Goal: Check status: Check status

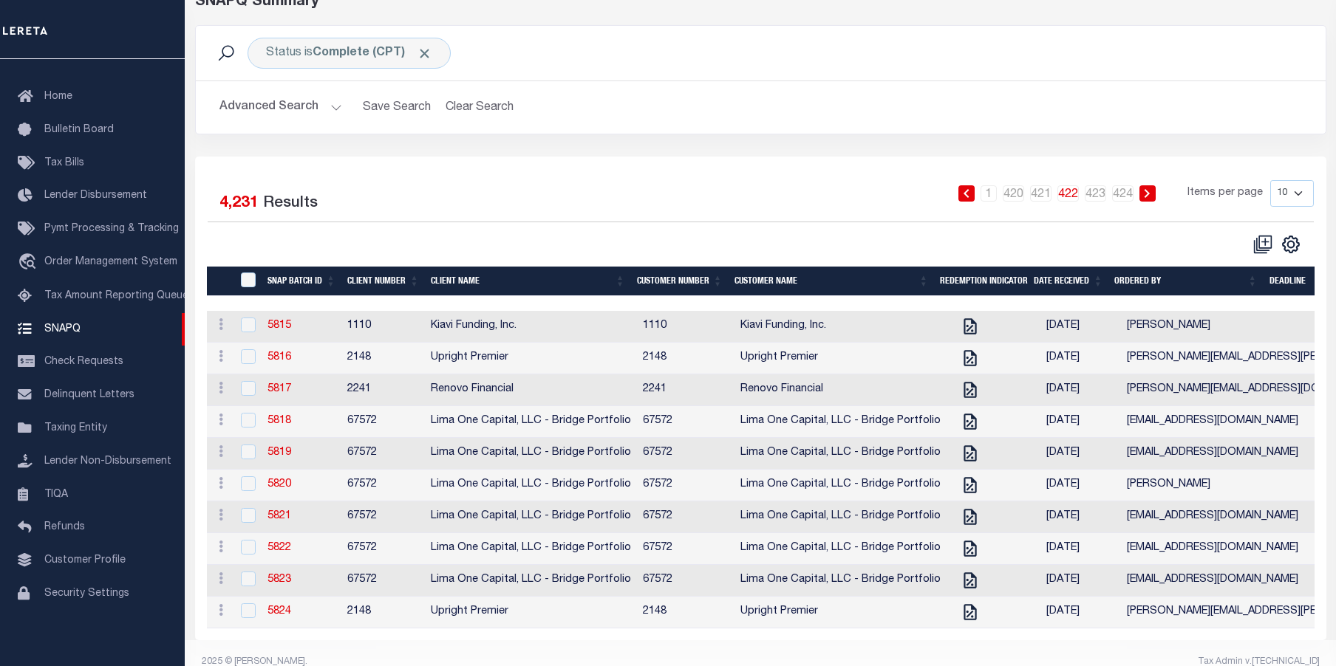
scroll to position [125, 0]
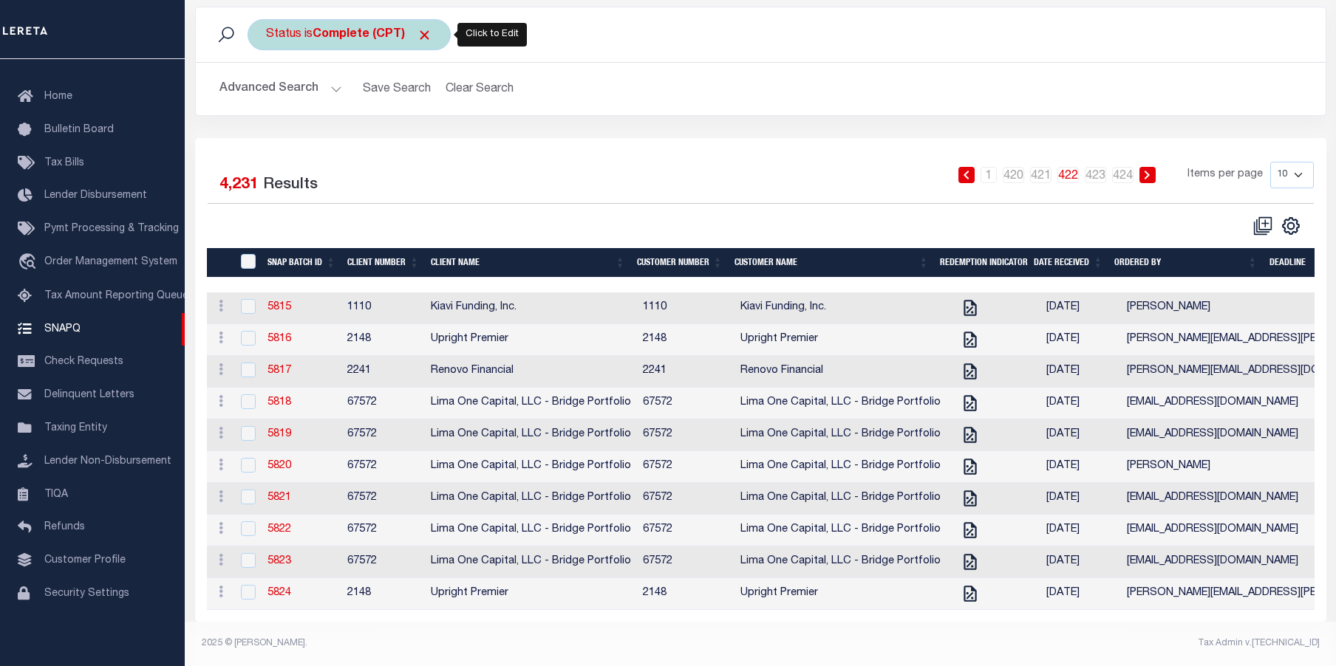
click at [357, 29] on b "Complete (CPT)" at bounding box center [373, 35] width 120 height 12
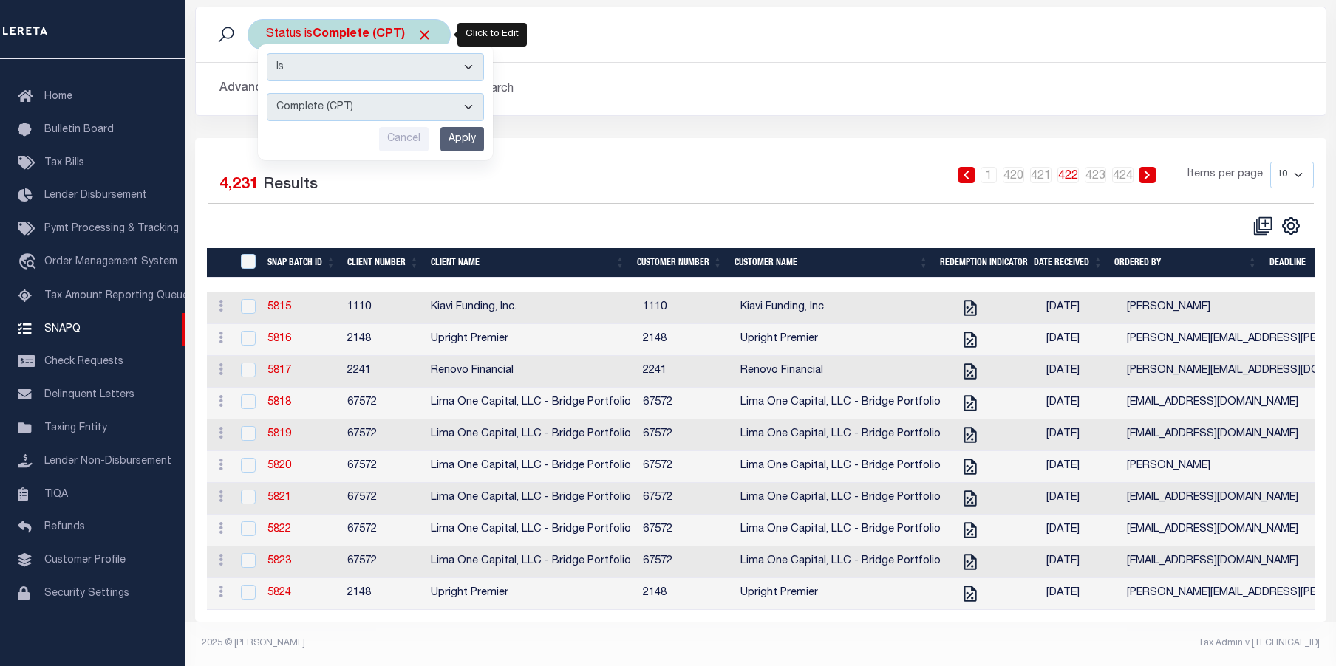
click at [467, 93] on select "Complete (CPT) Order In Progress (OIP)" at bounding box center [375, 107] width 217 height 28
select select "OIP"
click at [267, 93] on select "Complete (CPT) Order In Progress (OIP)" at bounding box center [375, 107] width 217 height 28
click at [463, 127] on input "Apply" at bounding box center [462, 139] width 44 height 24
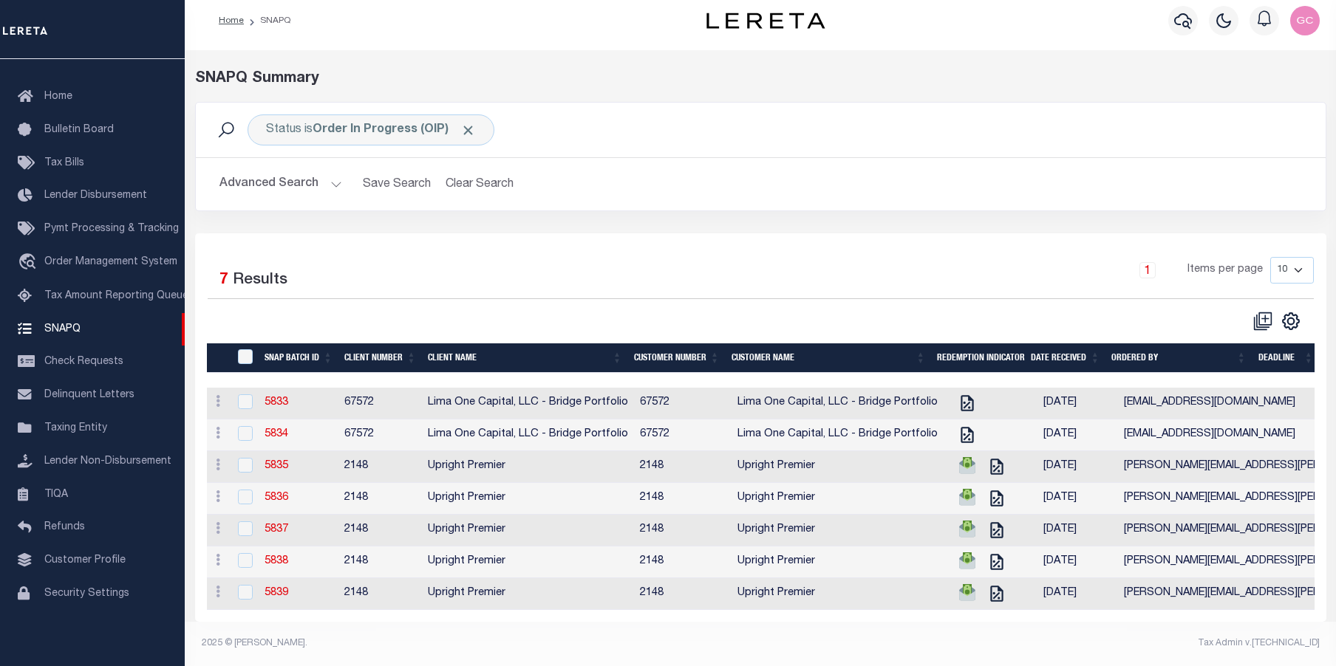
scroll to position [0, 0]
click at [108, 191] on span "Lender Disbursement" at bounding box center [95, 196] width 103 height 10
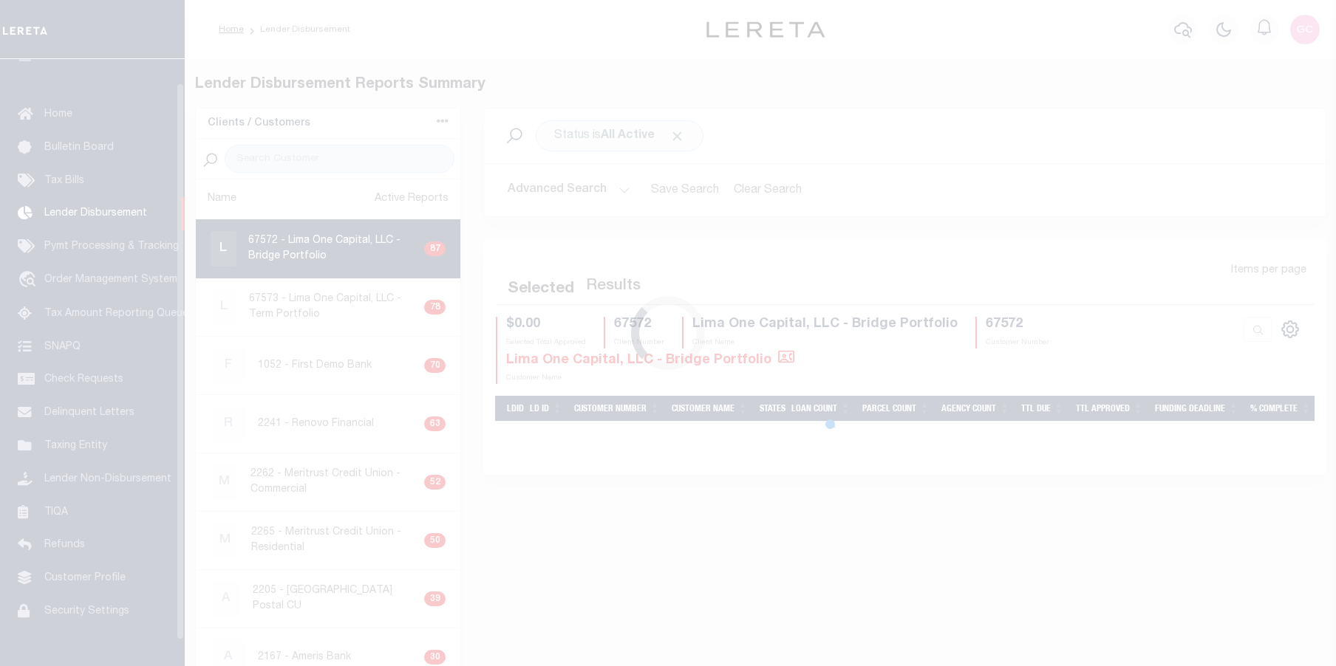
scroll to position [26, 0]
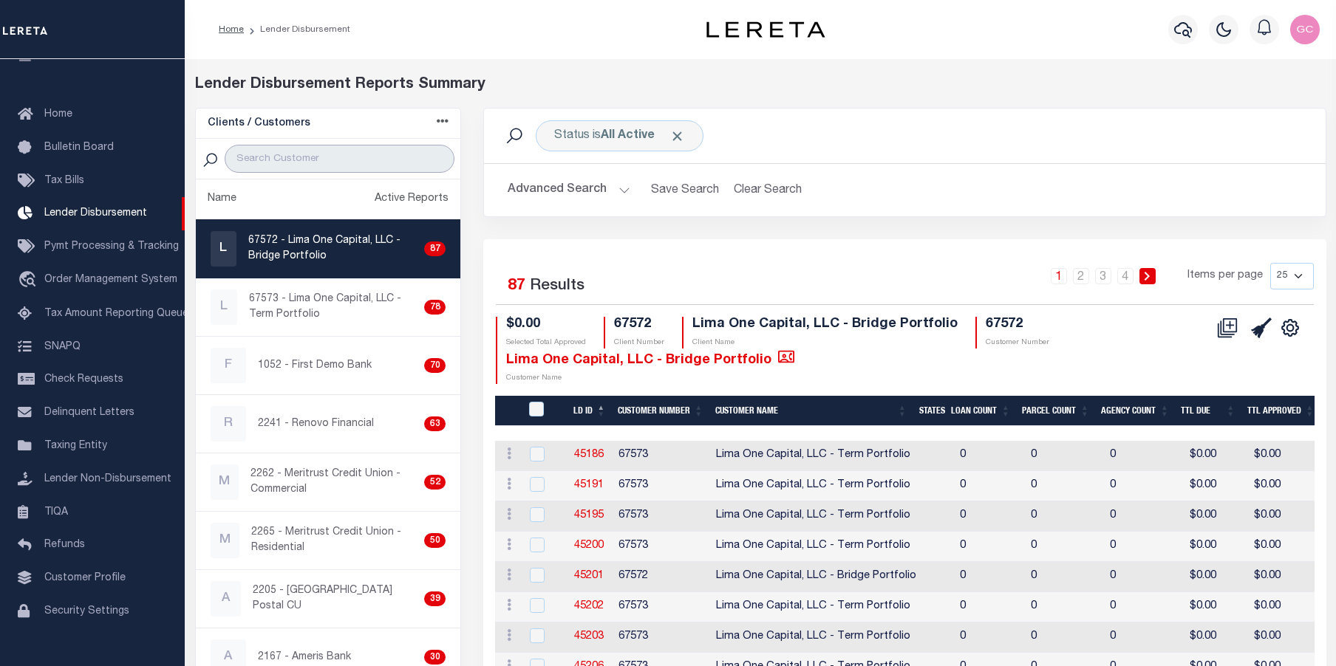
click at [309, 167] on input "search" at bounding box center [340, 159] width 230 height 28
type input "up"
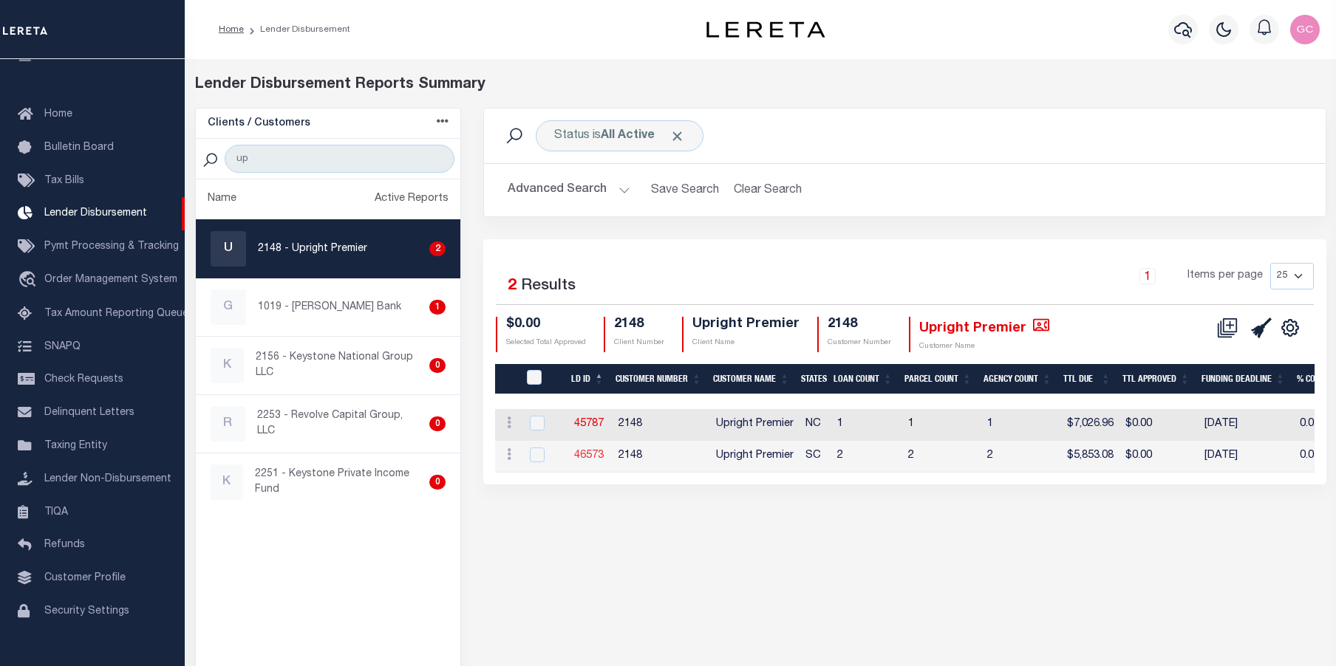
click at [596, 454] on link "46573" at bounding box center [589, 456] width 30 height 10
checkbox input "true"
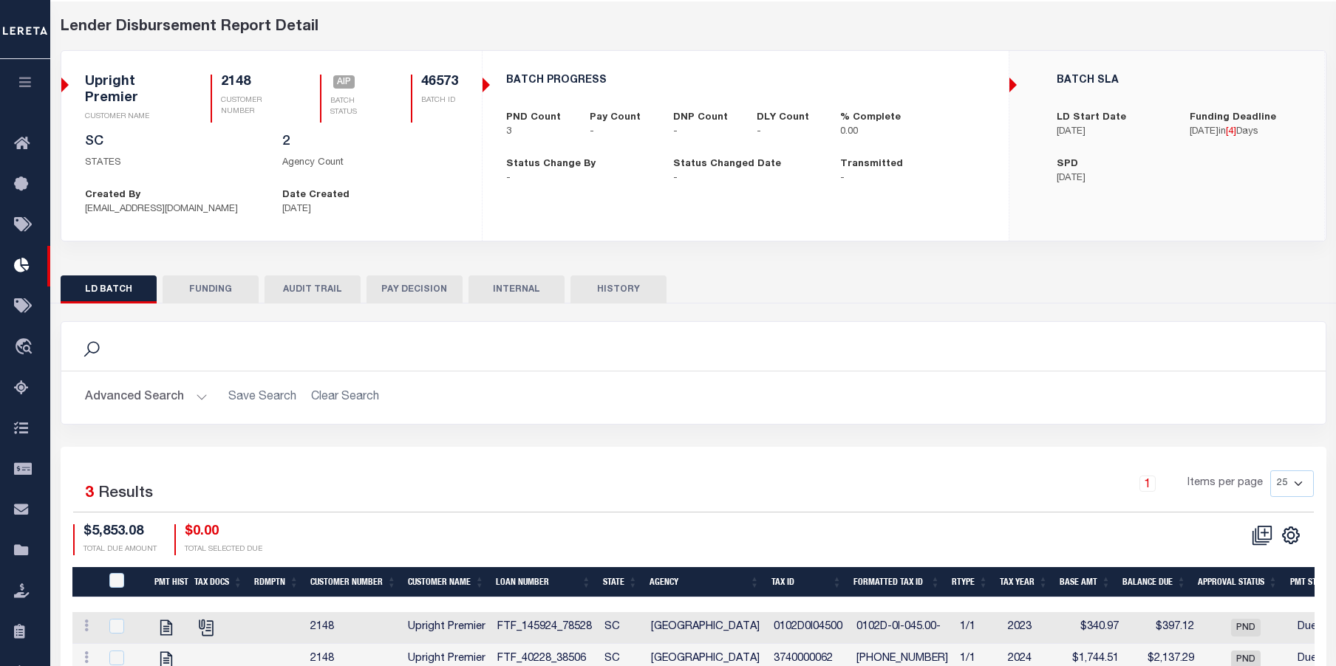
scroll to position [20, 0]
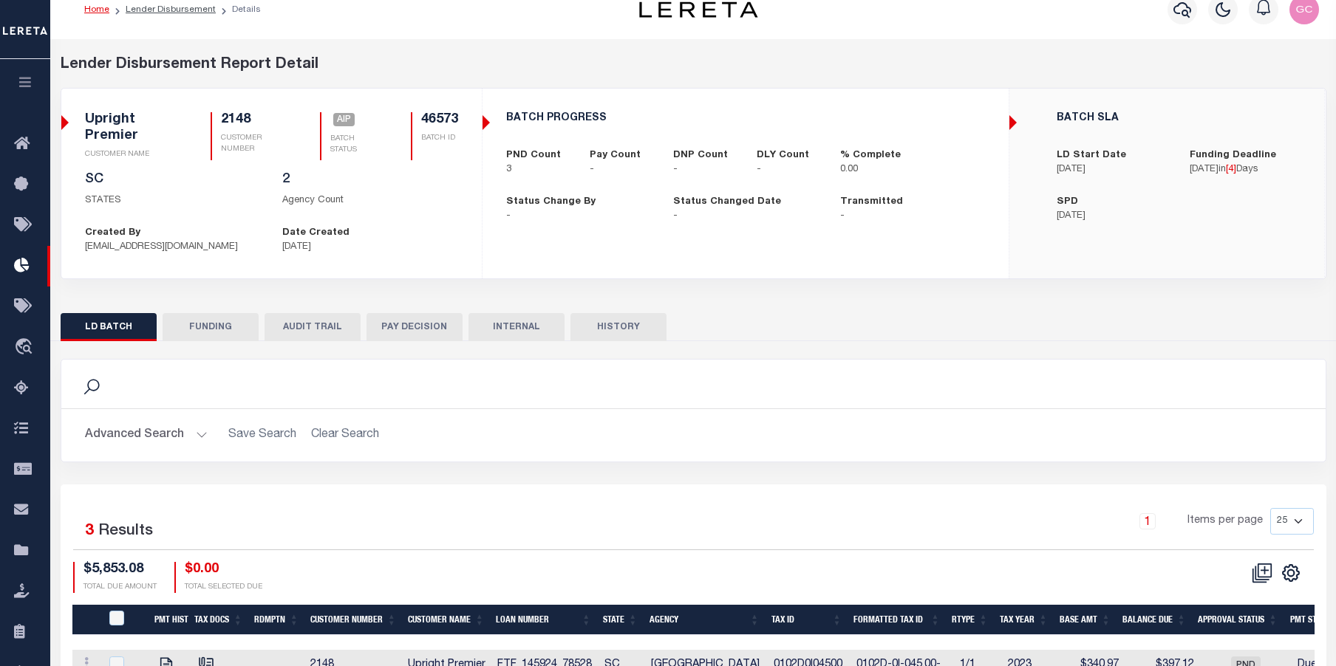
checkbox input "true"
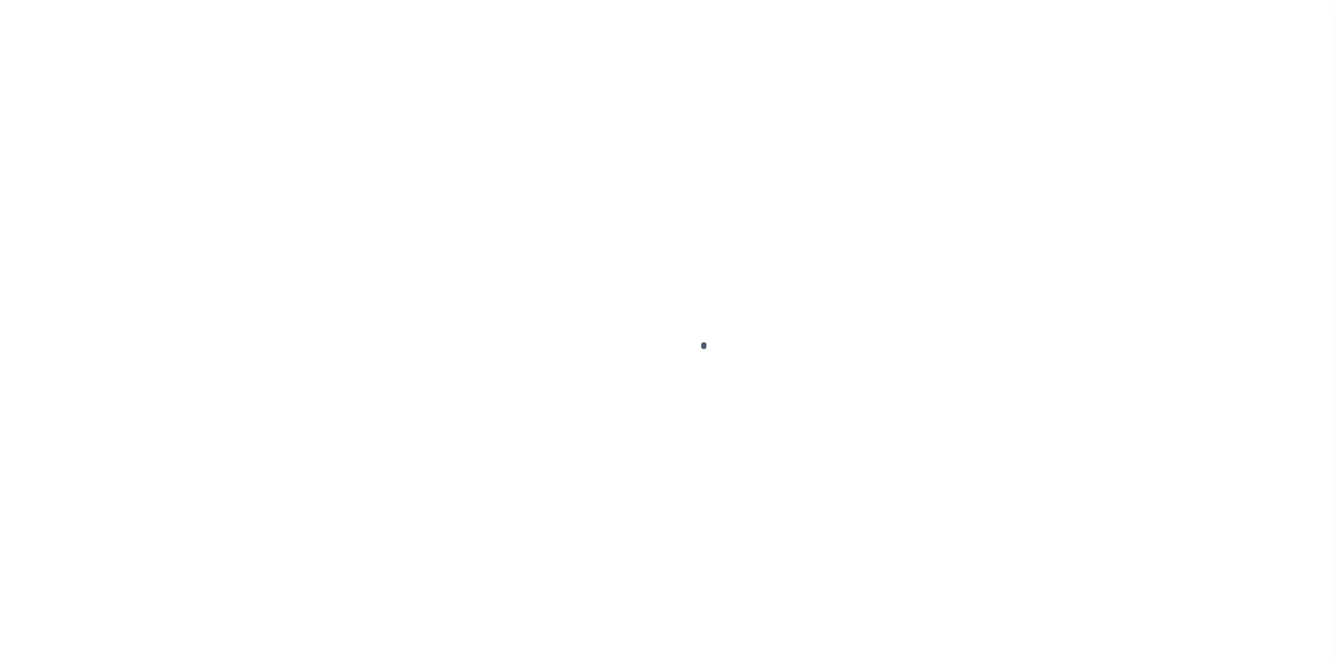
scroll to position [53, 0]
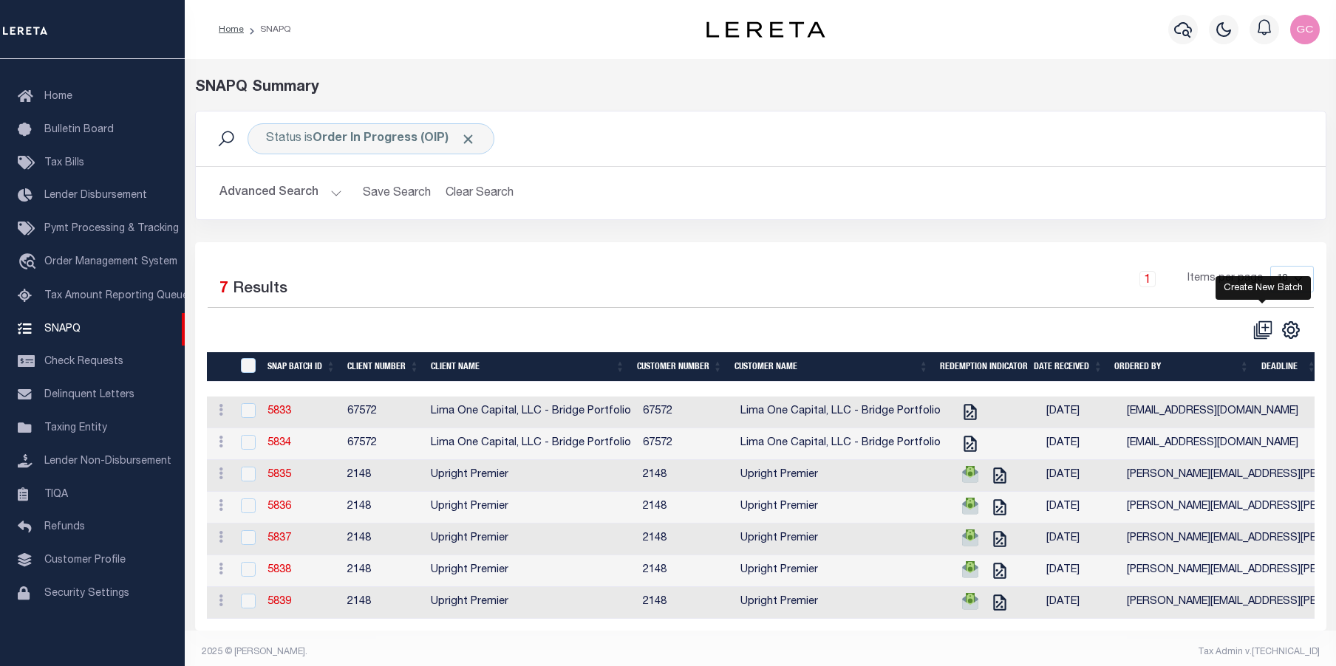
click at [1265, 330] on icon at bounding box center [1264, 327] width 7 height 7
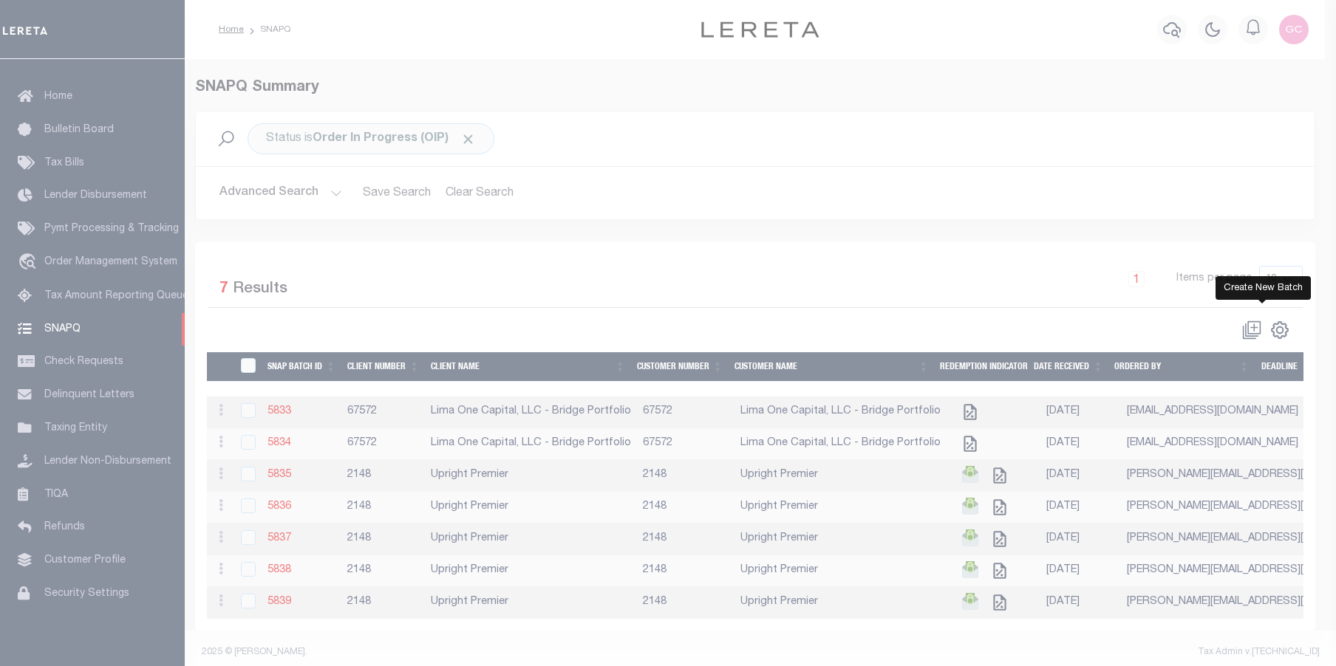
select select
checkbox input "false"
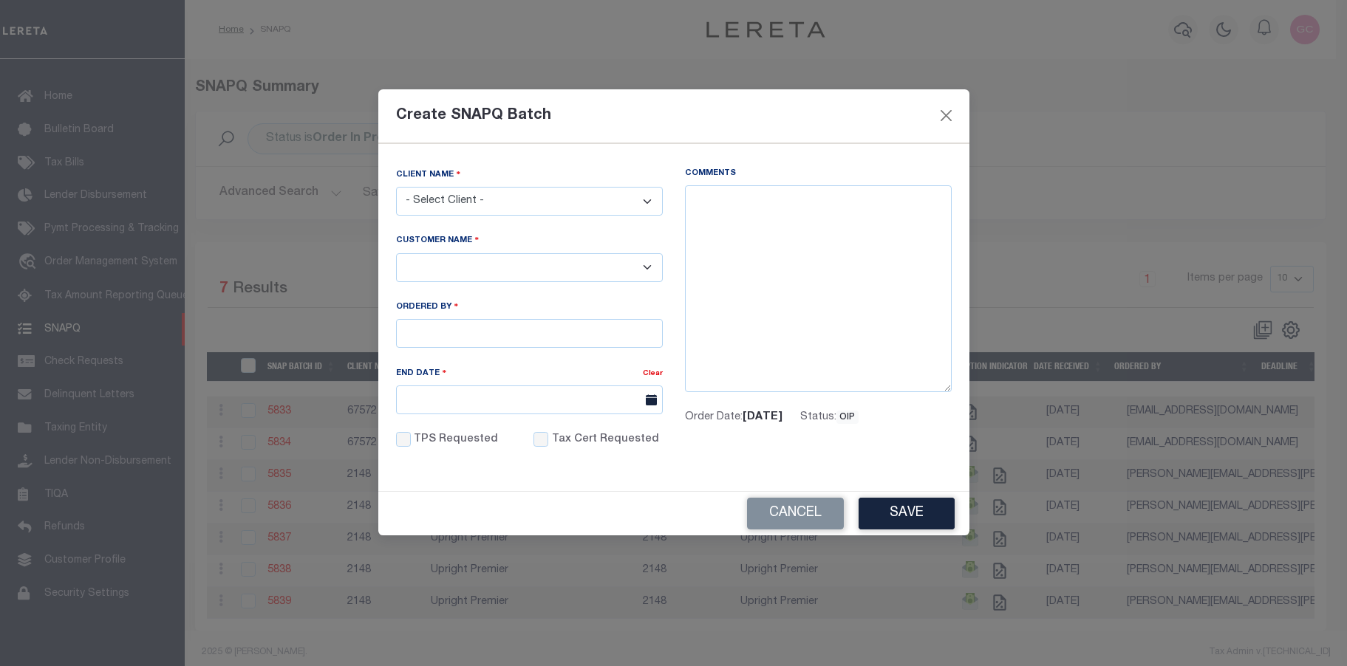
click at [649, 206] on select "- Select Client - Accumatch - Refunds All In Credit Union Amarillo National Ban…" at bounding box center [529, 201] width 267 height 29
select select "2284"
click at [396, 187] on select "- Select Client - Accumatch - Refunds All In Credit Union Amarillo National Ban…" at bounding box center [529, 201] width 267 height 29
click at [556, 265] on select "- Select - Lima One Capital, LLC - Term Portfolio Lima One Capital, LLC - Bridg…" at bounding box center [529, 267] width 267 height 29
select select "2284"
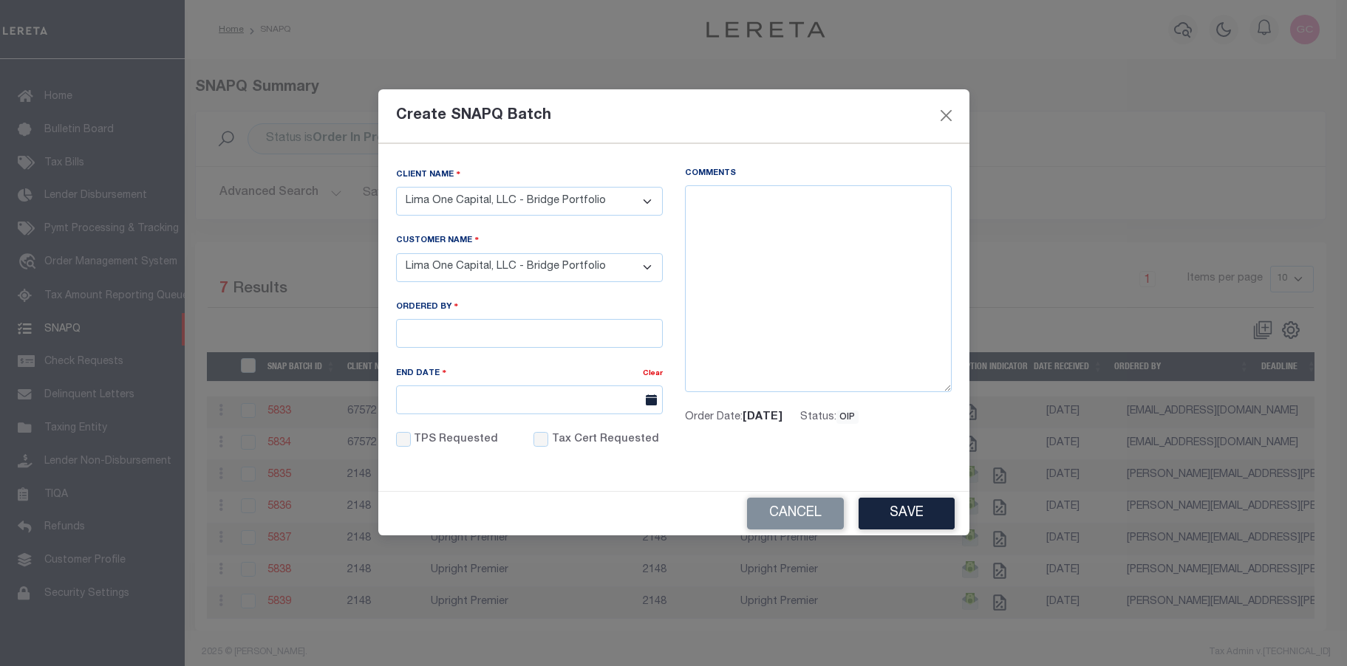
click at [396, 253] on select "- Select - Lima One Capital, LLC - Term Portfolio Lima One Capital, LLC - Bridg…" at bounding box center [529, 267] width 267 height 29
click at [516, 321] on input "Ordered By" at bounding box center [529, 333] width 267 height 29
click at [485, 332] on input "Ordered By" at bounding box center [529, 333] width 267 height 29
type input "smoua@limaonecapital.com"
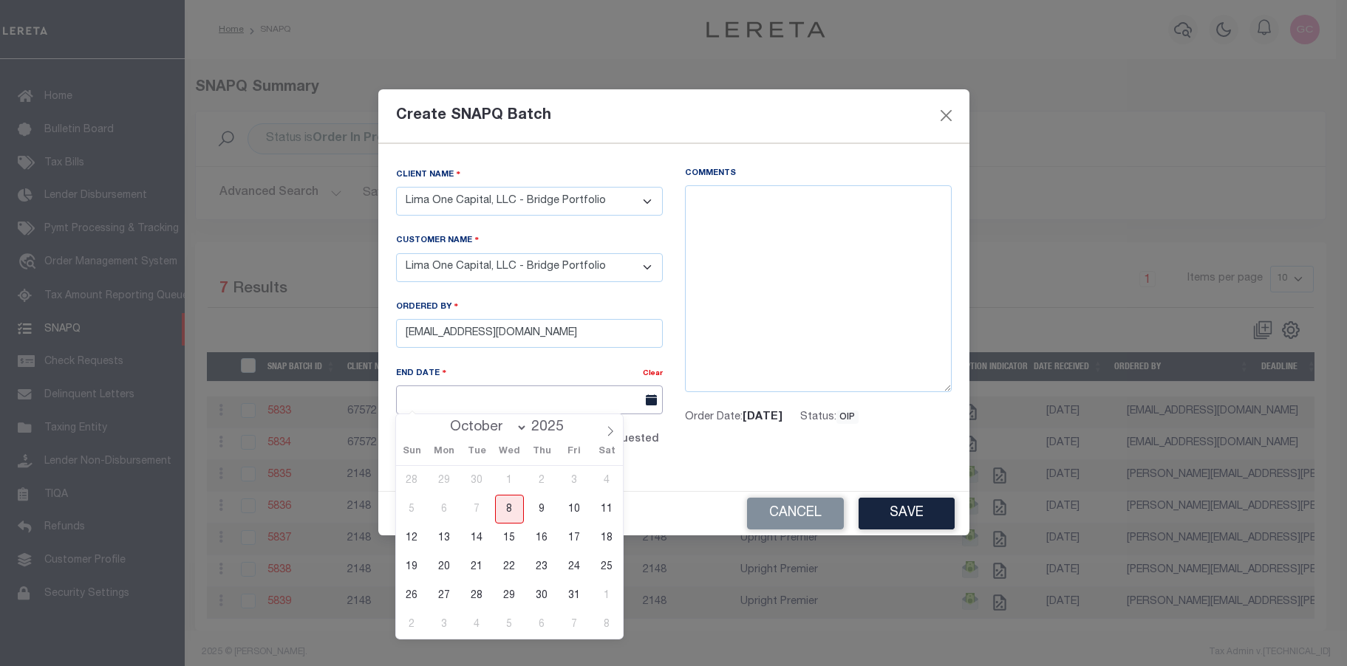
click at [536, 394] on input "End Date" at bounding box center [529, 400] width 267 height 29
click at [450, 572] on span "20" at bounding box center [444, 567] width 29 height 29
type input "10/20/2025"
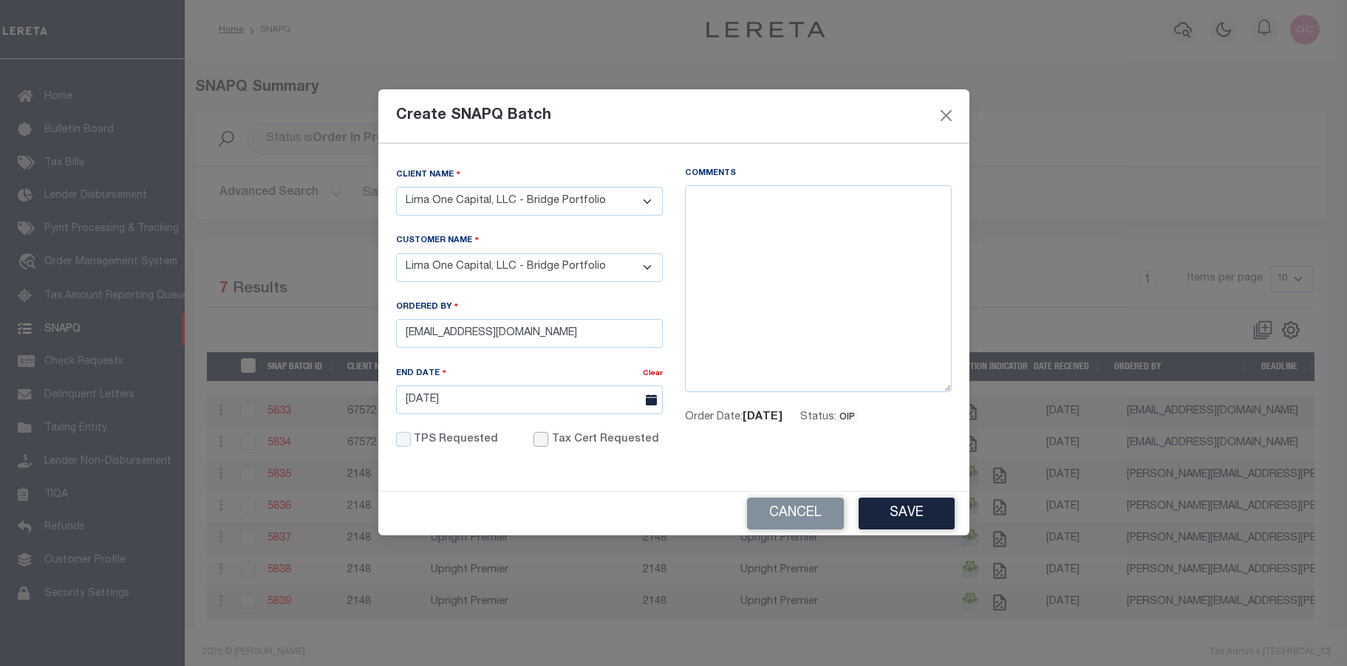
click at [536, 435] on input "Tax Cert Requested" at bounding box center [540, 439] width 15 height 15
checkbox input "true"
click at [727, 202] on textarea "Comments" at bounding box center [818, 288] width 267 height 207
paste textarea "10/8/2025- verified with Jeremy at the city tax office that the property is del…"
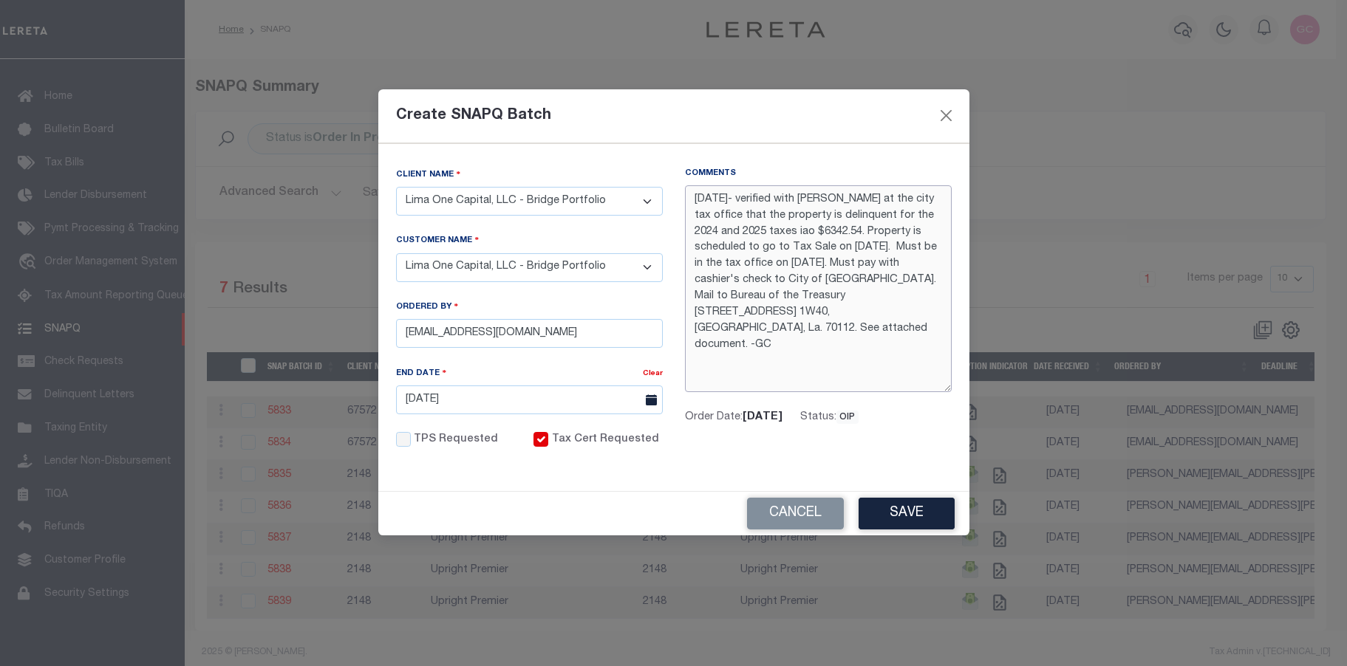
click at [750, 199] on textarea "10/8/2025- verified with Jeremy at the city tax office that the property is del…" at bounding box center [818, 288] width 267 height 207
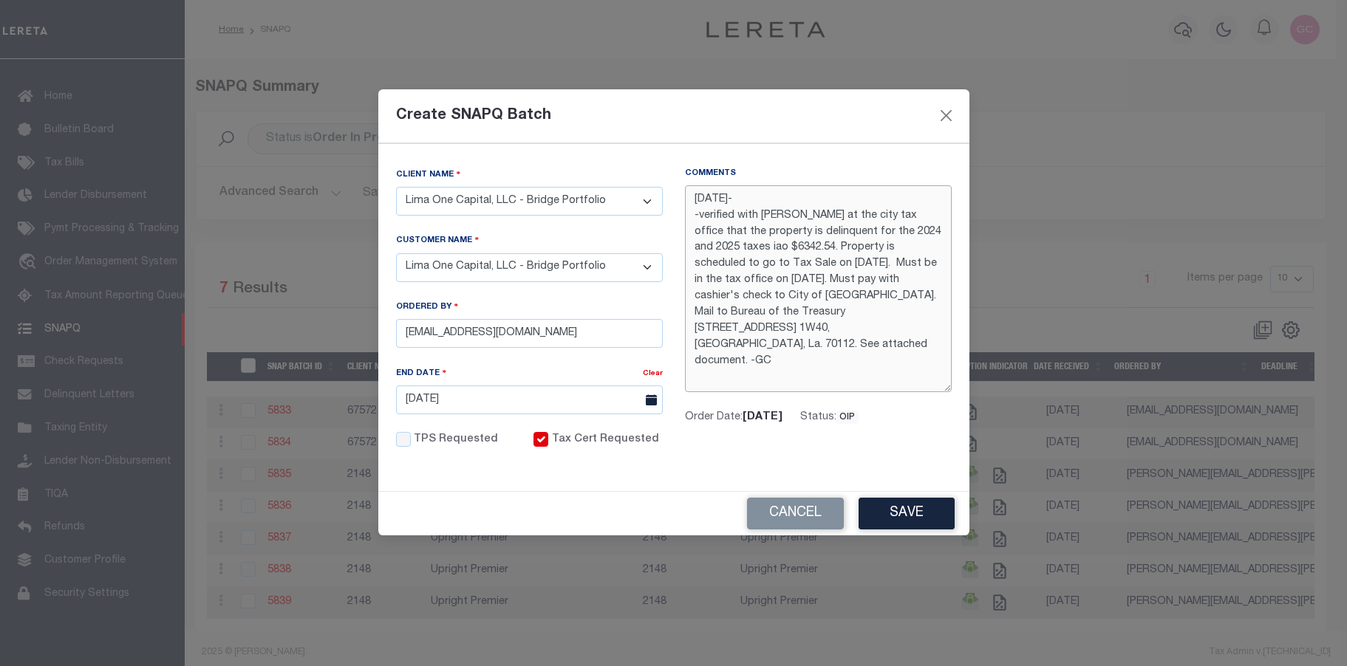
click at [782, 200] on textarea "10/8/2025- -verified with Jeremy at the city tax office that the property is de…" at bounding box center [818, 288] width 267 height 207
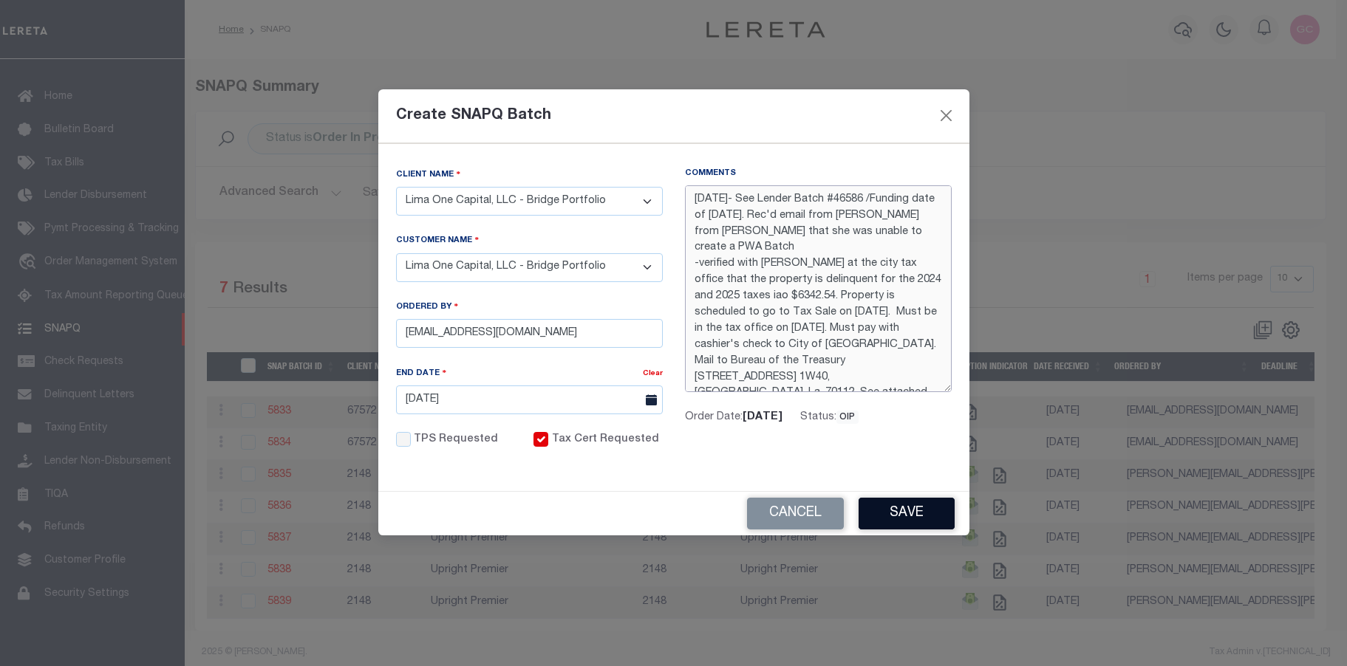
type textarea "10/8/2025- See Lender Batch #46586 /Funding date of 10/14/2025. Rec'd email fro…"
click at [915, 508] on button "Save" at bounding box center [907, 514] width 96 height 32
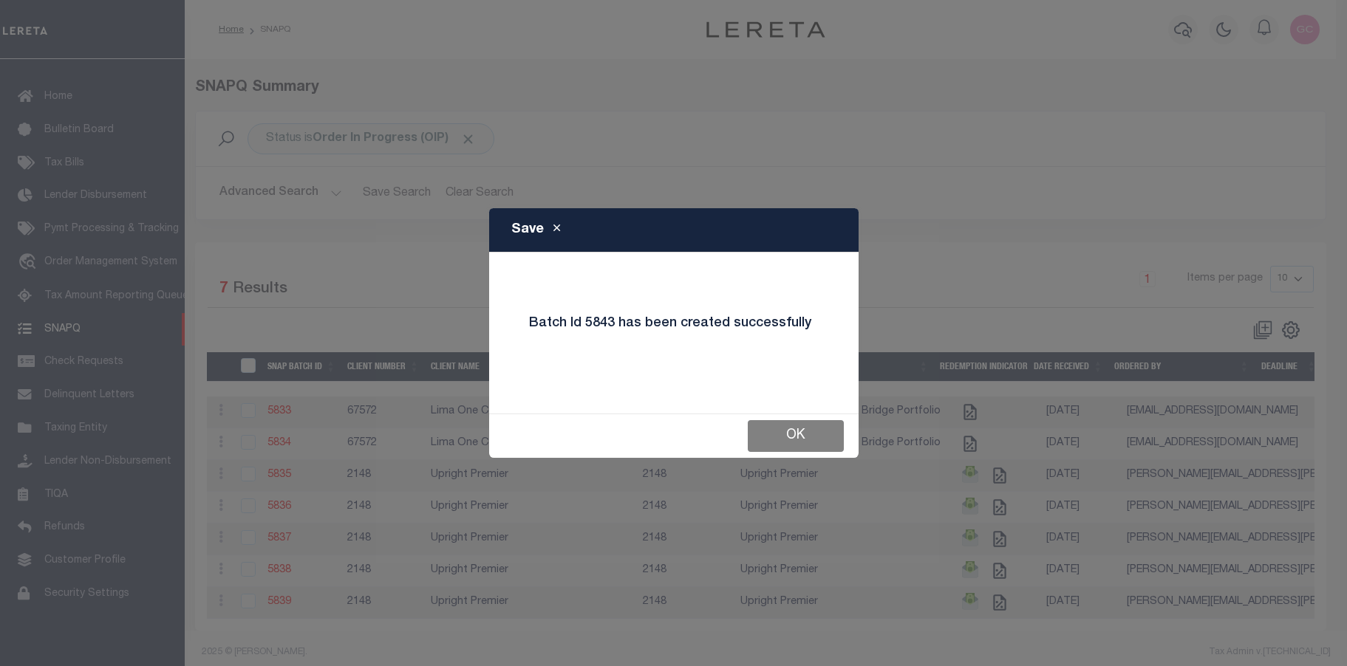
click at [827, 433] on button "OK" at bounding box center [796, 436] width 96 height 32
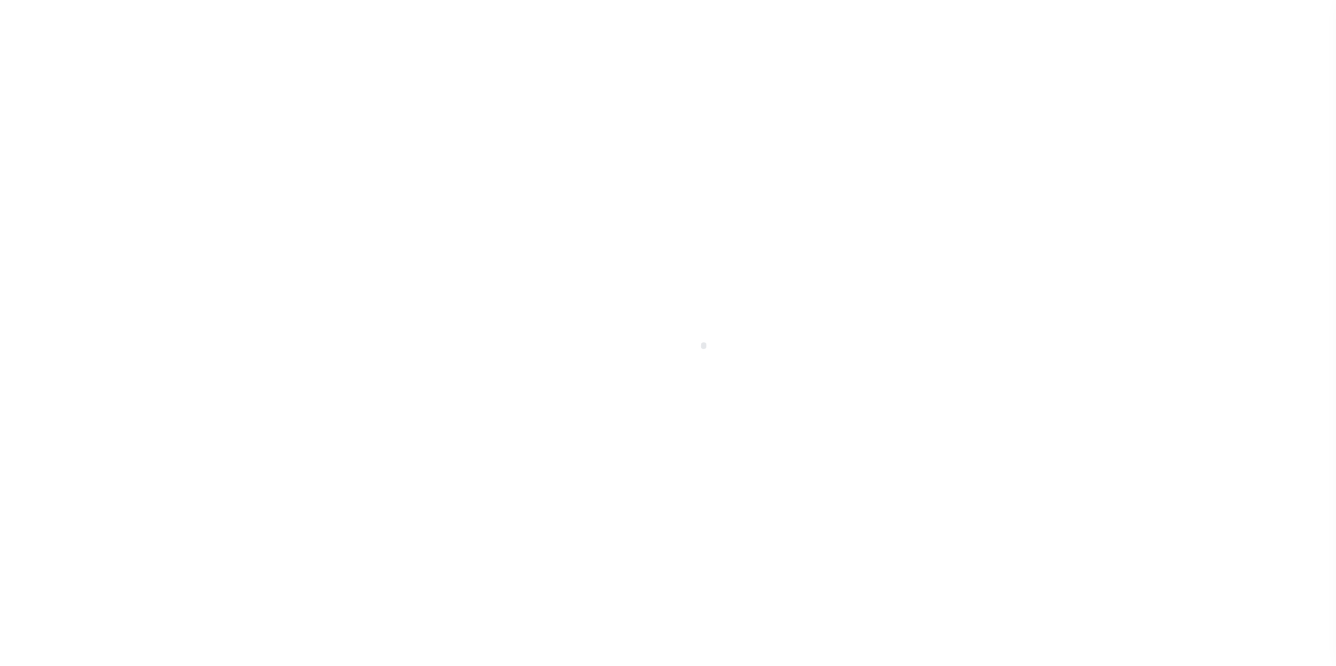
scroll to position [26, 0]
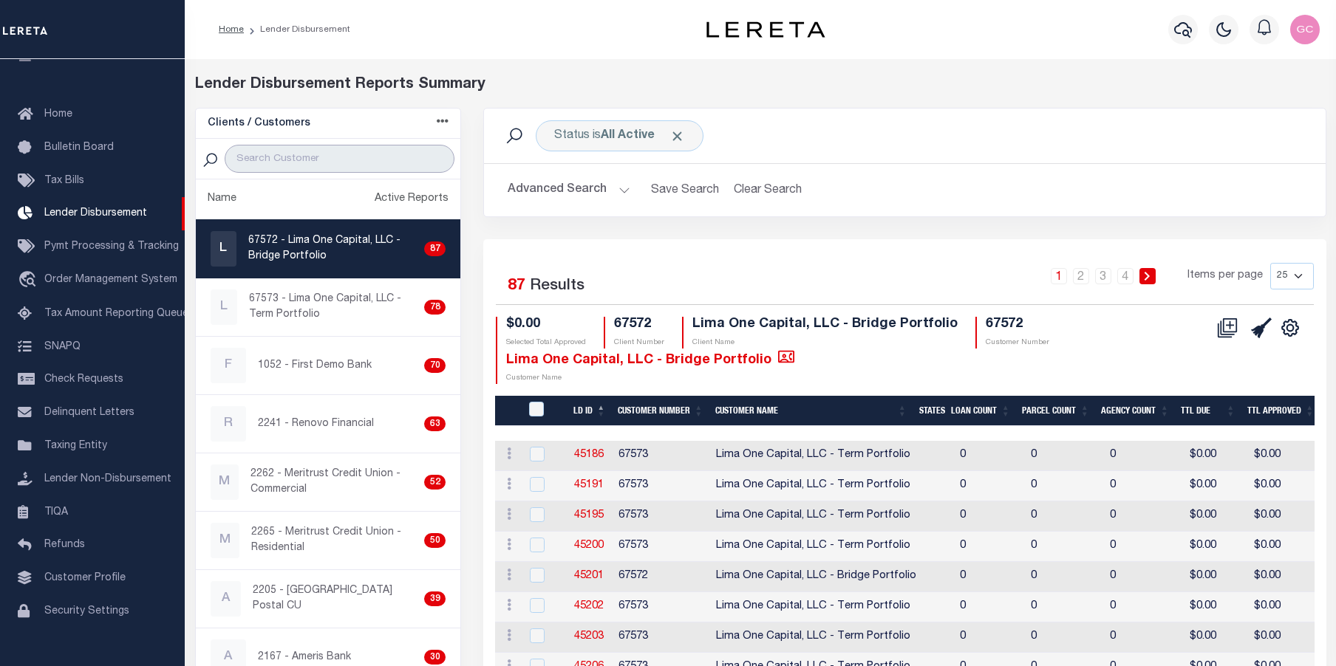
click at [332, 157] on input "search" at bounding box center [340, 159] width 230 height 28
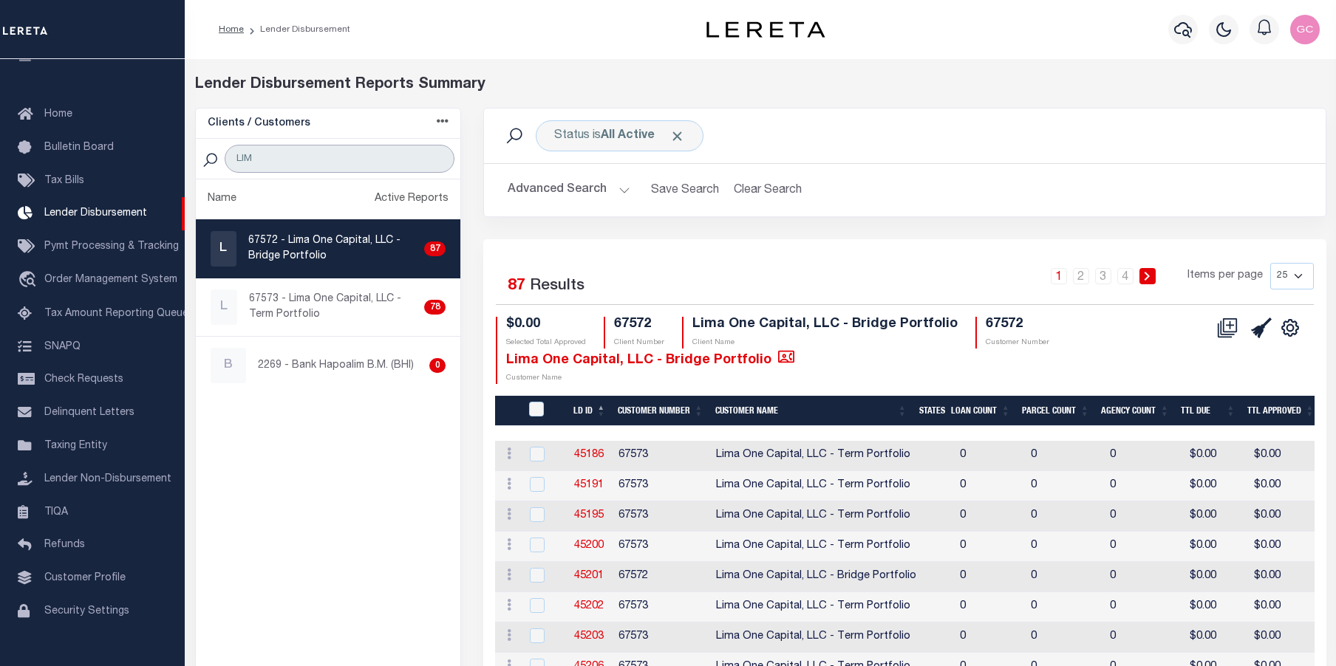
type input "LIM"
click at [1305, 269] on select "25 50 100 200" at bounding box center [1292, 276] width 44 height 27
select select "200"
click at [1270, 263] on select "25 50 100 200" at bounding box center [1292, 276] width 44 height 27
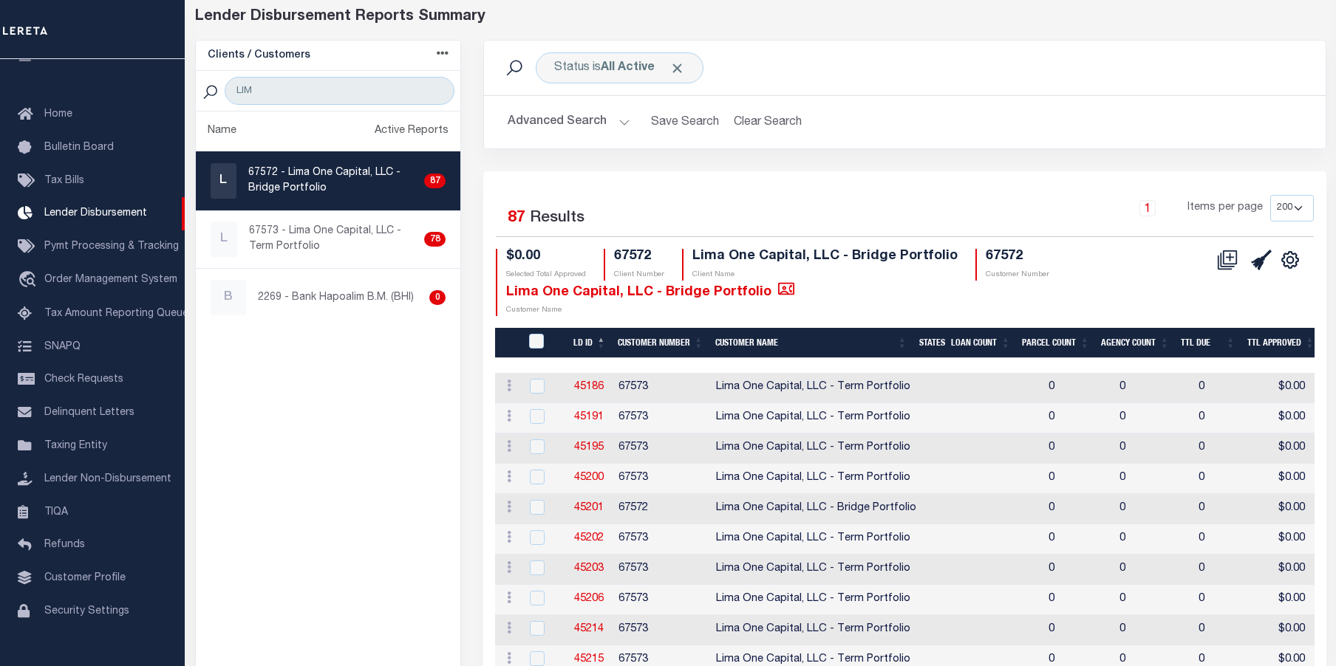
scroll to position [0, 0]
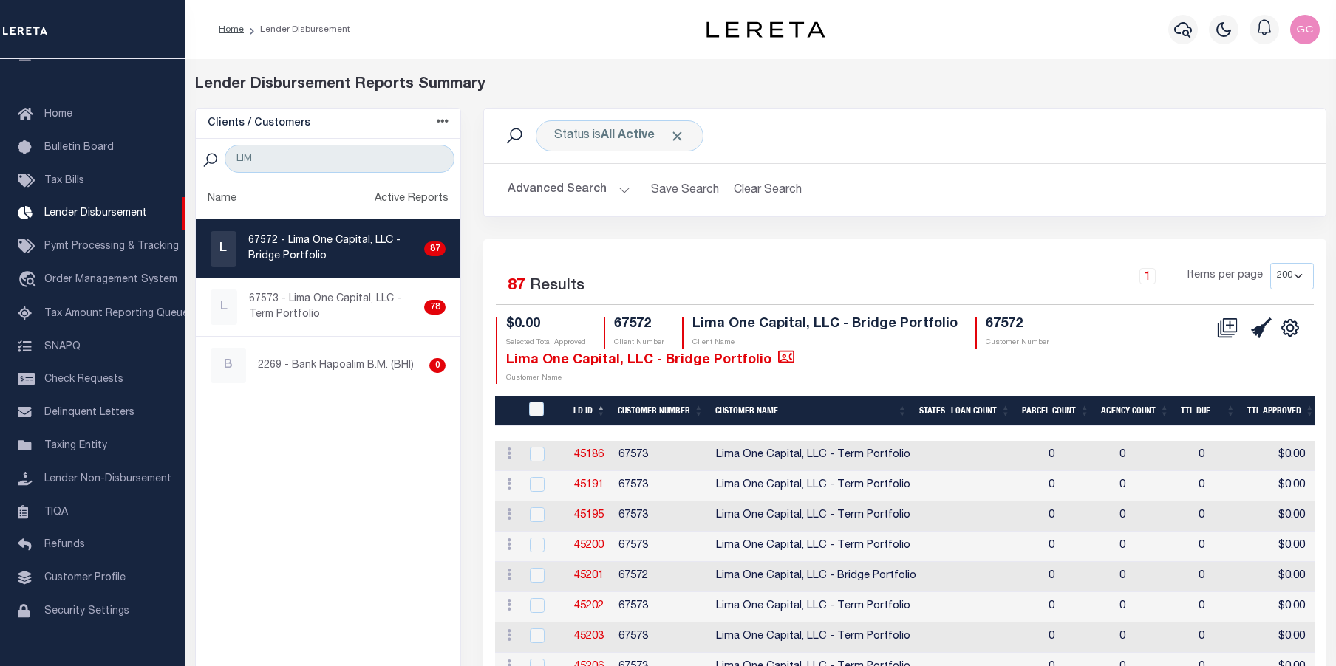
click at [617, 191] on button "Advanced Search" at bounding box center [569, 190] width 123 height 29
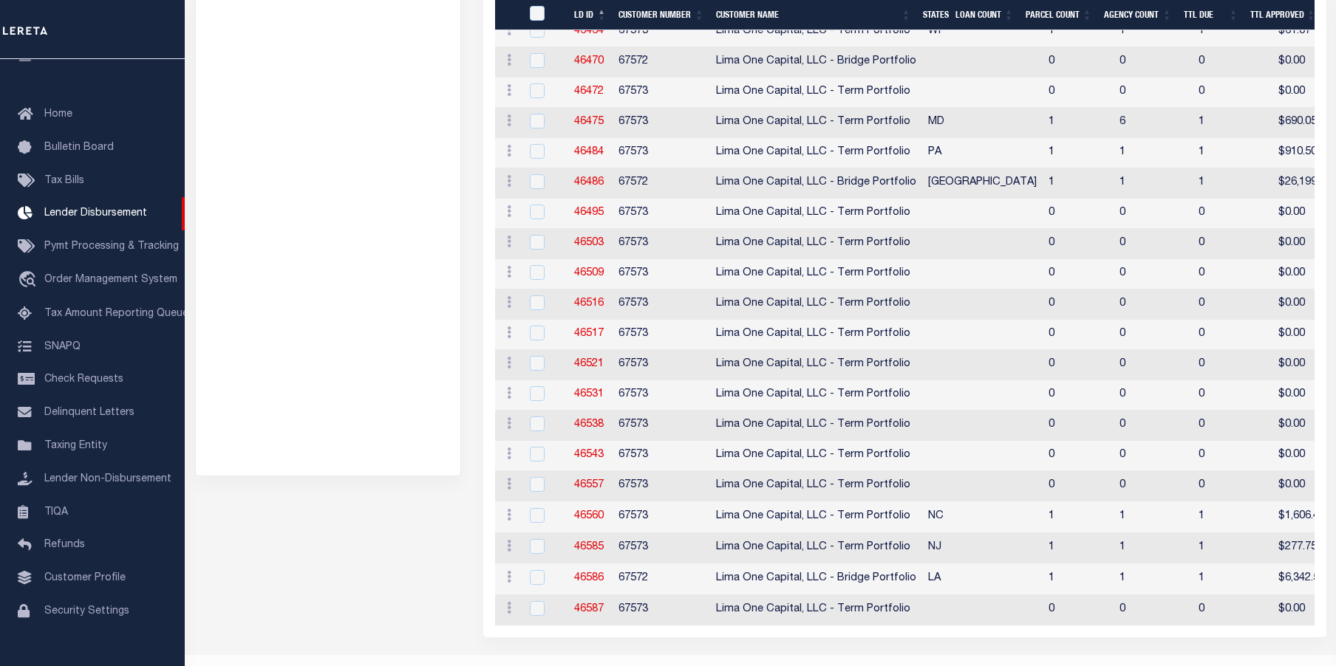
scroll to position [2636, 0]
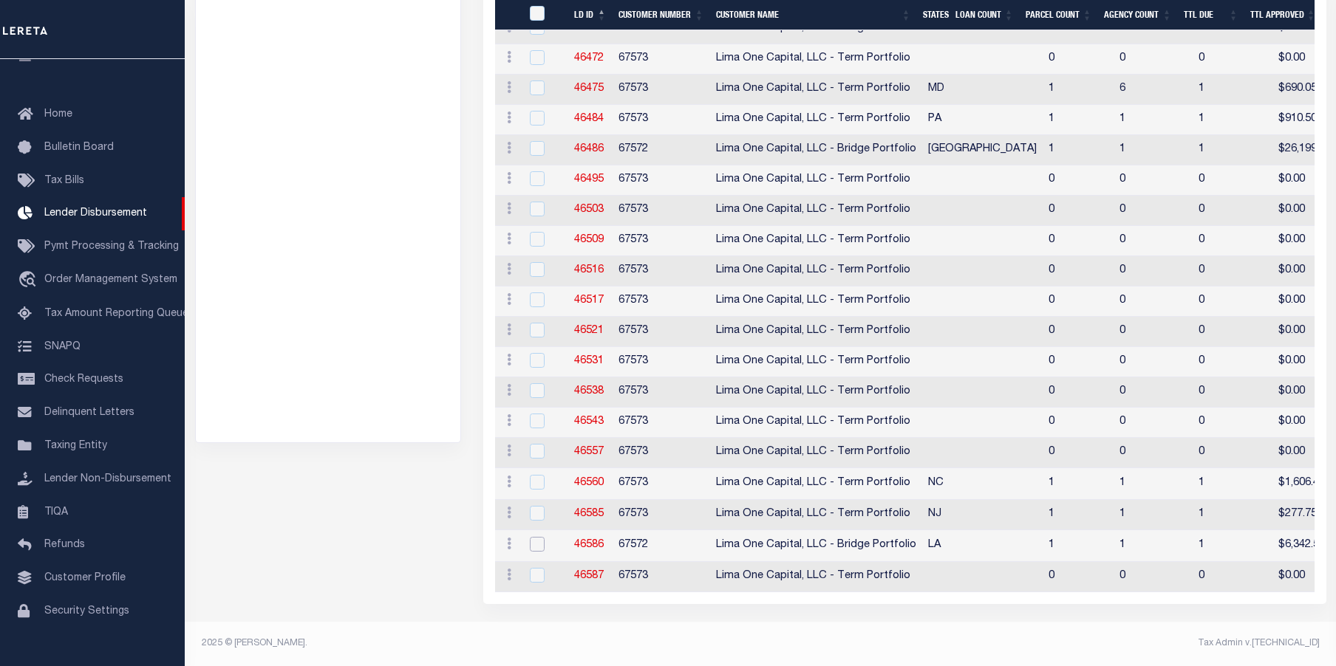
click at [539, 537] on input "checkbox" at bounding box center [537, 544] width 15 height 15
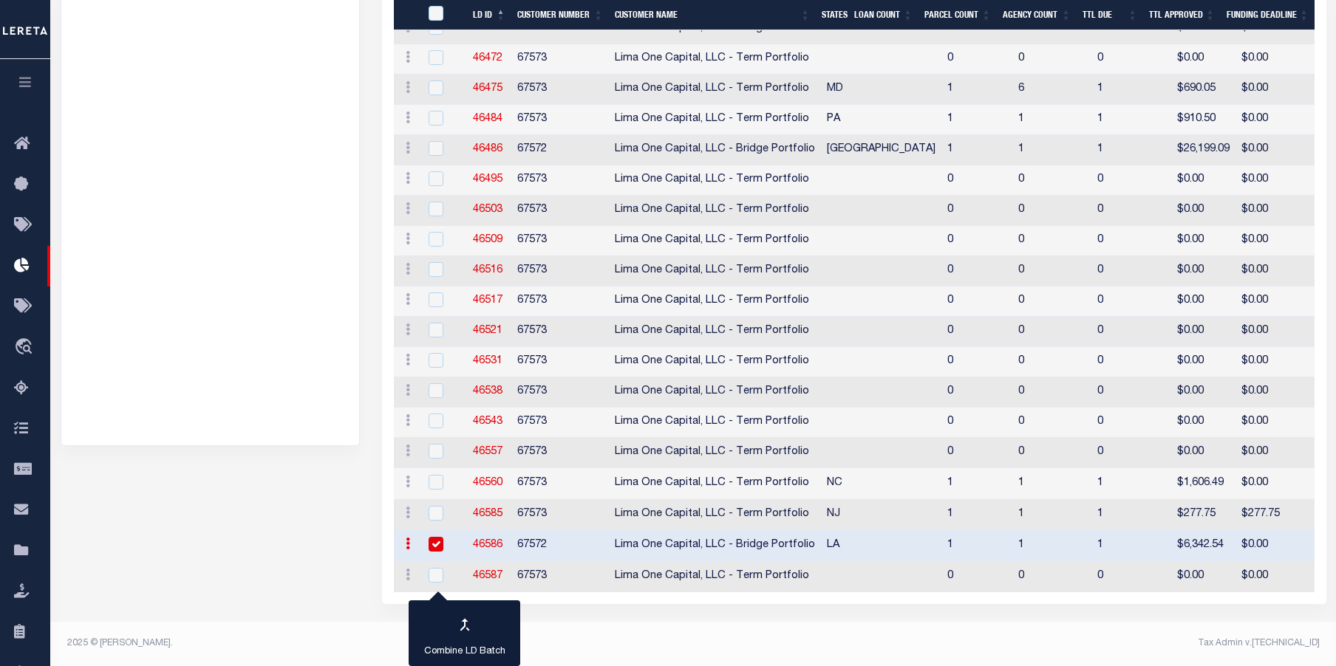
click at [434, 537] on input "checkbox" at bounding box center [436, 544] width 15 height 15
checkbox input "false"
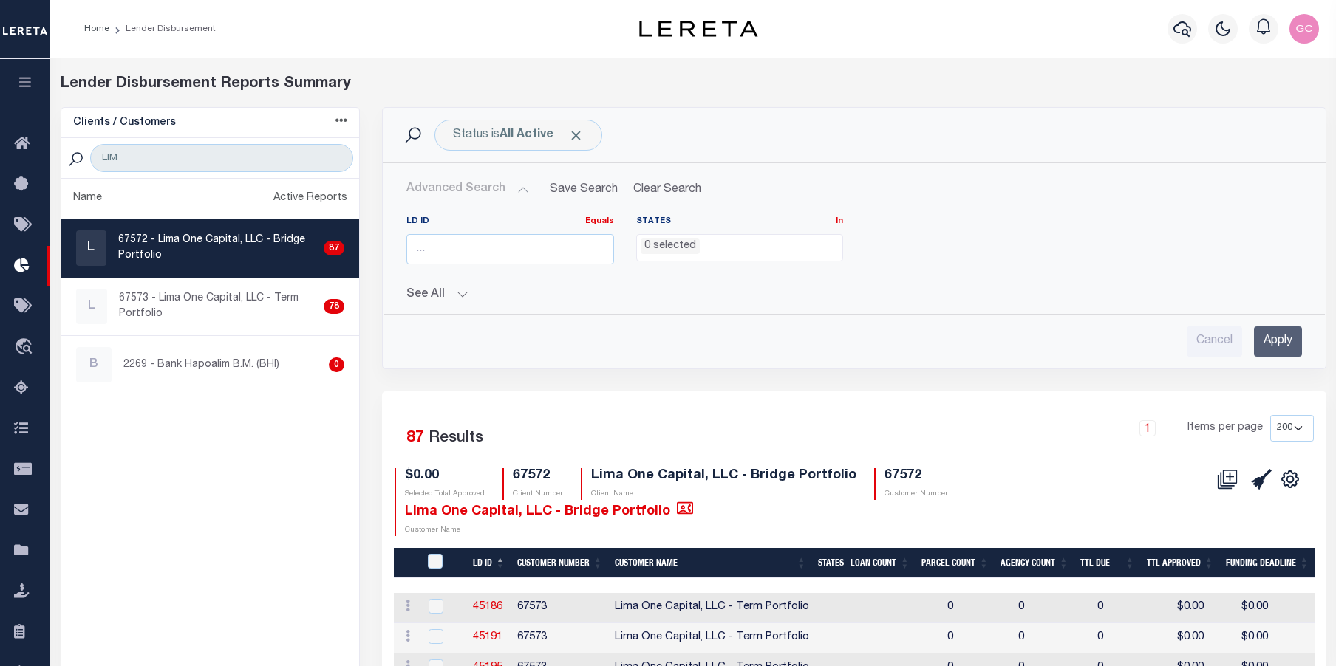
scroll to position [0, 0]
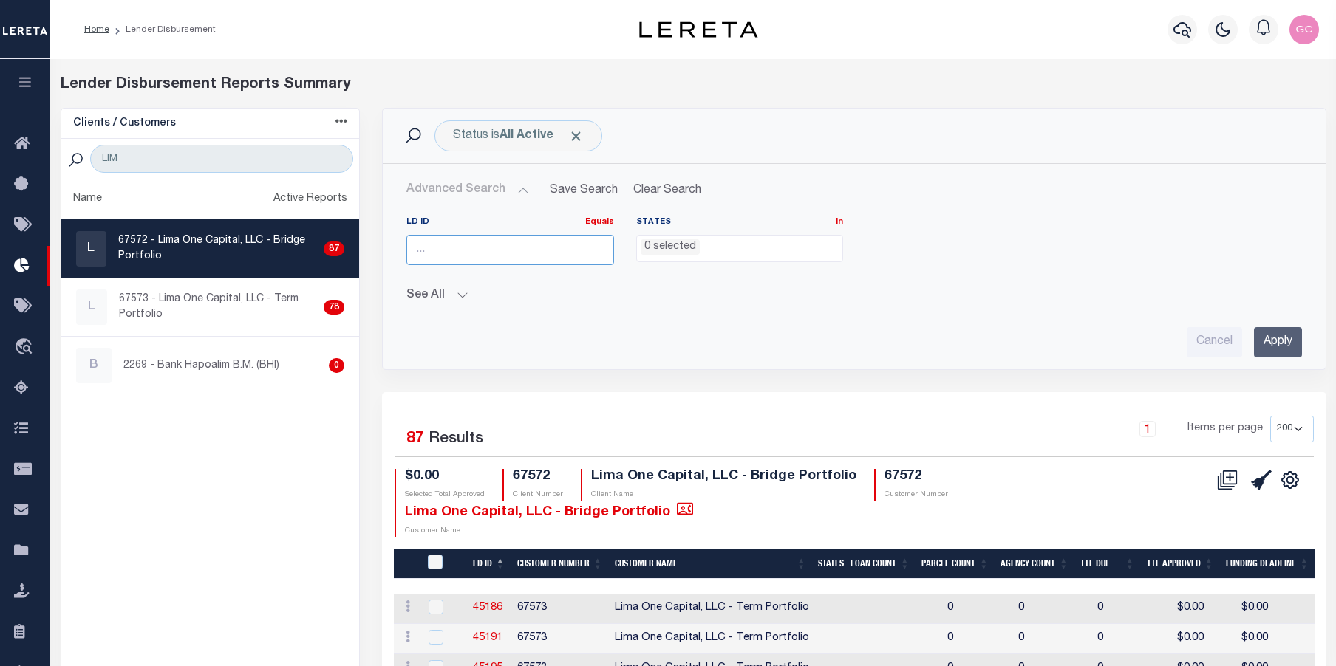
click at [501, 253] on input "number" at bounding box center [509, 250] width 207 height 30
type input "46586"
click at [1289, 337] on input "Apply" at bounding box center [1278, 342] width 48 height 30
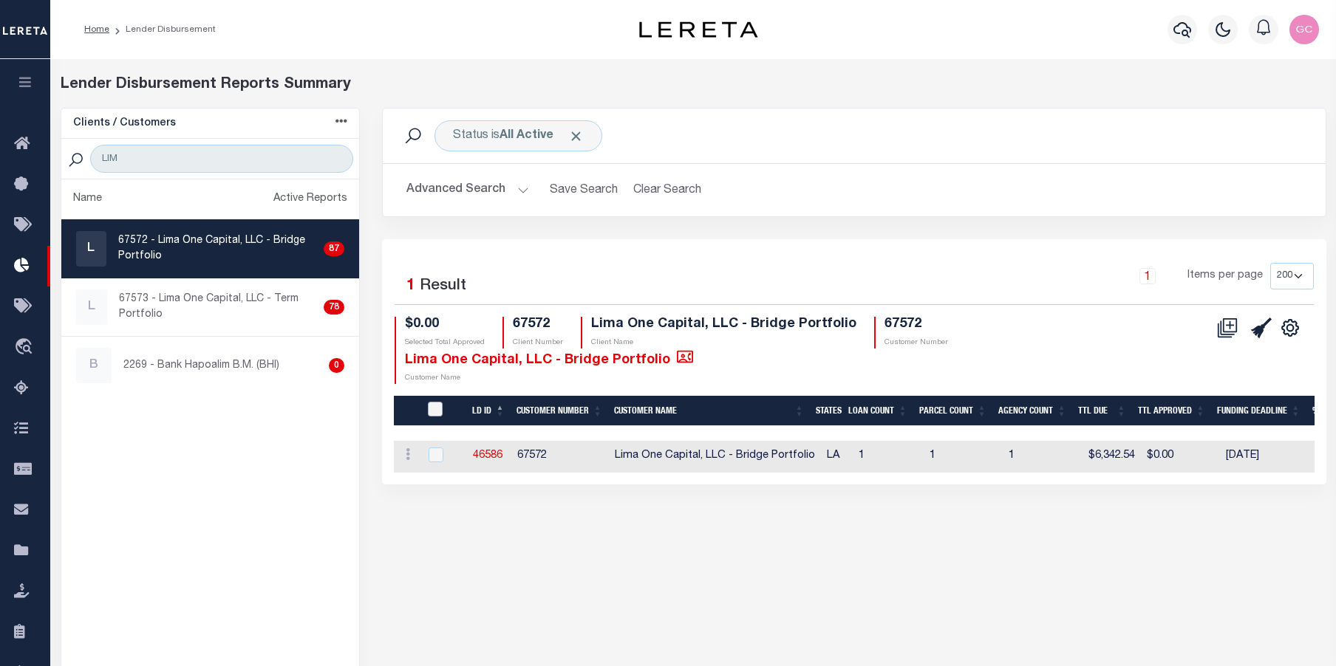
click at [440, 403] on input "LDID" at bounding box center [435, 409] width 15 height 15
checkbox input "true"
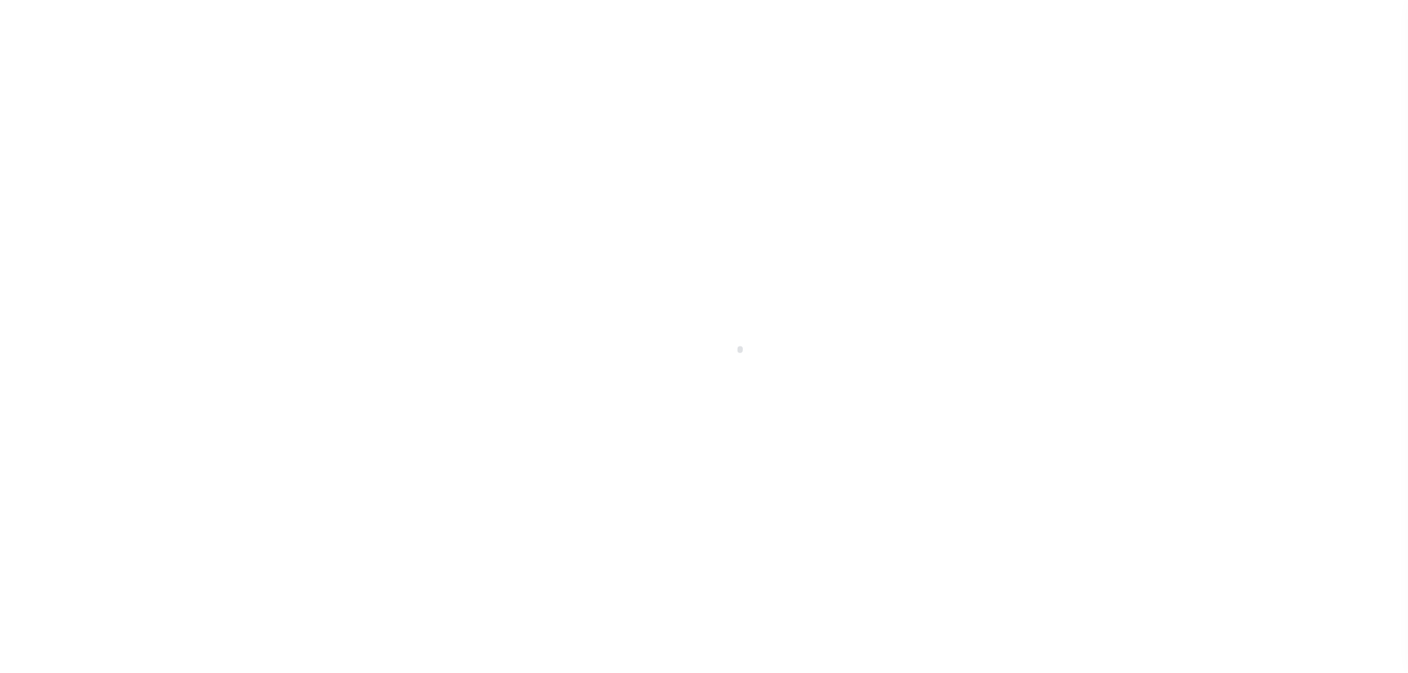
select select "200"
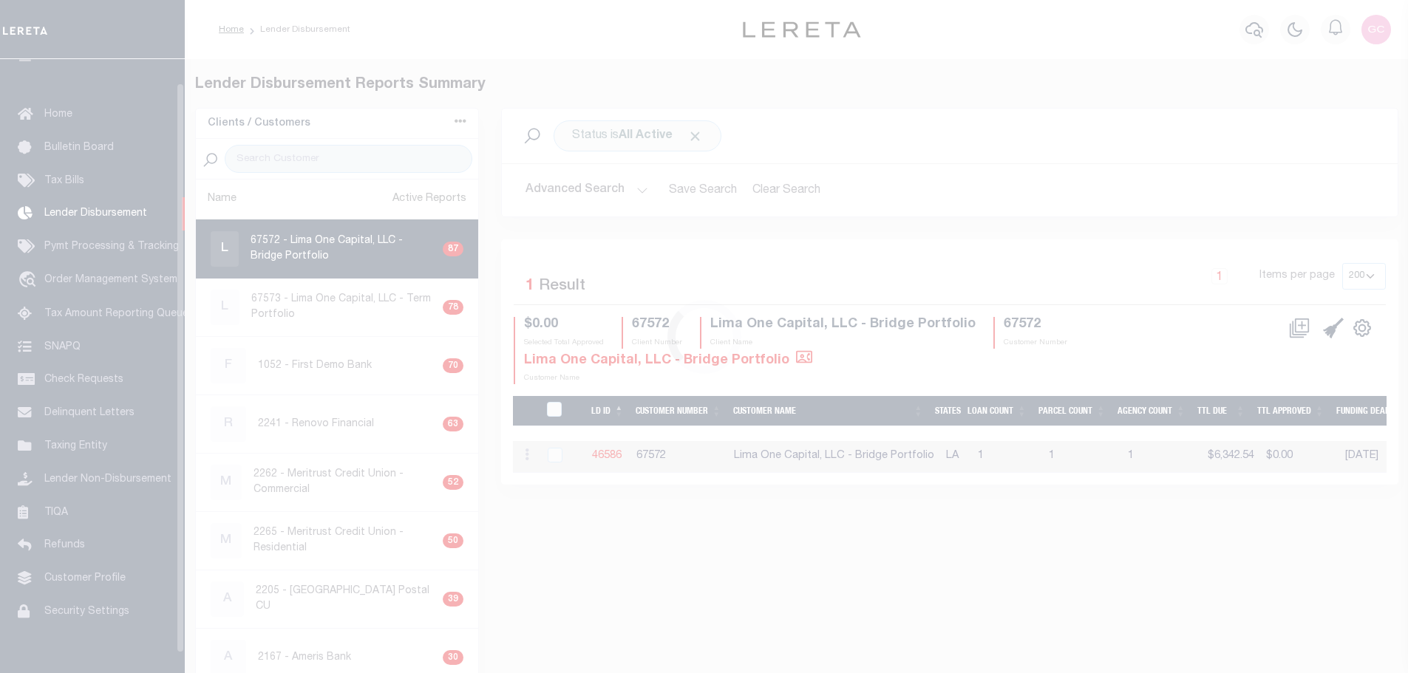
scroll to position [26, 0]
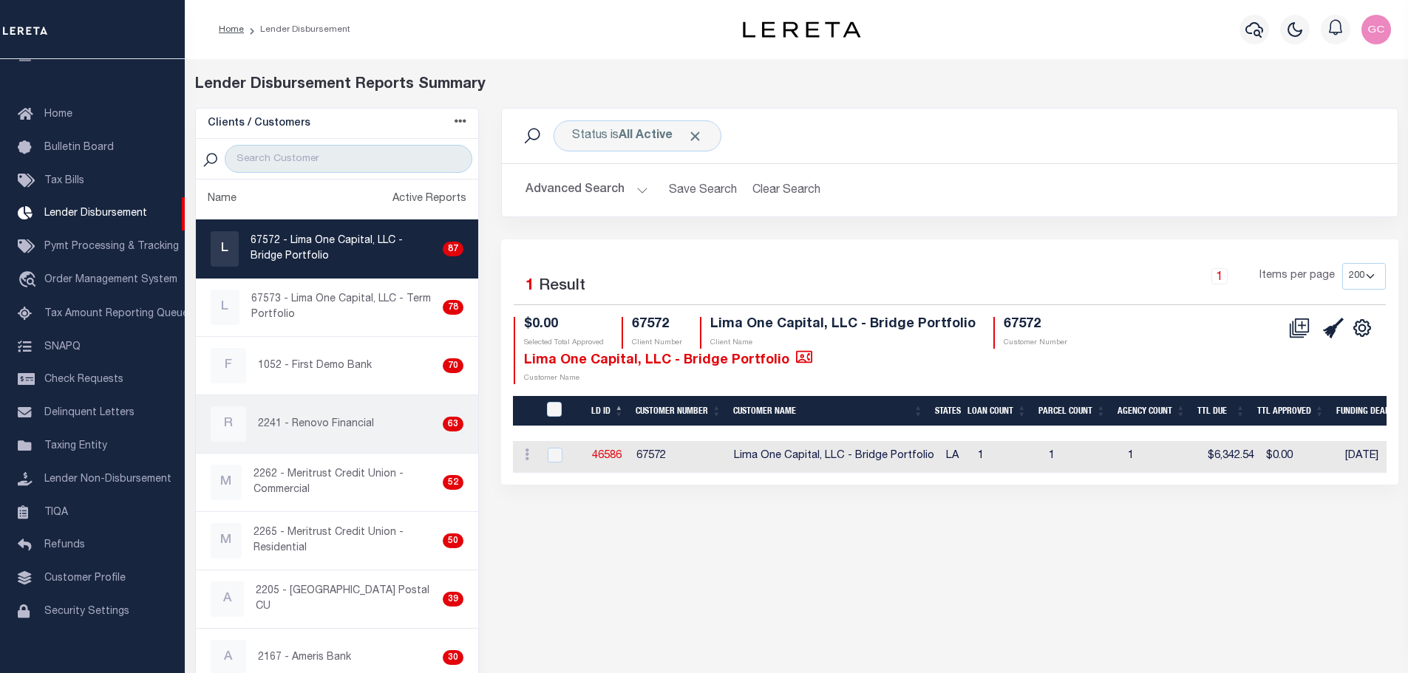
click at [344, 428] on p "2241 - Renovo Financial" at bounding box center [316, 425] width 116 height 16
checkbox input "true"
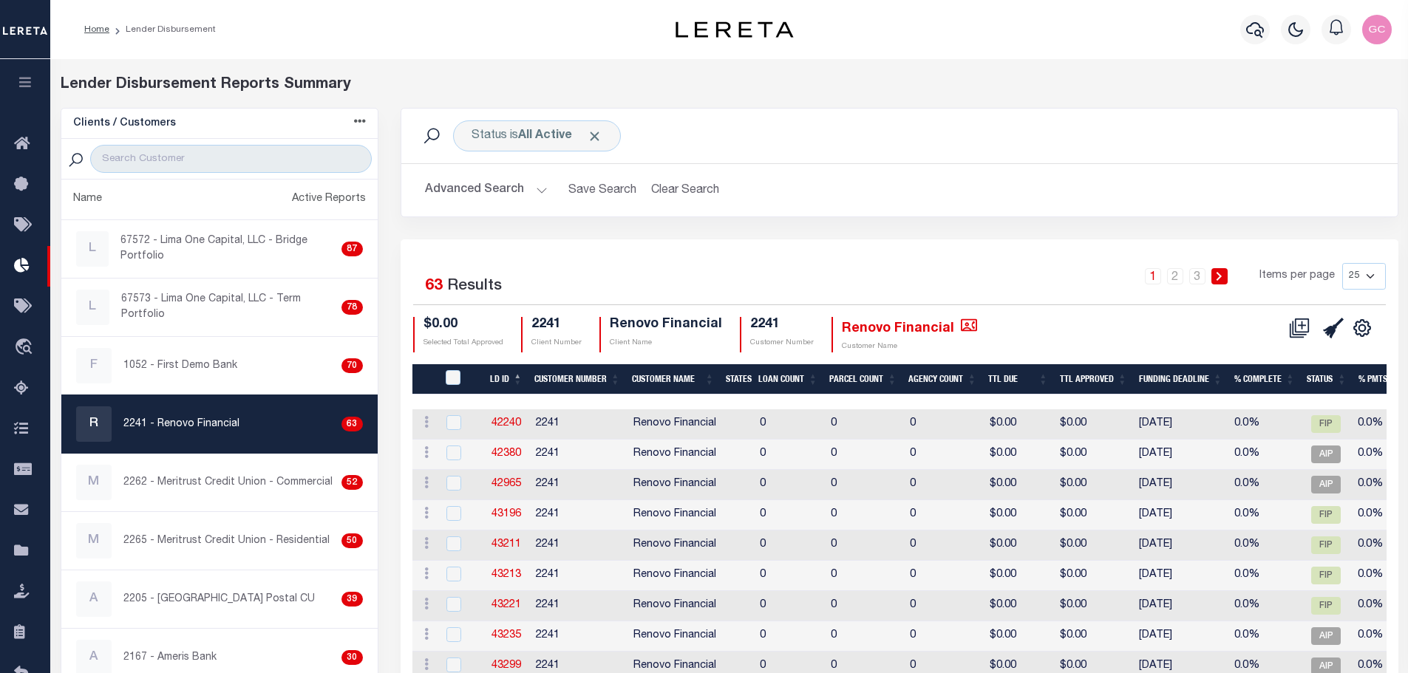
click at [1377, 270] on select "25 50 100 200" at bounding box center [1364, 276] width 44 height 27
select select "200"
click at [1342, 263] on select "25 50 100 200" at bounding box center [1364, 276] width 44 height 27
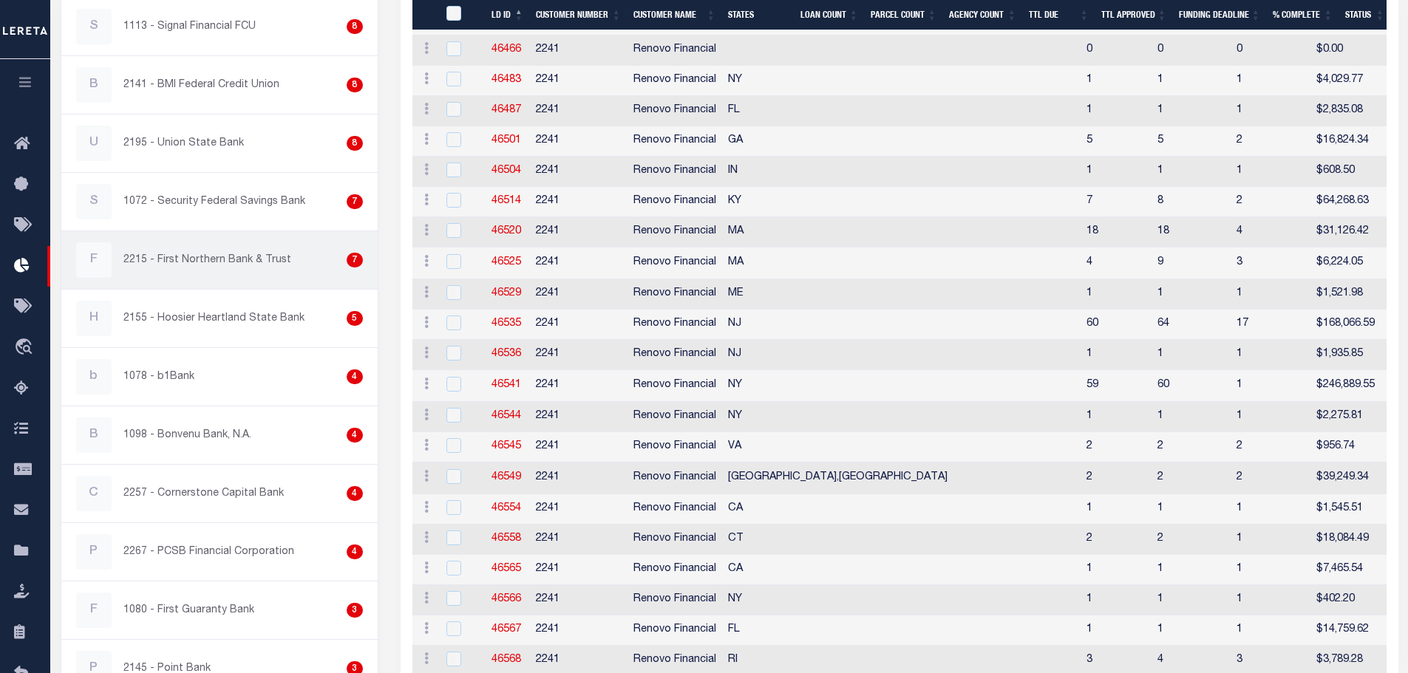
scroll to position [1256, 0]
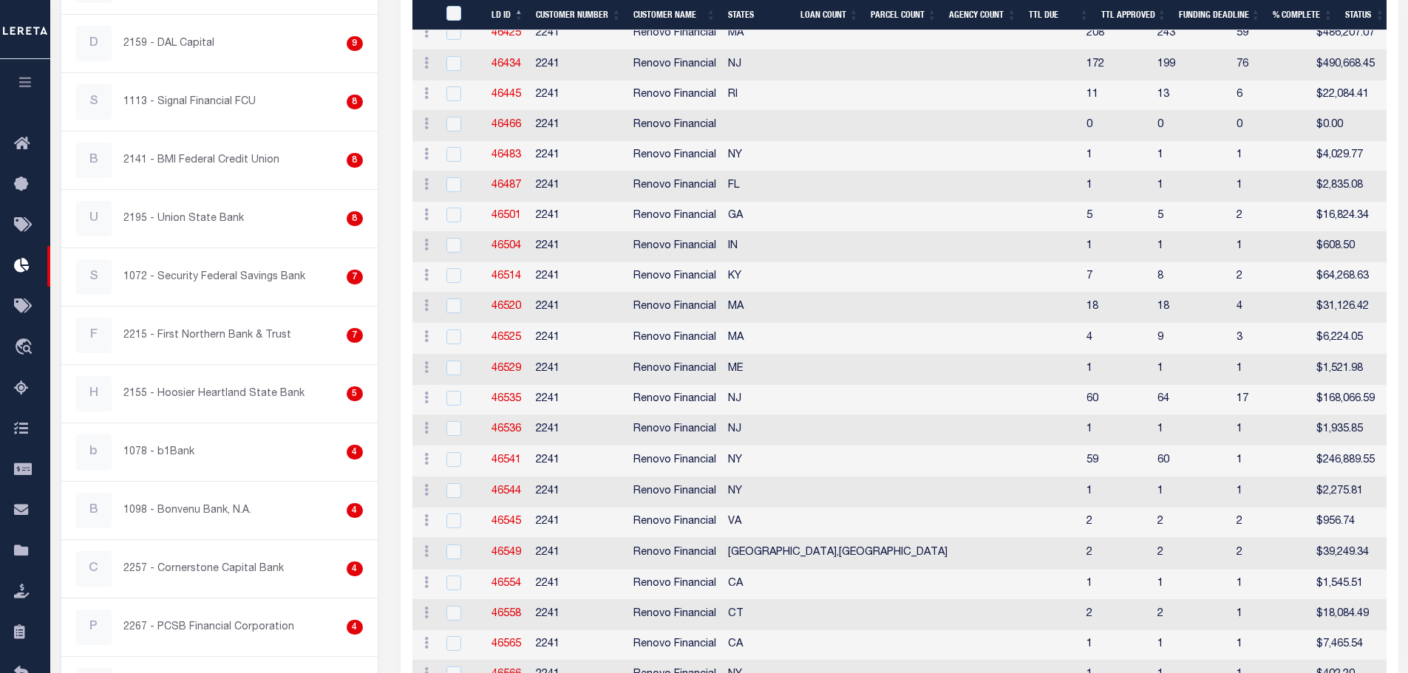
click at [25, 85] on icon "button" at bounding box center [25, 81] width 17 height 13
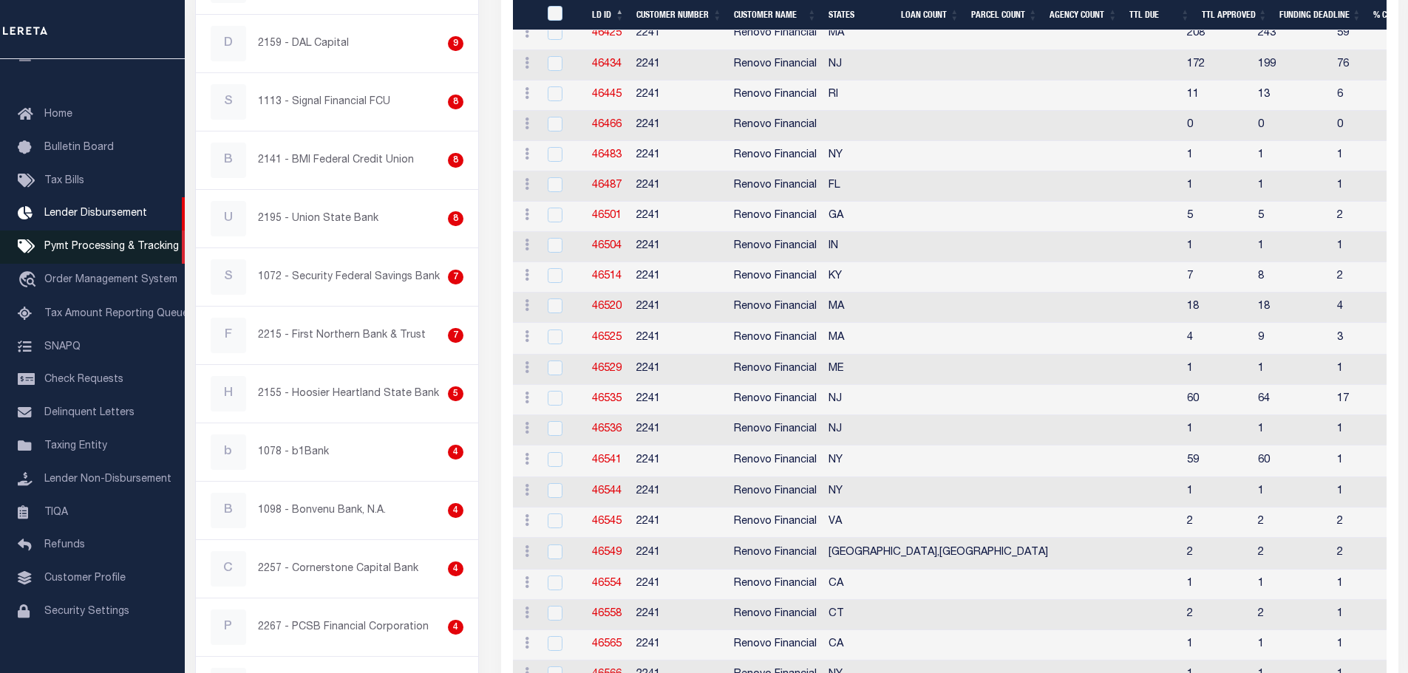
click at [87, 250] on span "Pymt Processing & Tracking" at bounding box center [111, 247] width 134 height 10
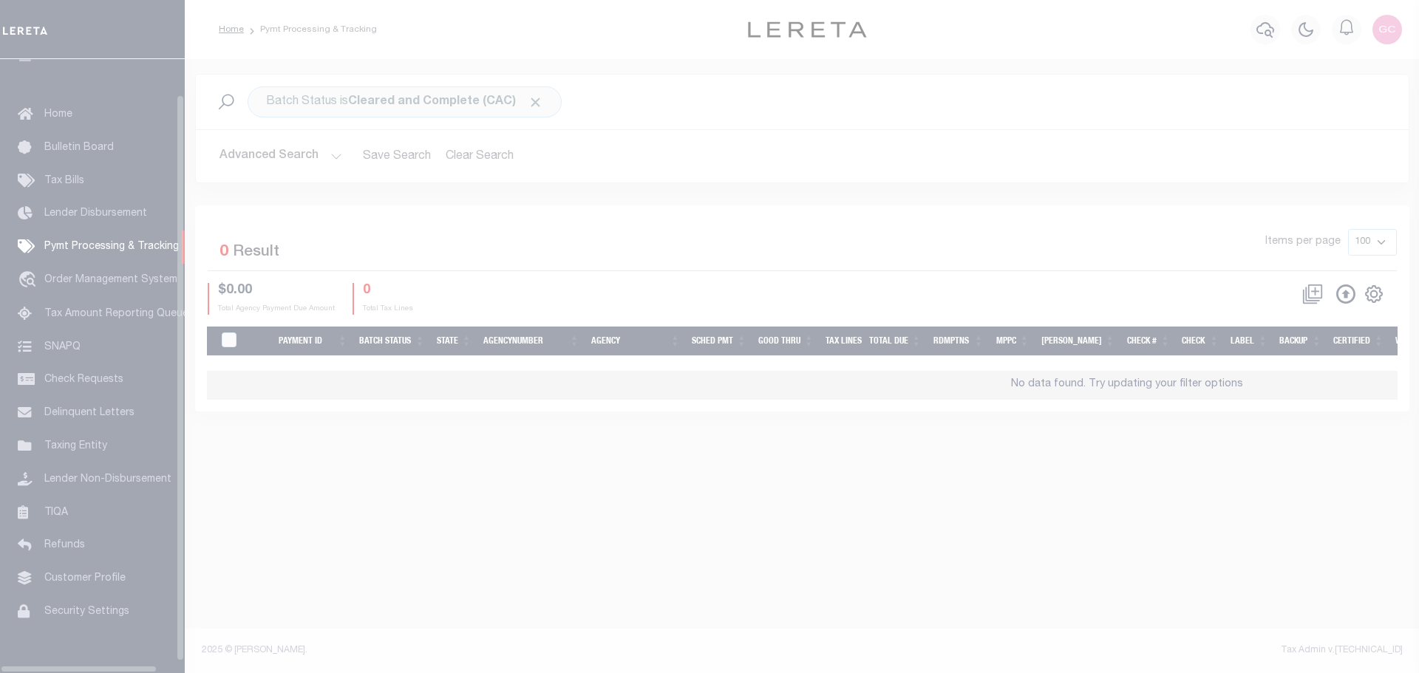
scroll to position [47, 0]
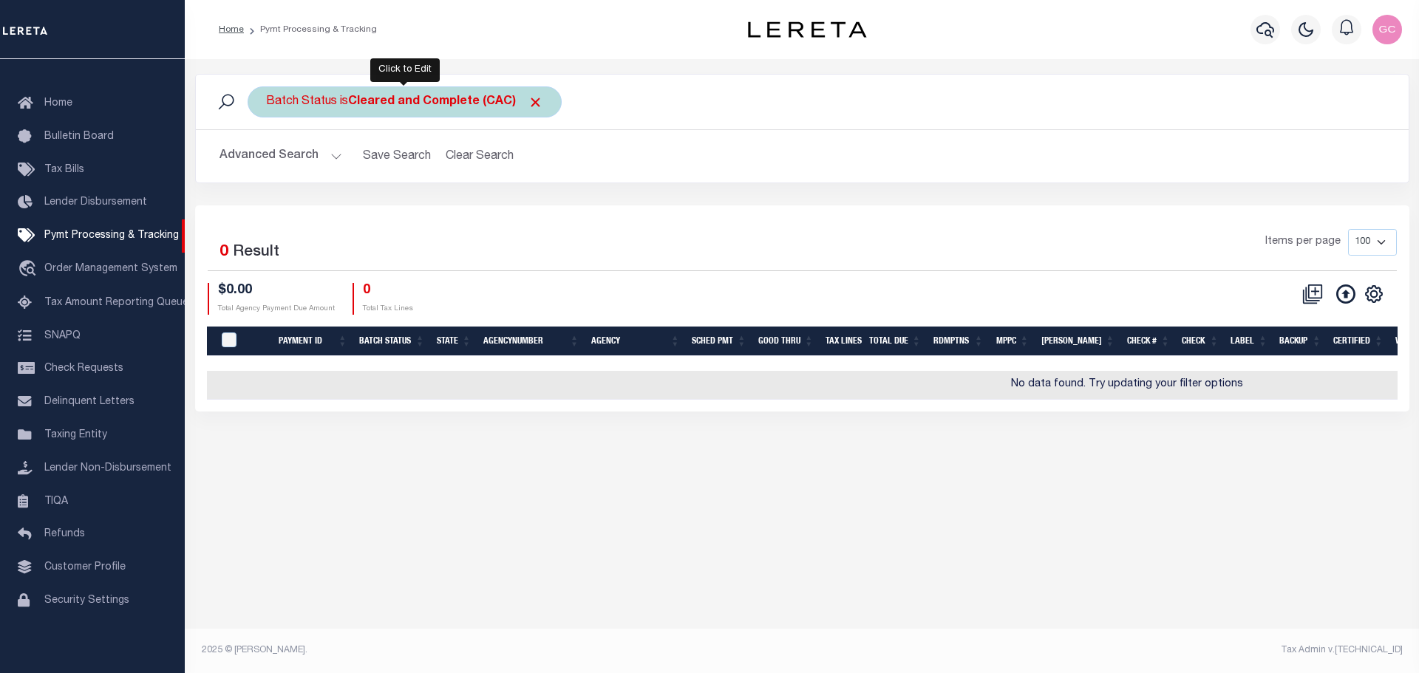
click at [375, 104] on b "Cleared and Complete (CAC)" at bounding box center [445, 102] width 195 height 12
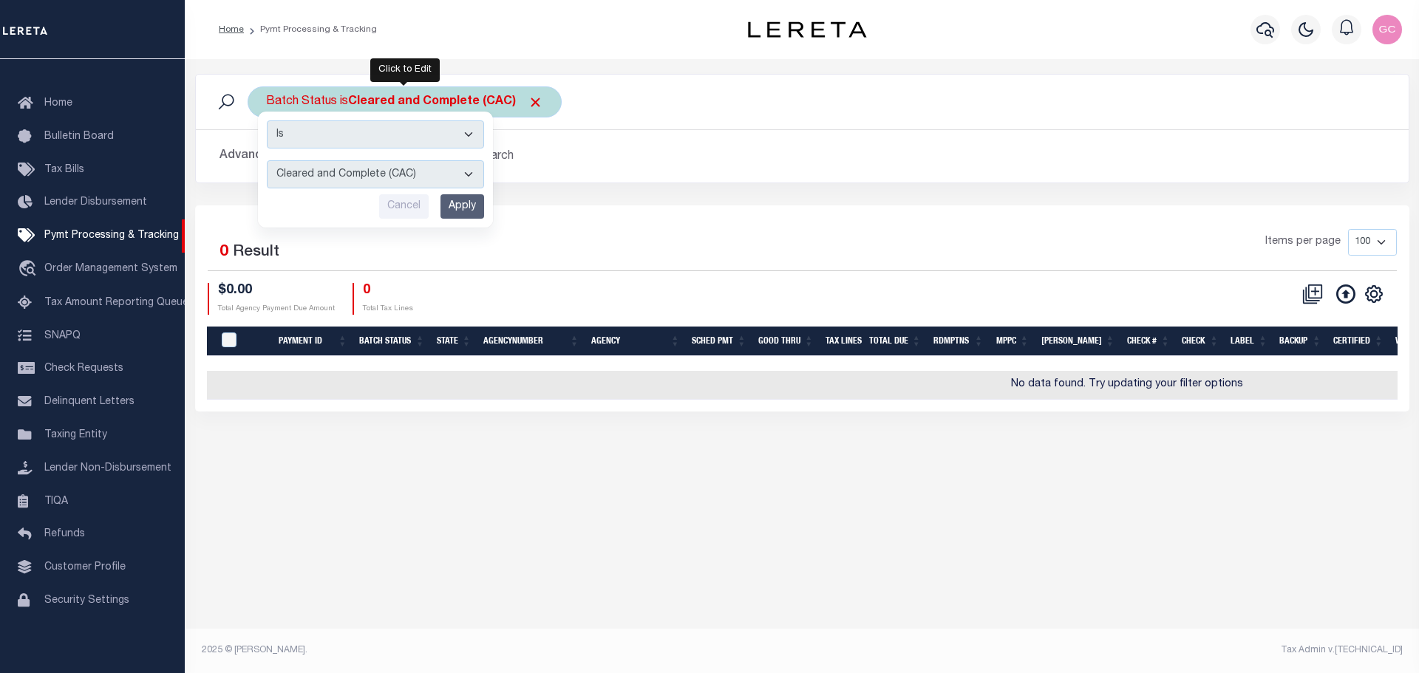
click at [468, 174] on select "Awaiting Funds (AWF) Cleared and Complete (CAC) New Check Needed (NCN) Payment …" at bounding box center [375, 174] width 217 height 28
select select "SFP"
click at [267, 160] on select "Awaiting Funds (AWF) Cleared and Complete (CAC) New Check Needed (NCN) Payment …" at bounding box center [375, 174] width 217 height 28
click at [460, 211] on input "Apply" at bounding box center [462, 206] width 44 height 24
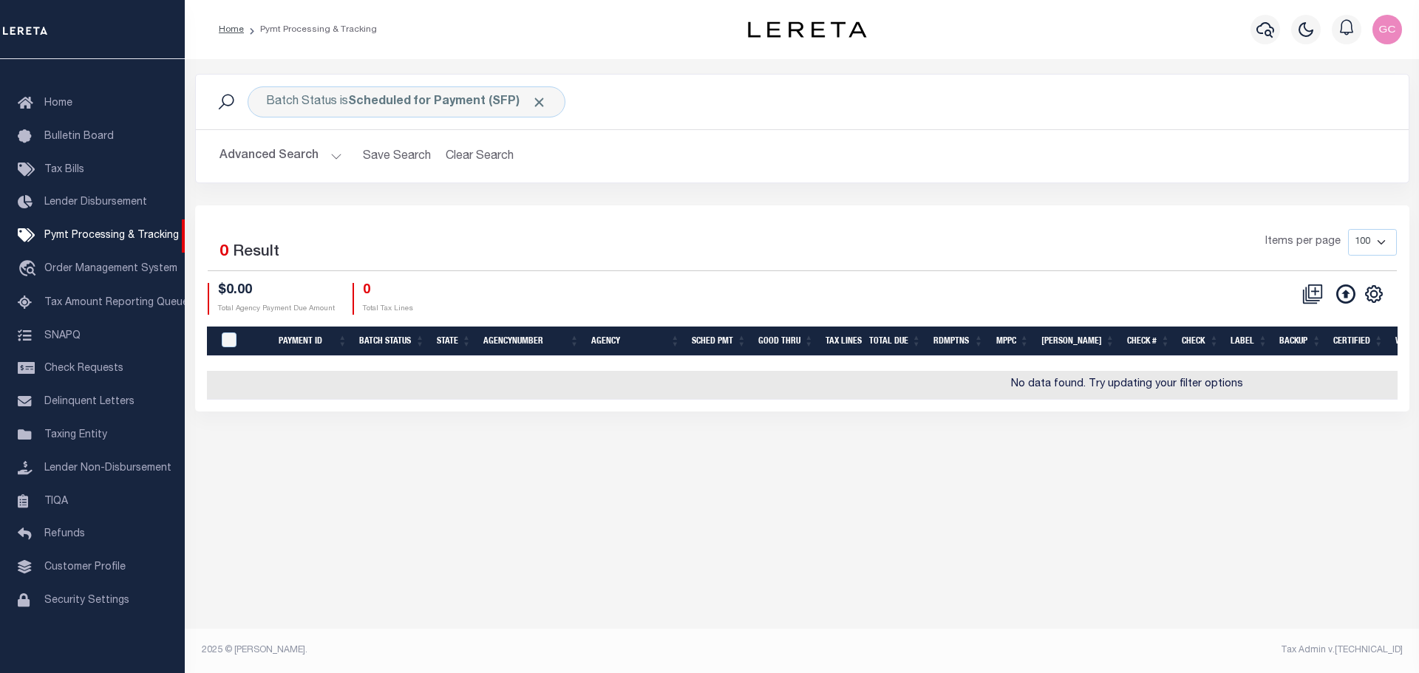
click at [330, 160] on button "Advanced Search" at bounding box center [280, 156] width 123 height 29
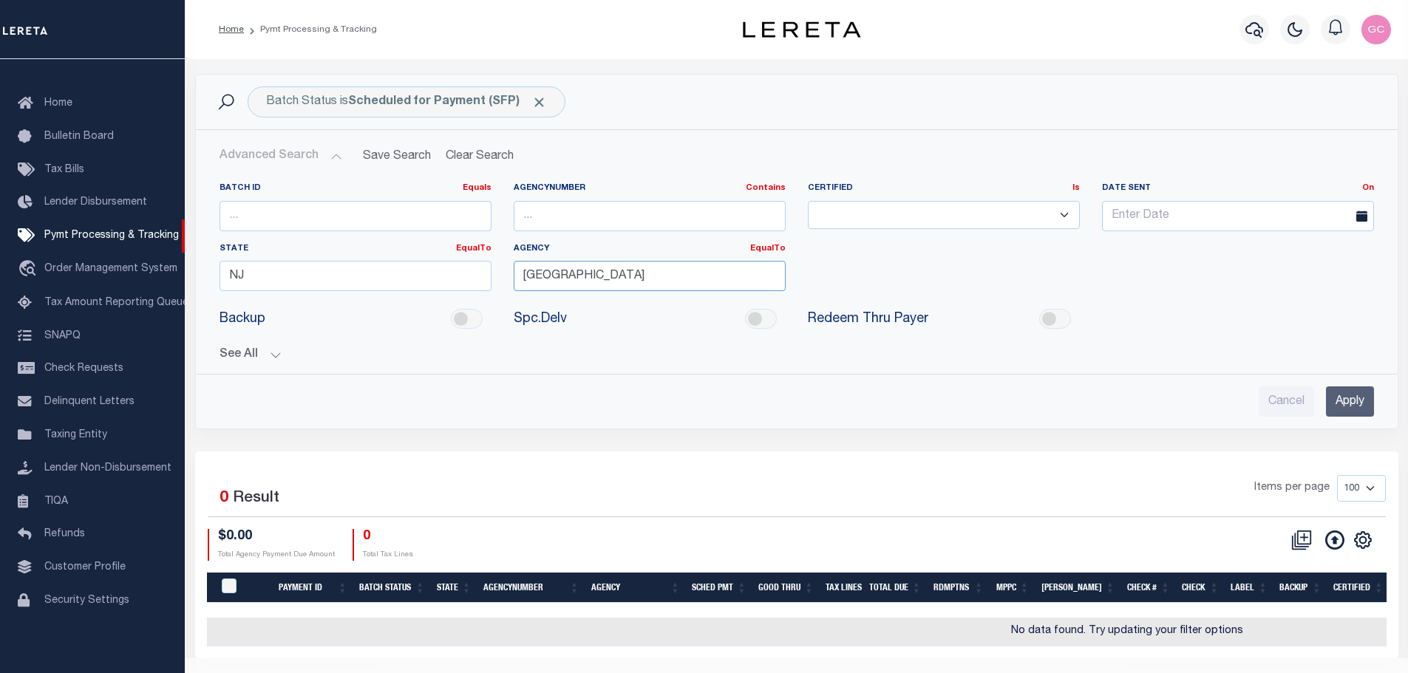
drag, startPoint x: 670, startPoint y: 277, endPoint x: 372, endPoint y: 254, distance: 298.7
click at [372, 254] on div "Batch ID Equals Equals Is Not Equal To Is Greater Than Is Less Than AgencyNumbe…" at bounding box center [796, 243] width 1176 height 120
click at [1358, 398] on input "Apply" at bounding box center [1350, 401] width 48 height 30
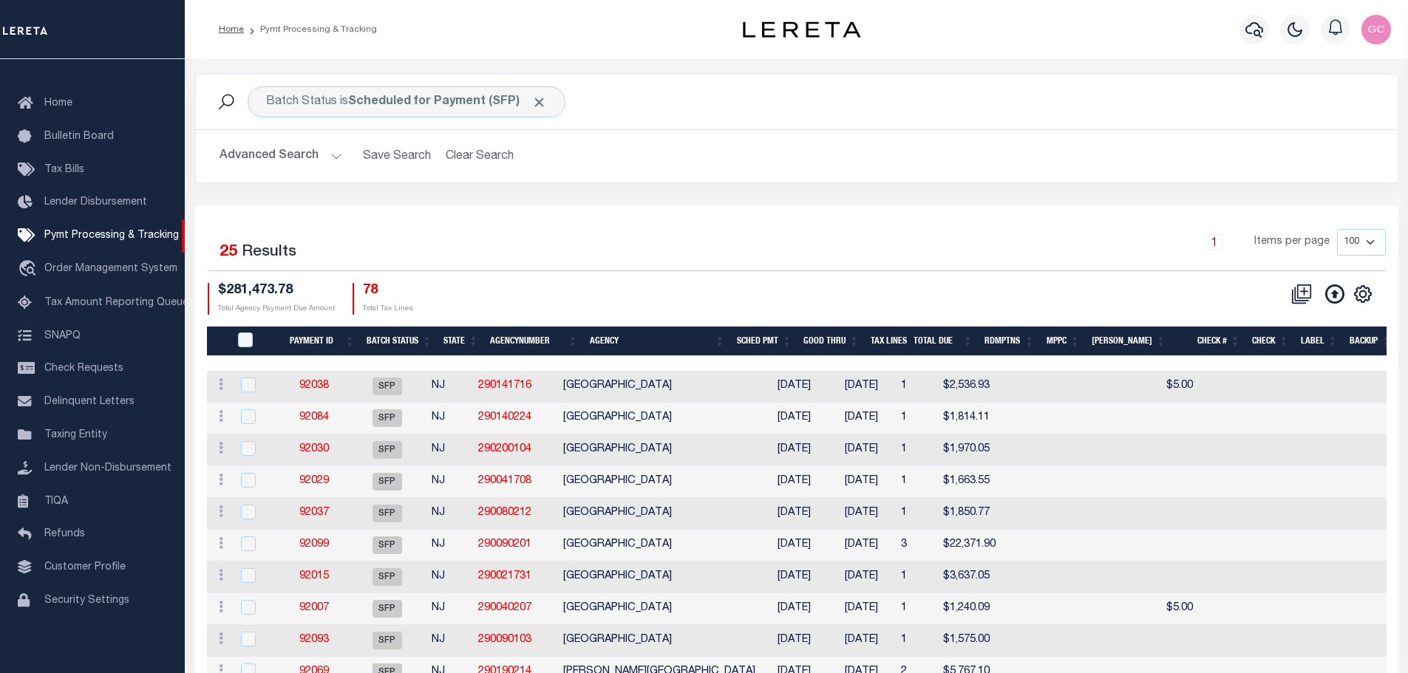
click at [1269, 27] on div at bounding box center [1254, 30] width 41 height 52
click at [1251, 25] on icon "button" at bounding box center [1254, 30] width 18 height 16
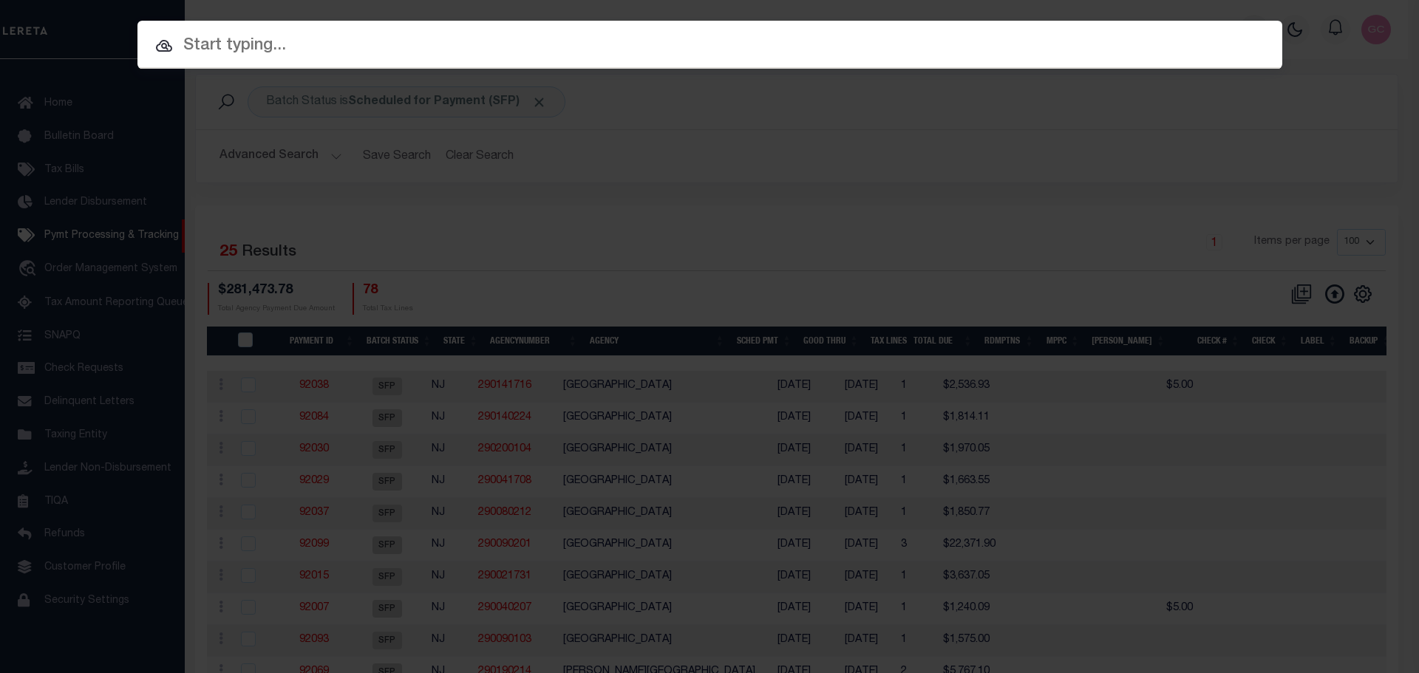
click at [888, 43] on input "text" at bounding box center [709, 46] width 1145 height 26
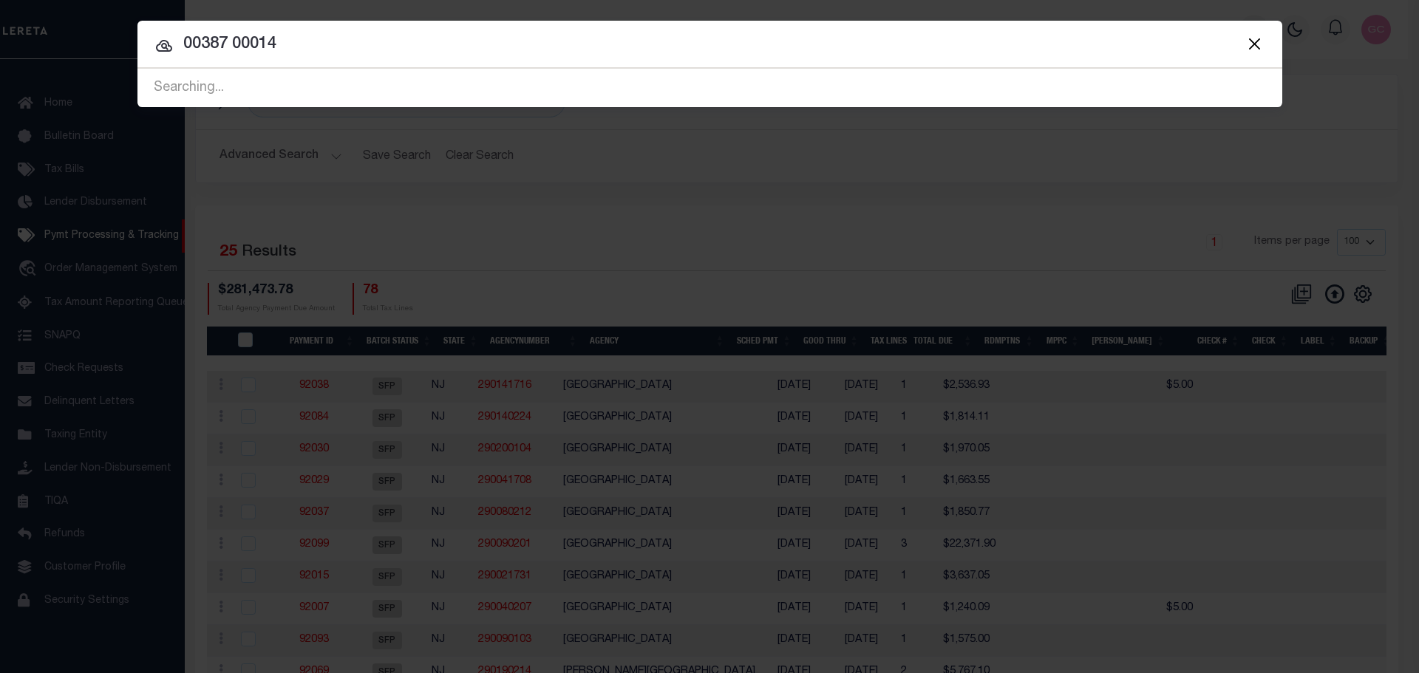
type input "00387 00014"
click at [339, 86] on div "Searching..." at bounding box center [709, 88] width 1145 height 38
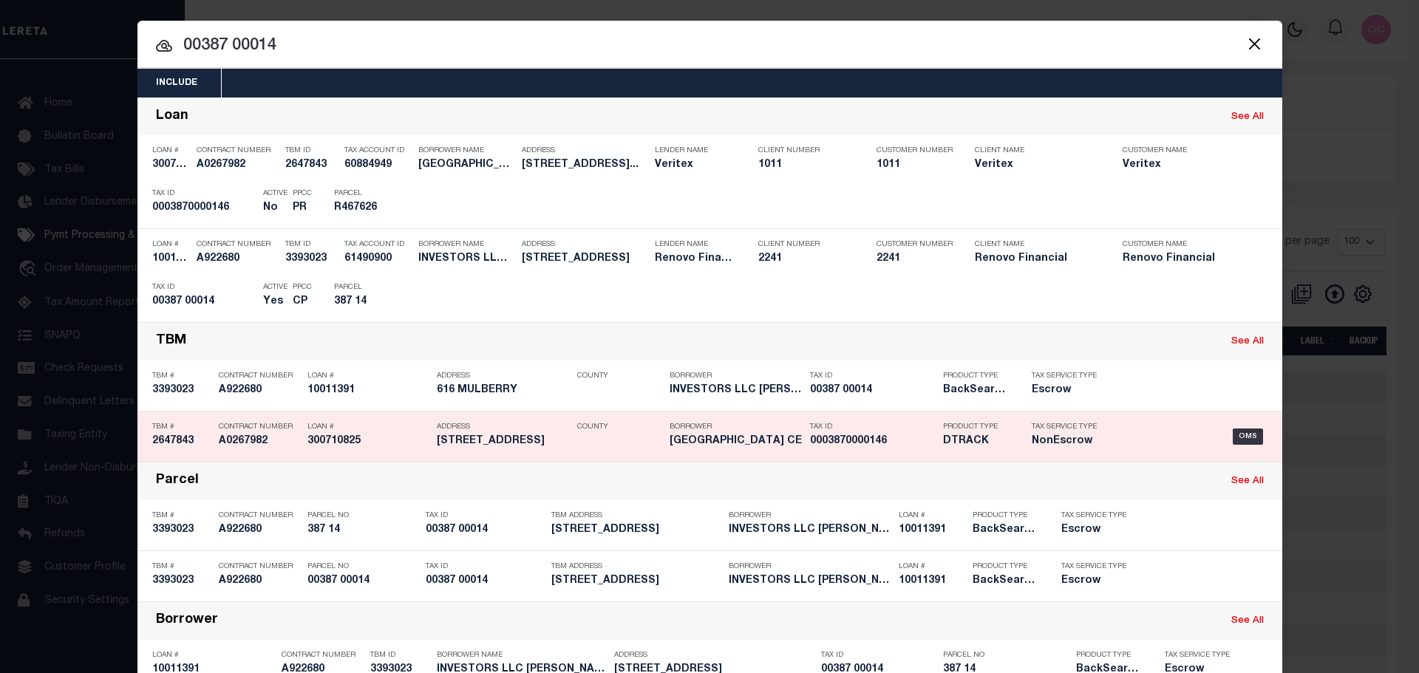
scroll to position [58, 0]
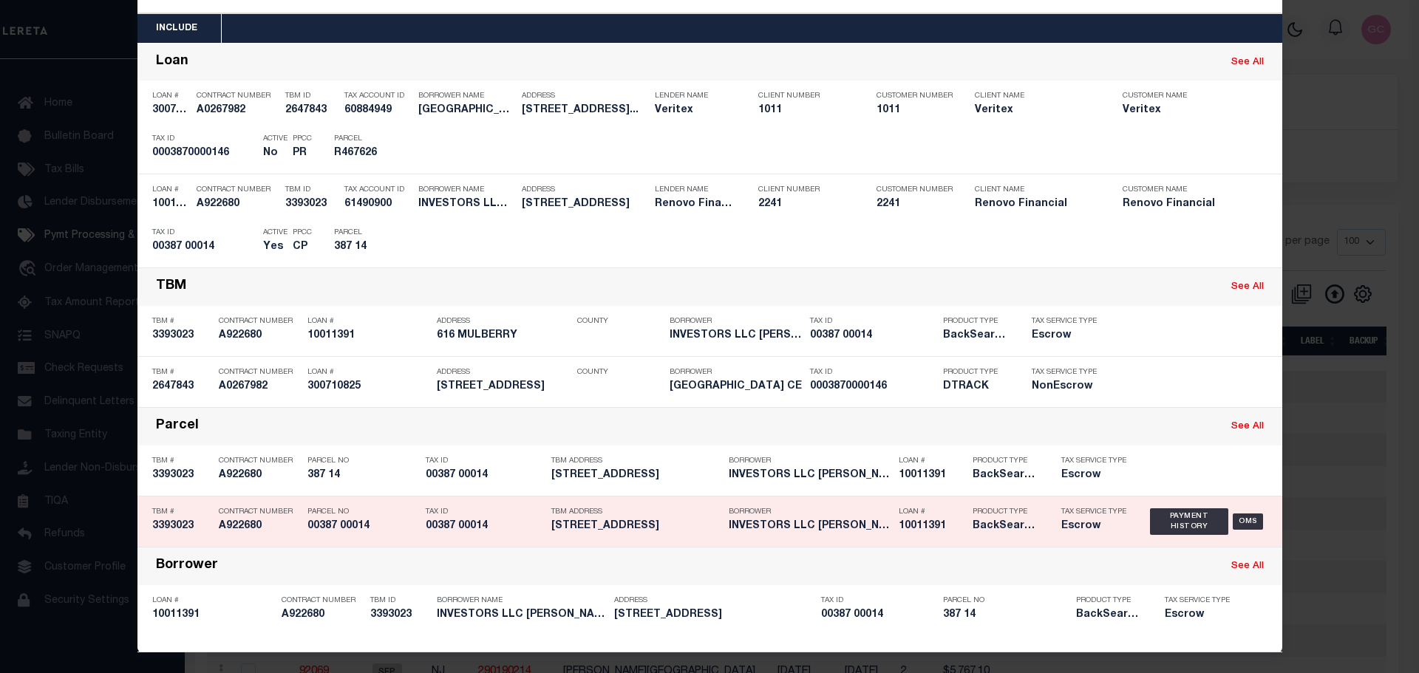
click at [372, 525] on h5 "00387 00014" at bounding box center [362, 526] width 111 height 13
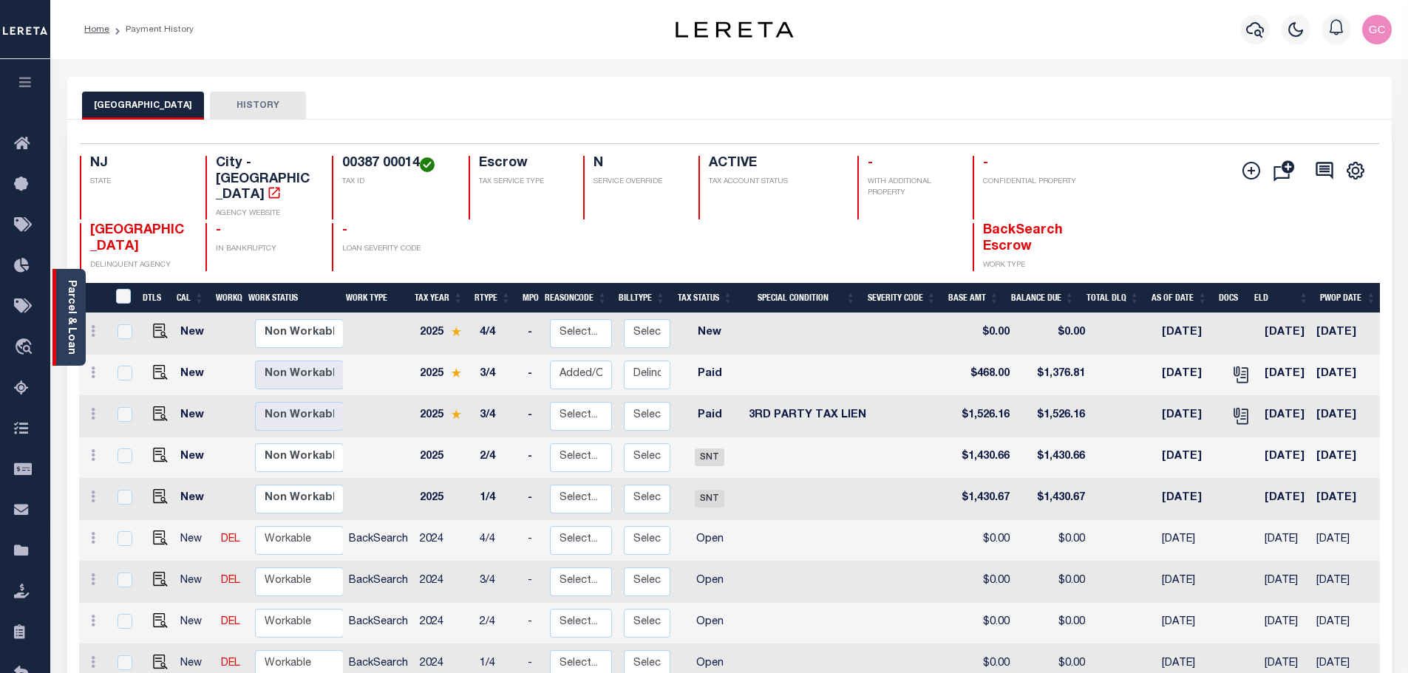
click at [75, 309] on link "Parcel & Loan" at bounding box center [71, 317] width 10 height 75
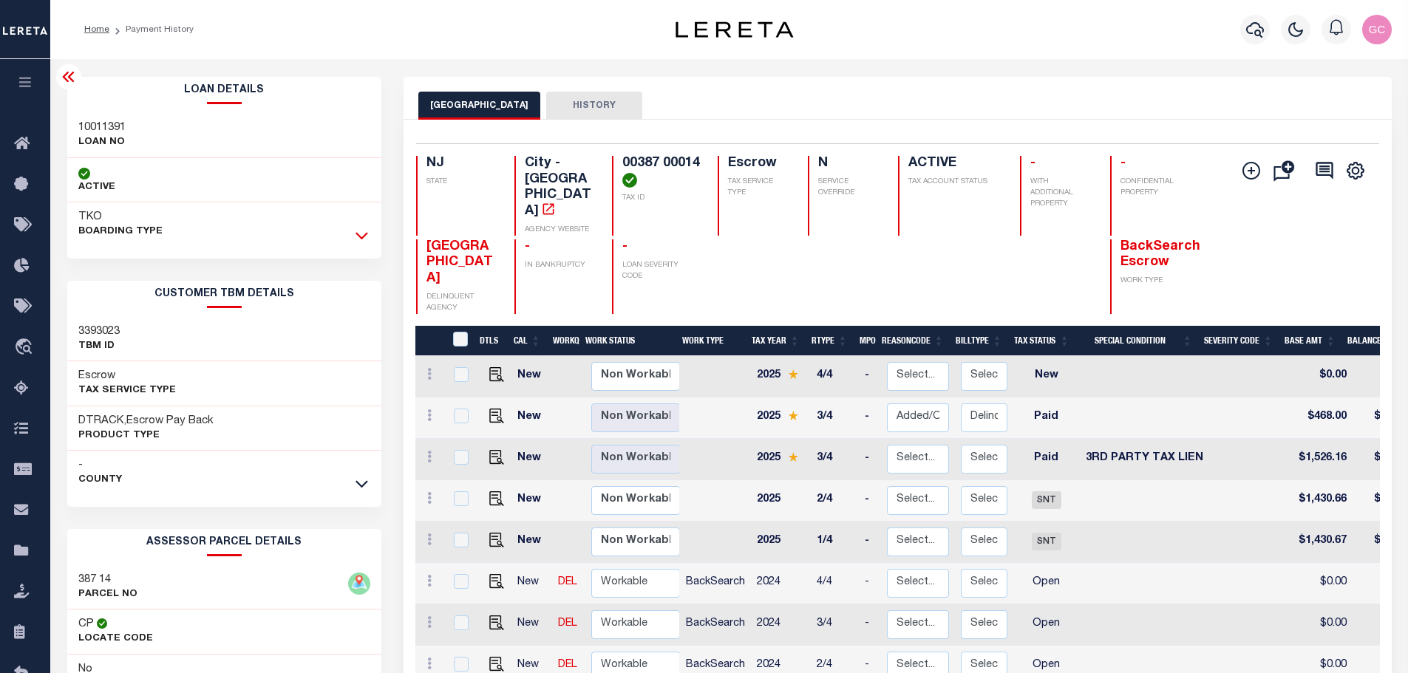
click at [366, 231] on icon at bounding box center [361, 236] width 13 height 16
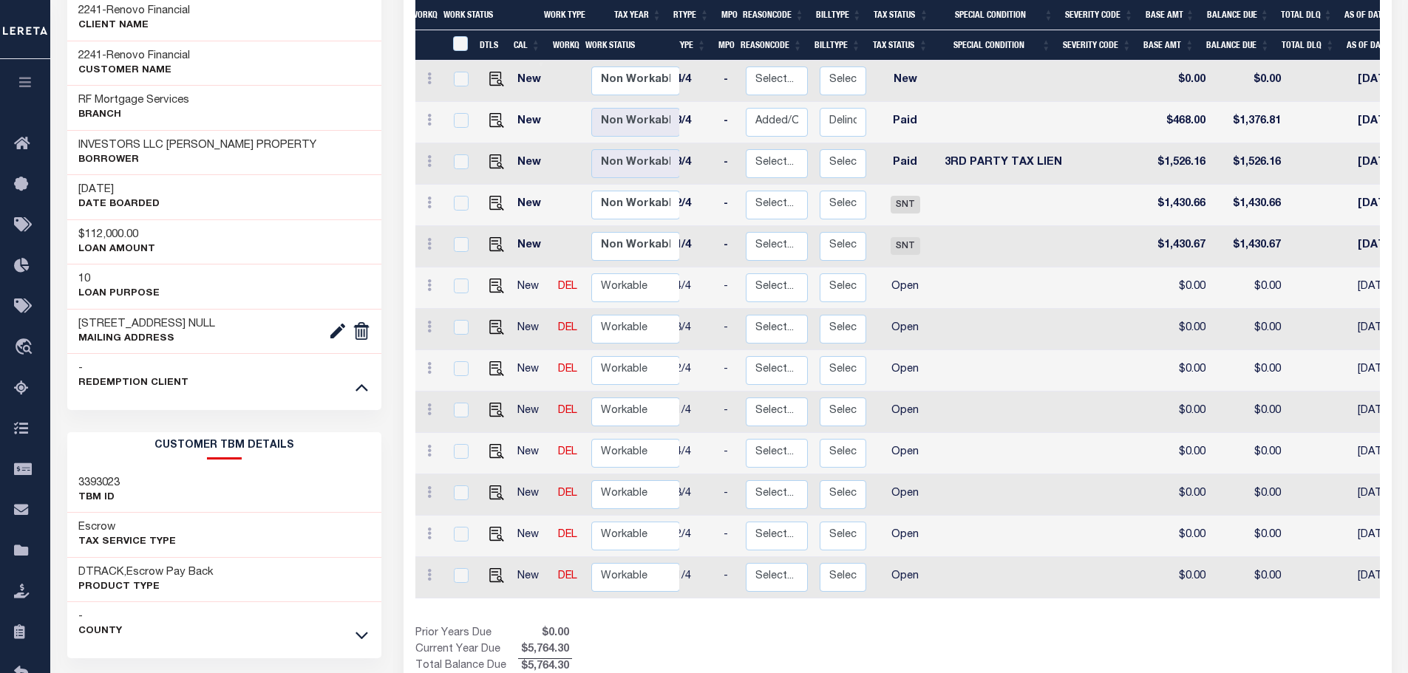
scroll to position [0, 95]
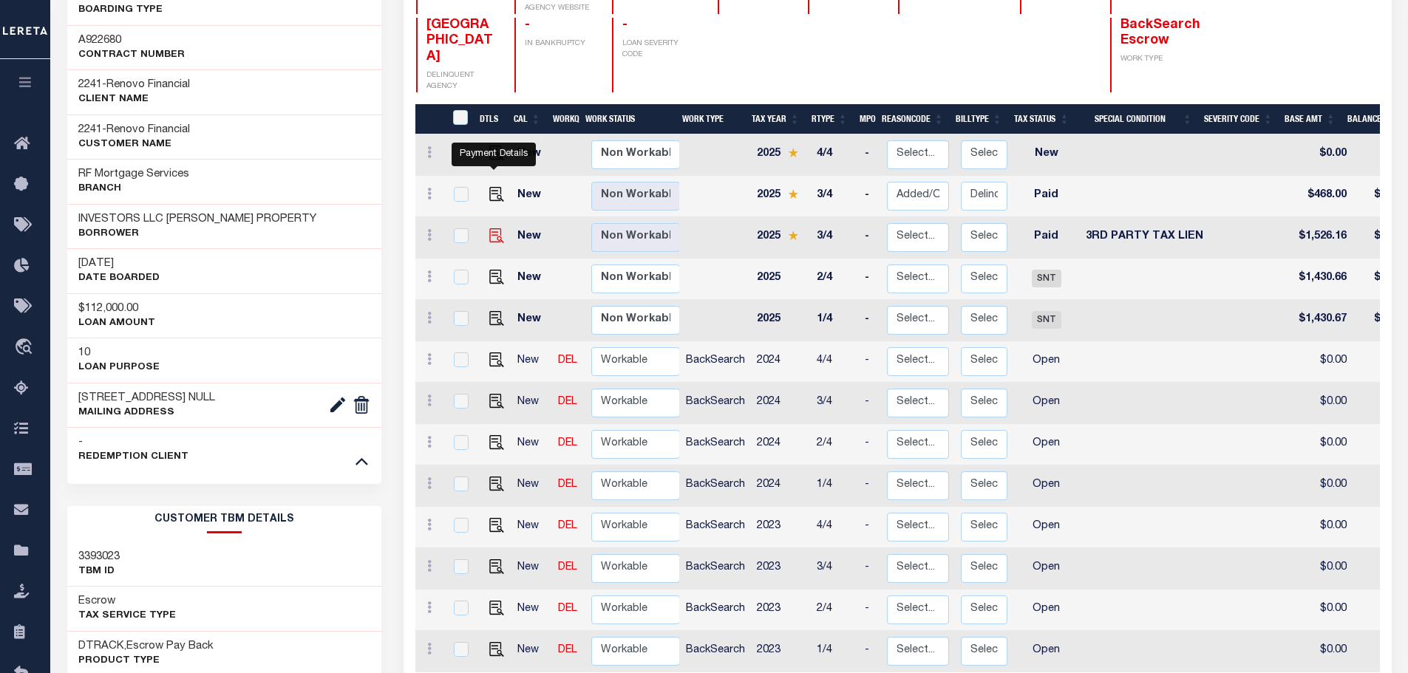
click at [494, 228] on img "" at bounding box center [496, 235] width 15 height 15
checkbox input "true"
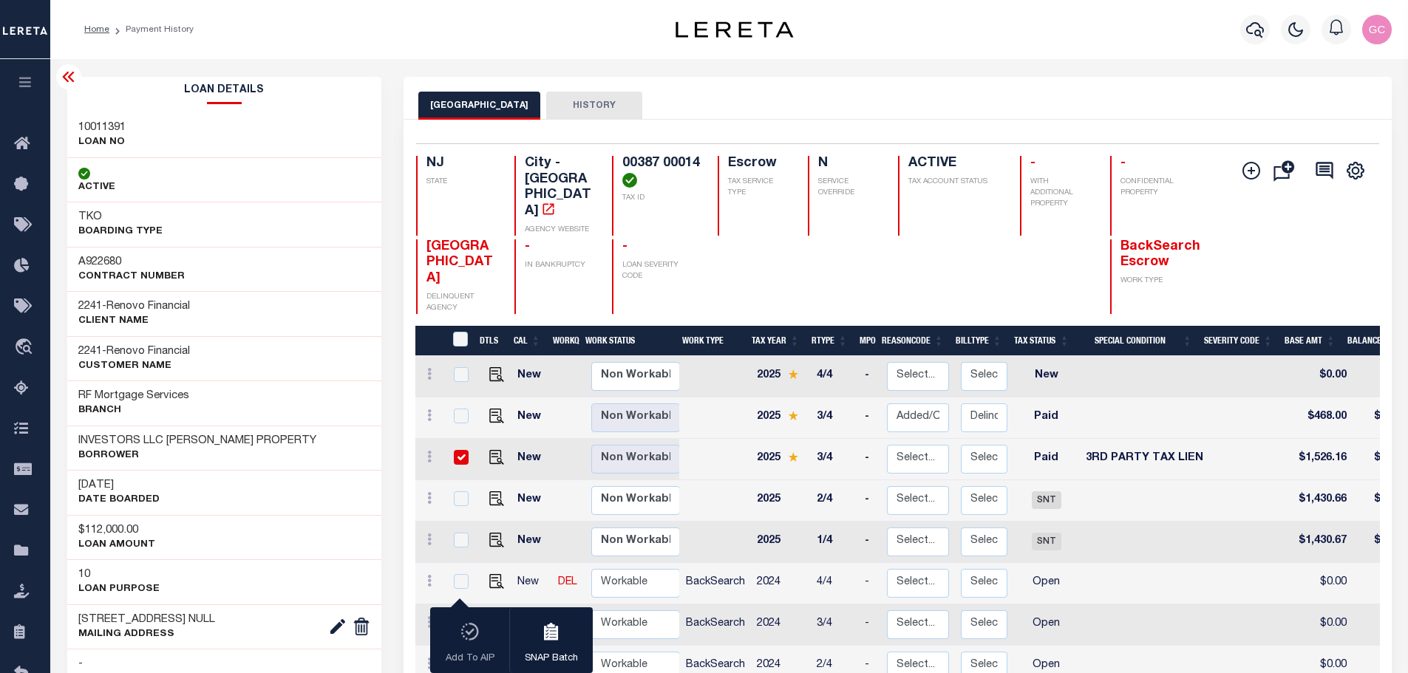
click at [457, 450] on input "checkbox" at bounding box center [461, 457] width 15 height 15
checkbox input "false"
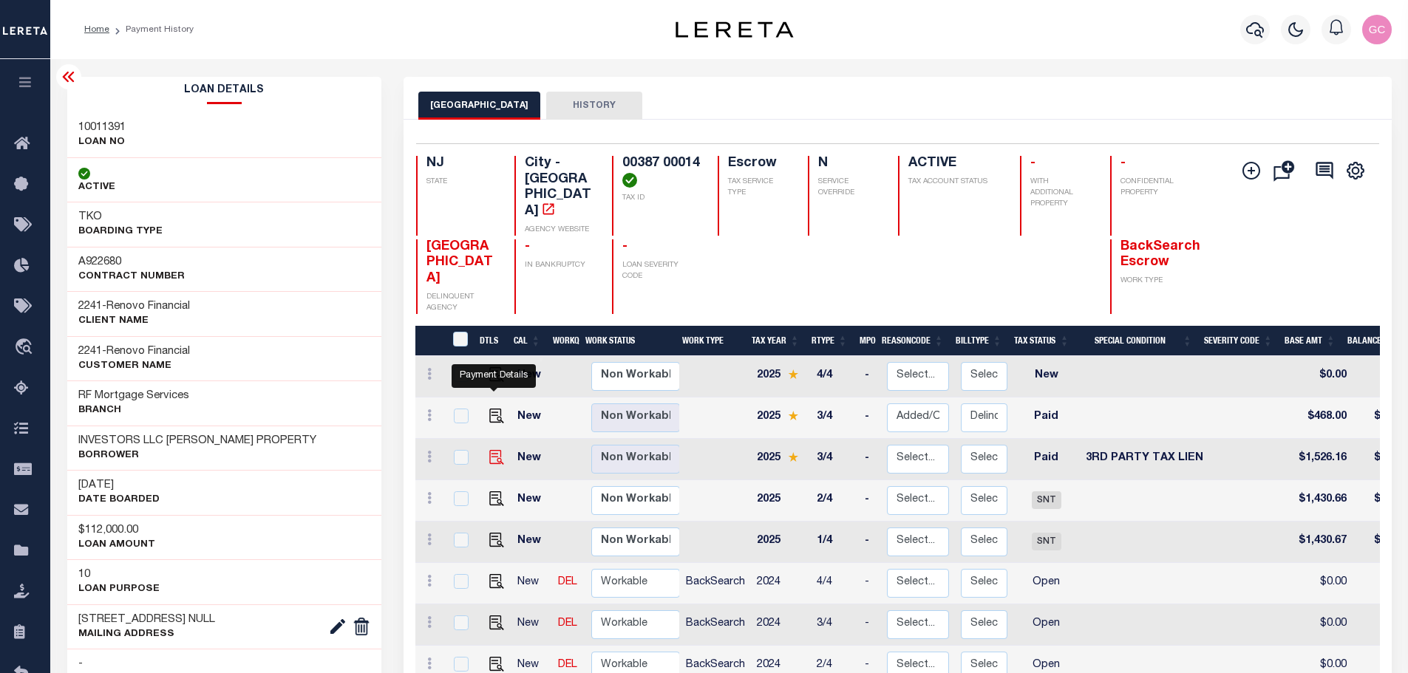
click at [490, 450] on img "" at bounding box center [496, 457] width 15 height 15
checkbox input "true"
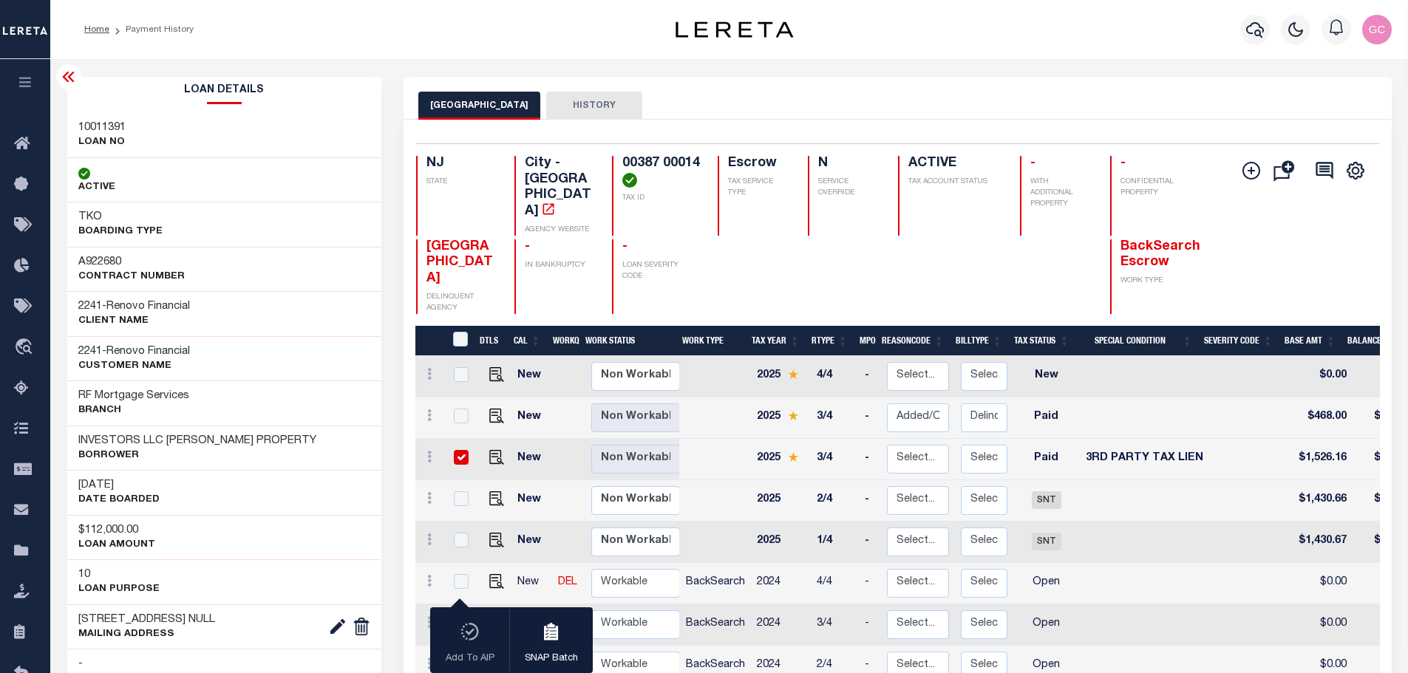
click at [460, 450] on input "checkbox" at bounding box center [461, 457] width 15 height 15
checkbox input "false"
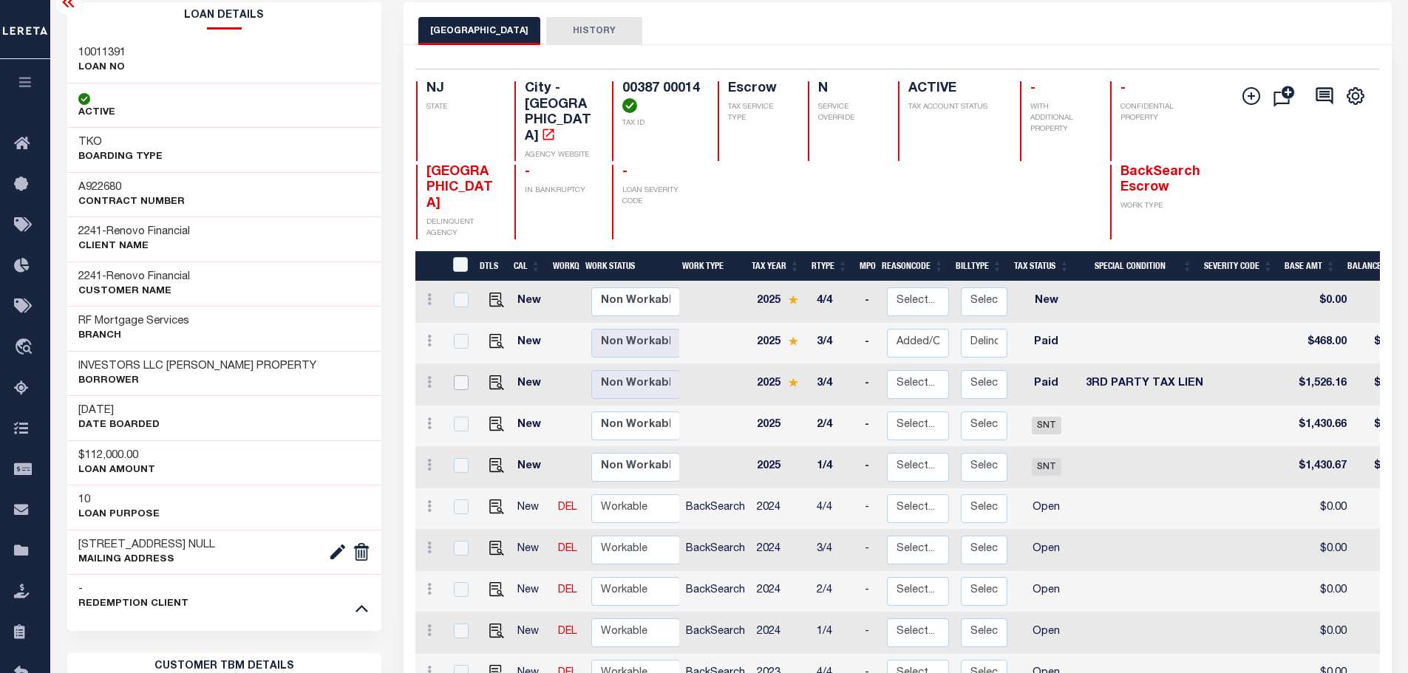
scroll to position [74, 0]
click at [581, 35] on button "HISTORY" at bounding box center [594, 32] width 96 height 28
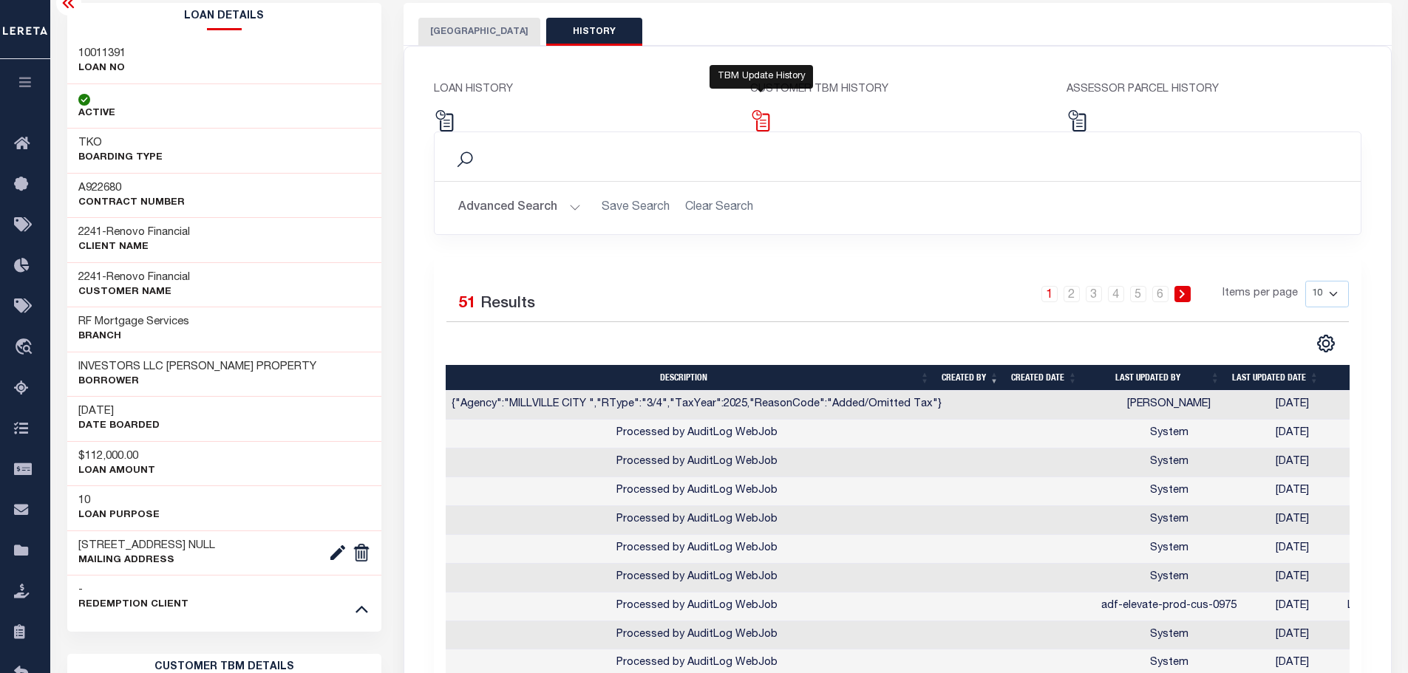
click at [760, 122] on img at bounding box center [760, 120] width 21 height 21
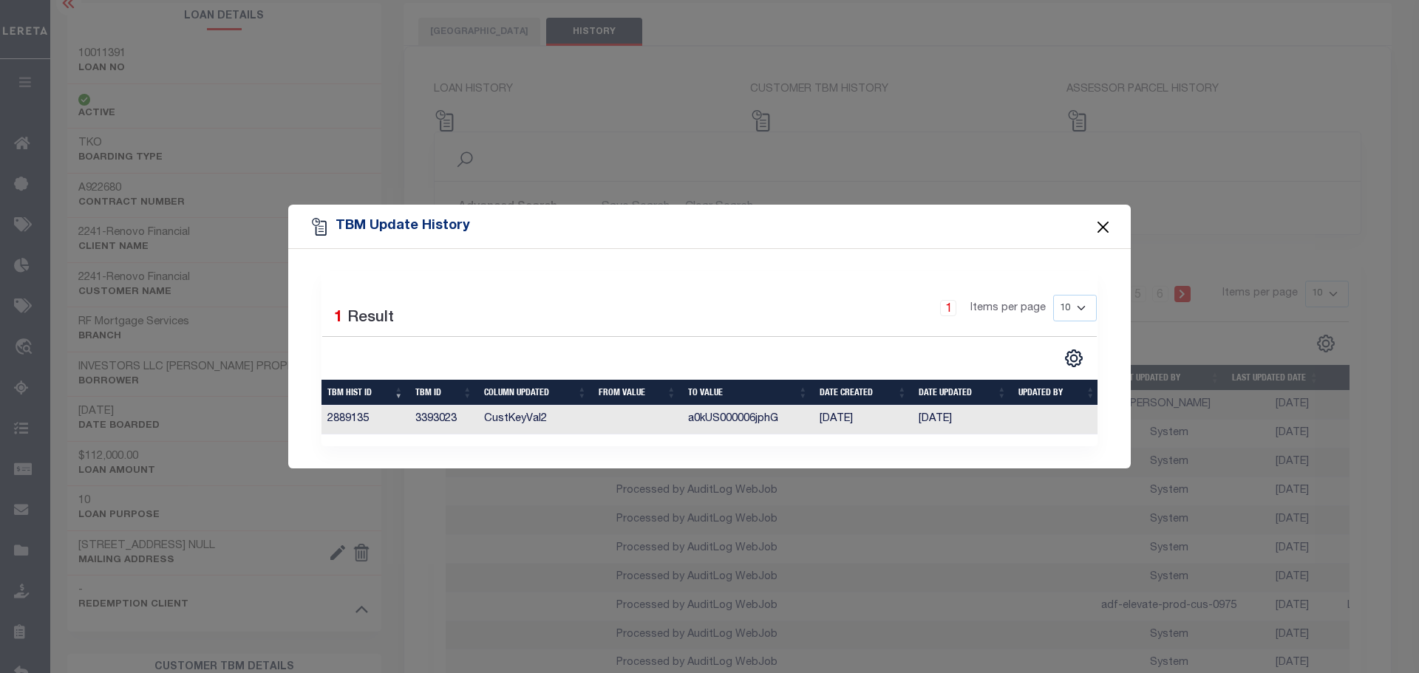
drag, startPoint x: 1101, startPoint y: 216, endPoint x: 1085, endPoint y: 171, distance: 47.7
click at [1098, 217] on button "Close" at bounding box center [1103, 226] width 19 height 19
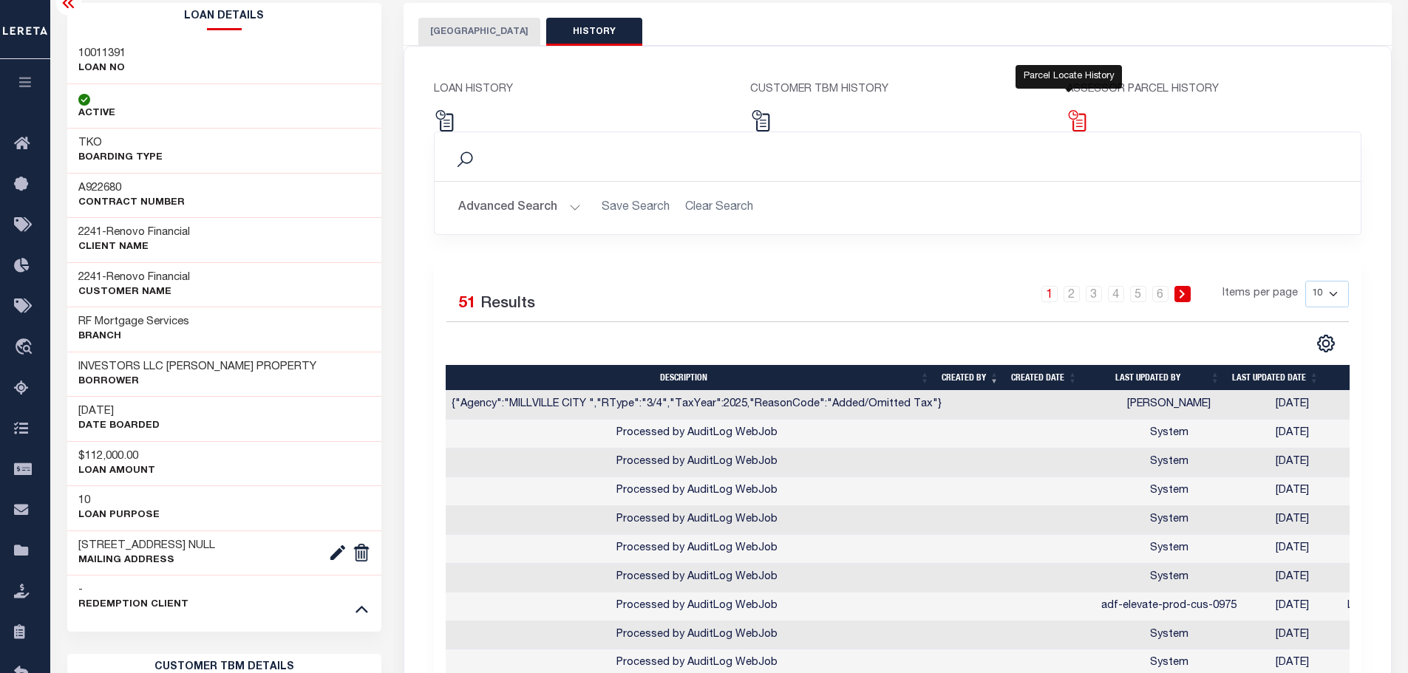
click at [1078, 118] on img at bounding box center [1076, 120] width 21 height 21
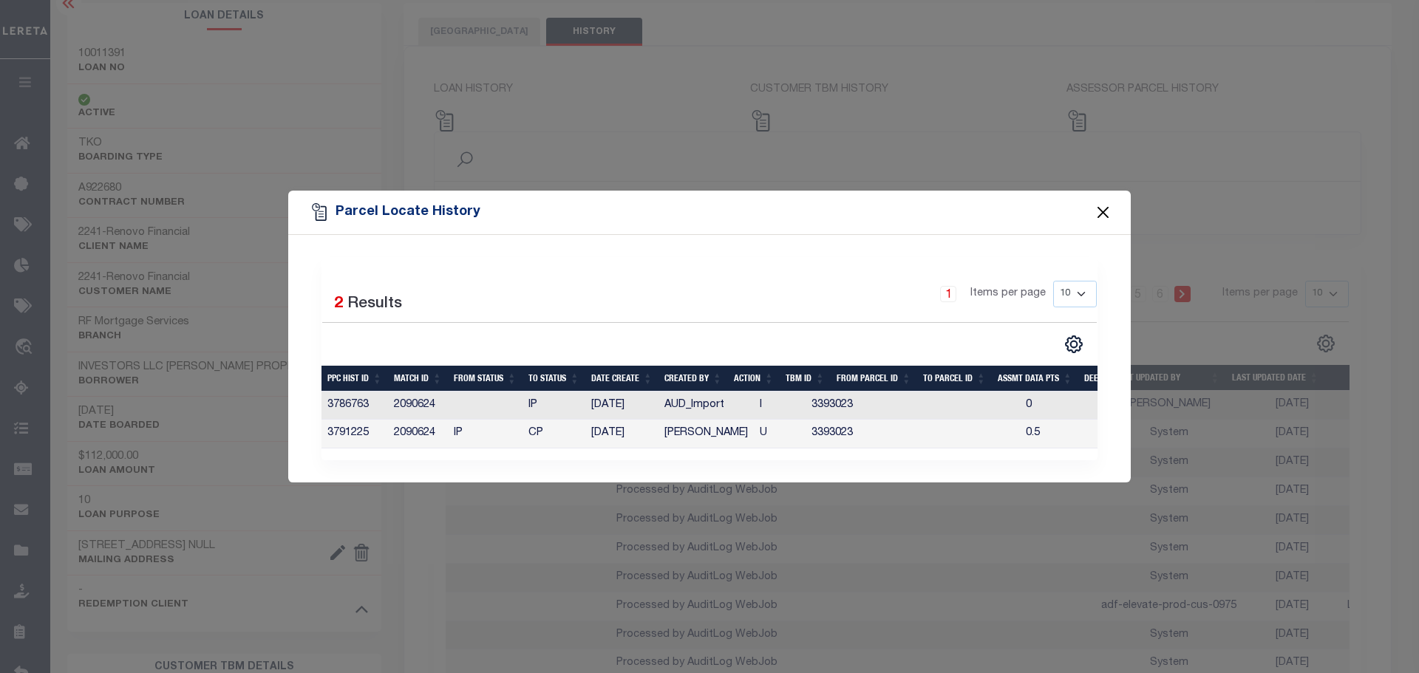
click at [1104, 211] on button "Close" at bounding box center [1103, 211] width 19 height 19
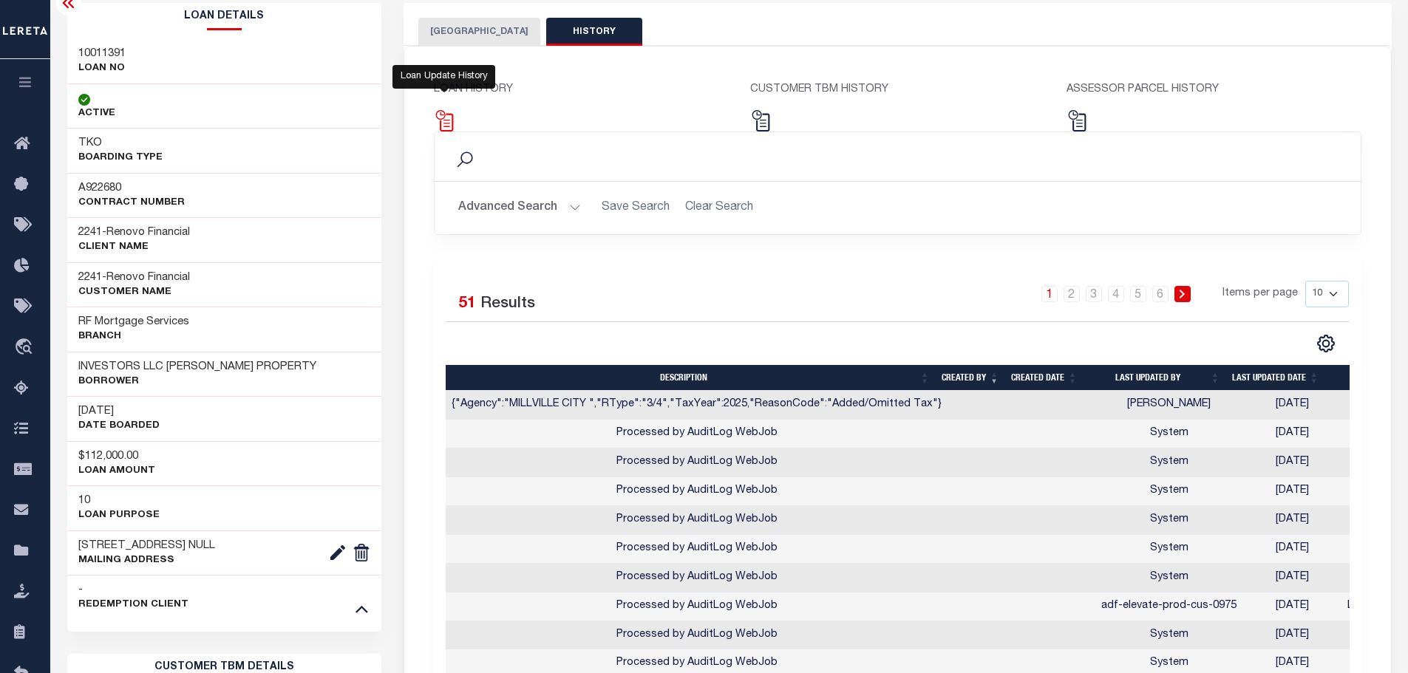
click at [443, 120] on img at bounding box center [444, 120] width 21 height 21
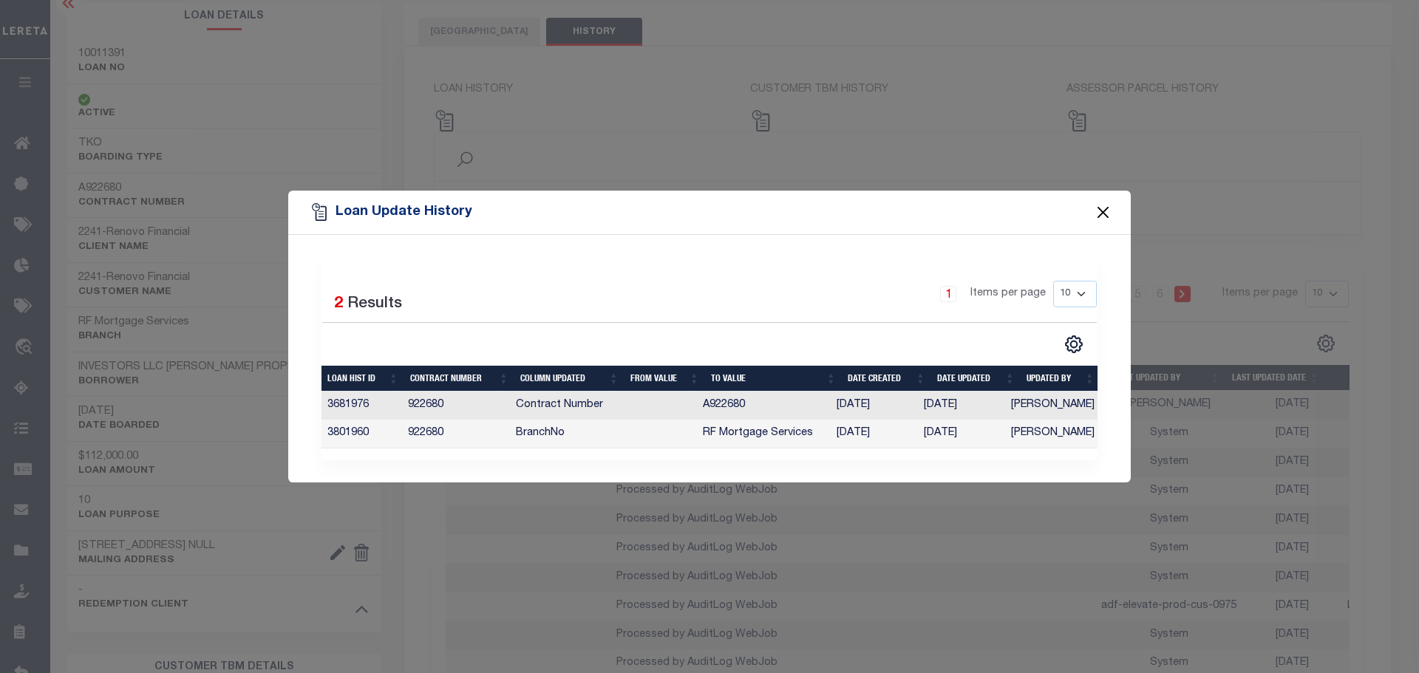
click at [1109, 210] on button "Close" at bounding box center [1103, 211] width 19 height 19
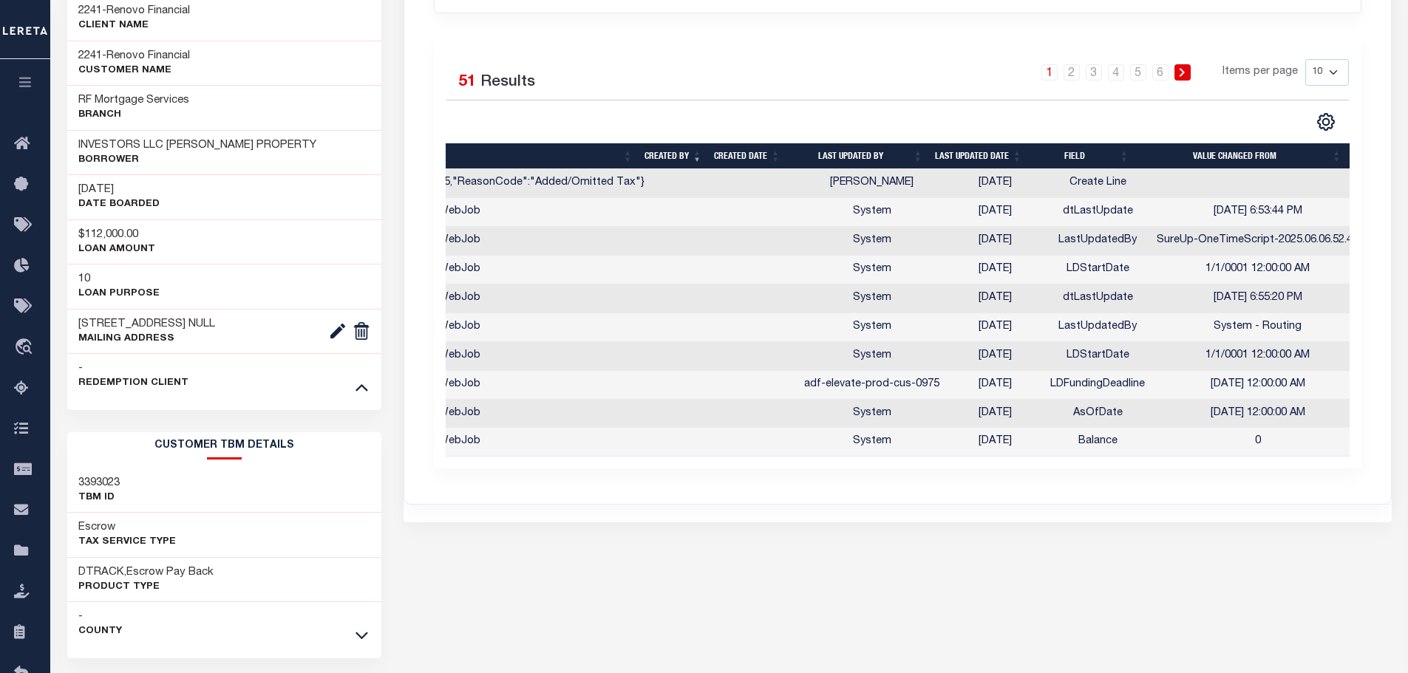
scroll to position [0, 308]
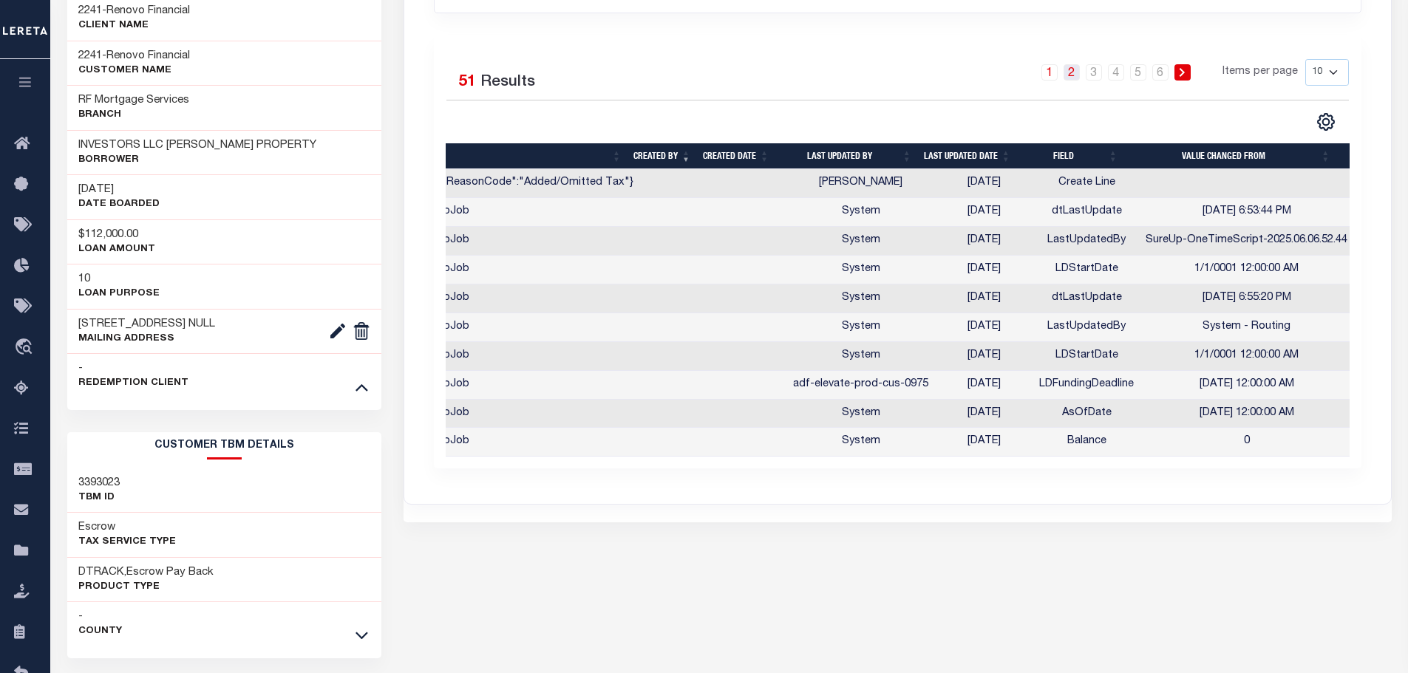
click at [1070, 74] on link "2" at bounding box center [1071, 72] width 16 height 16
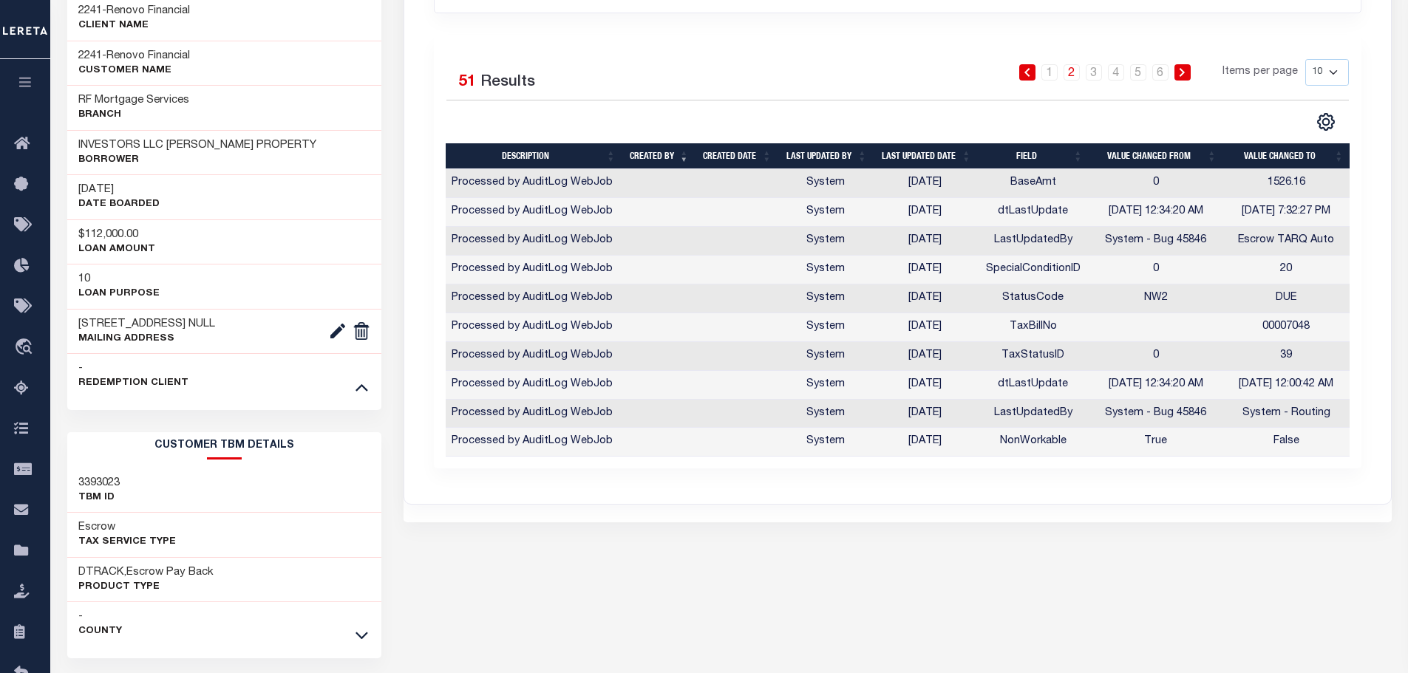
scroll to position [0, 3]
click at [1095, 76] on link "3" at bounding box center [1093, 72] width 16 height 16
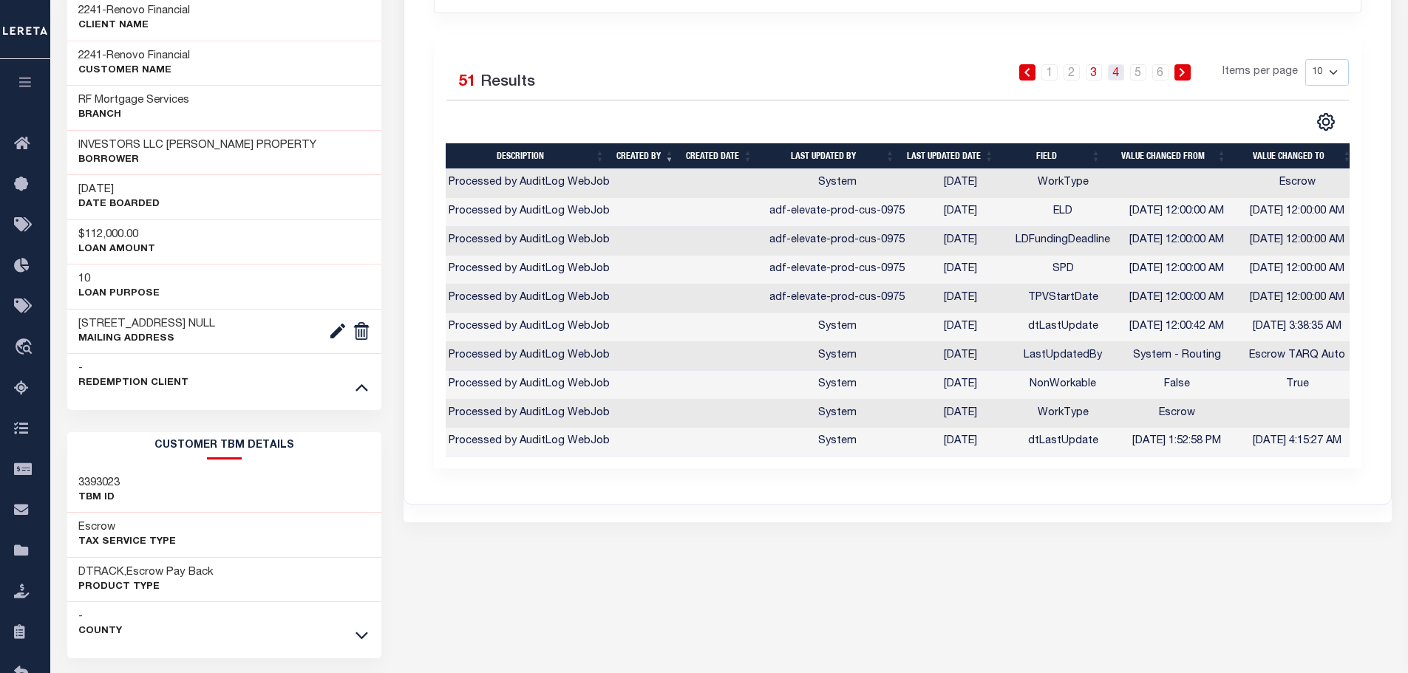
click at [1123, 73] on link "4" at bounding box center [1116, 72] width 16 height 16
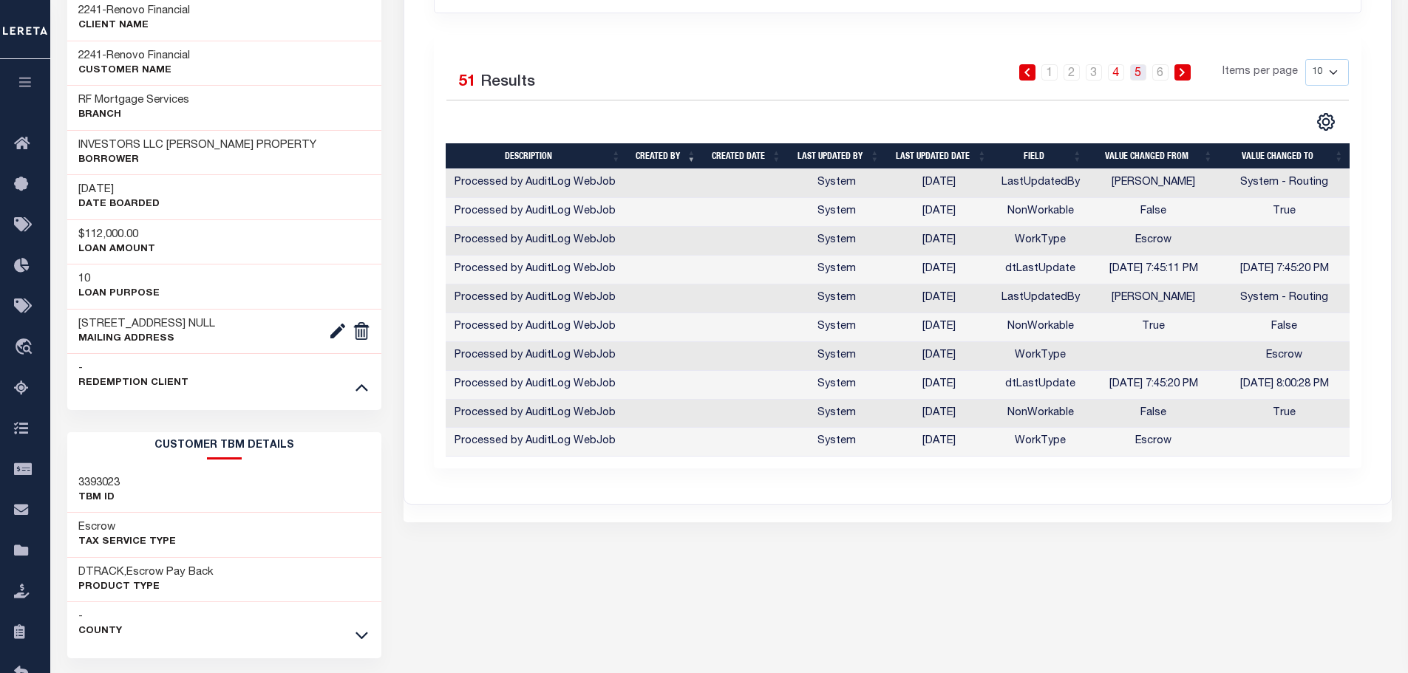
click at [1140, 69] on link "5" at bounding box center [1138, 72] width 16 height 16
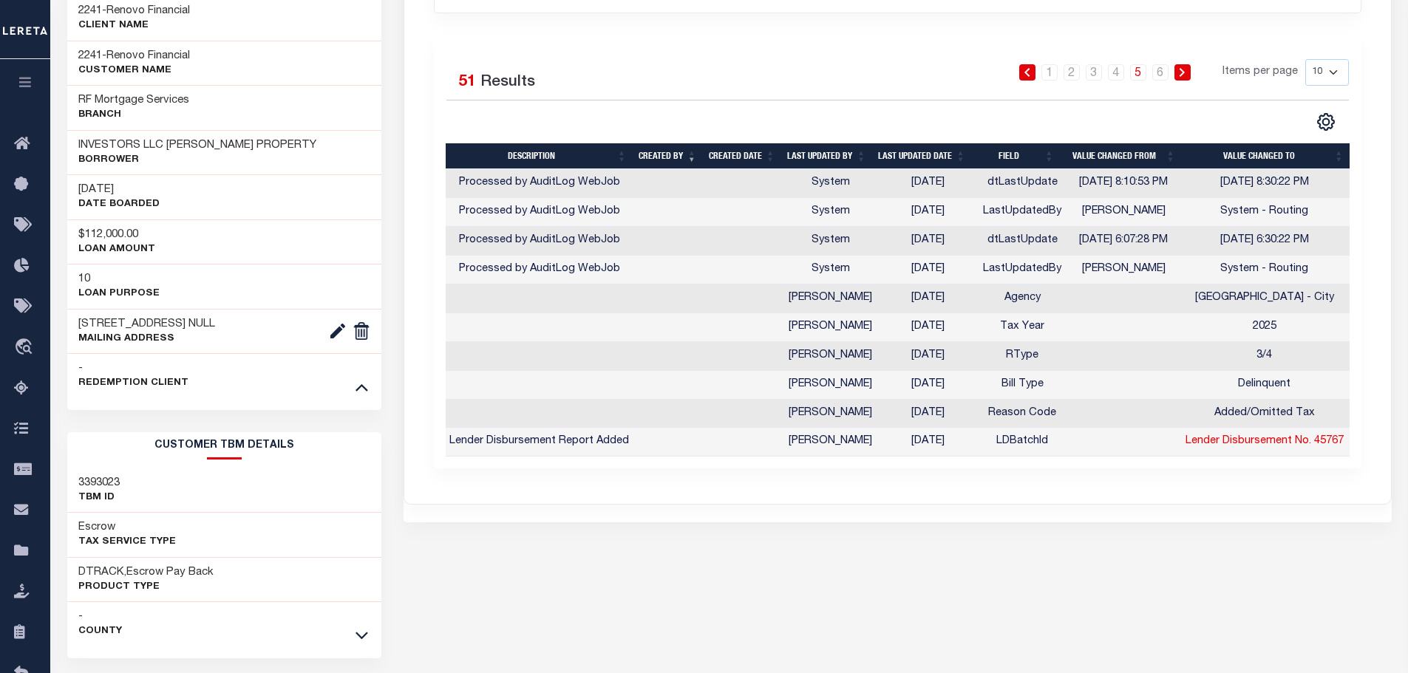
scroll to position [0, 2]
click at [1163, 70] on link "6" at bounding box center [1160, 72] width 16 height 16
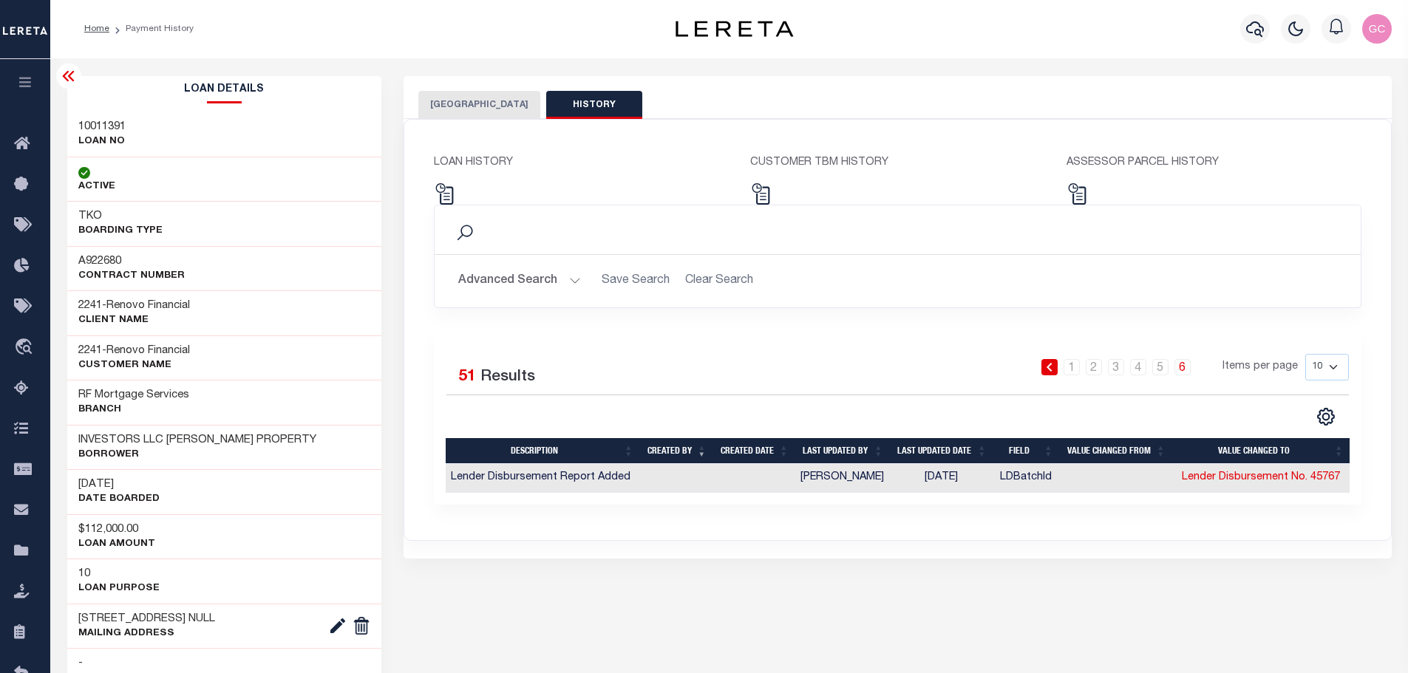
scroll to position [0, 0]
click at [491, 100] on button "[GEOGRAPHIC_DATA]" at bounding box center [479, 106] width 122 height 28
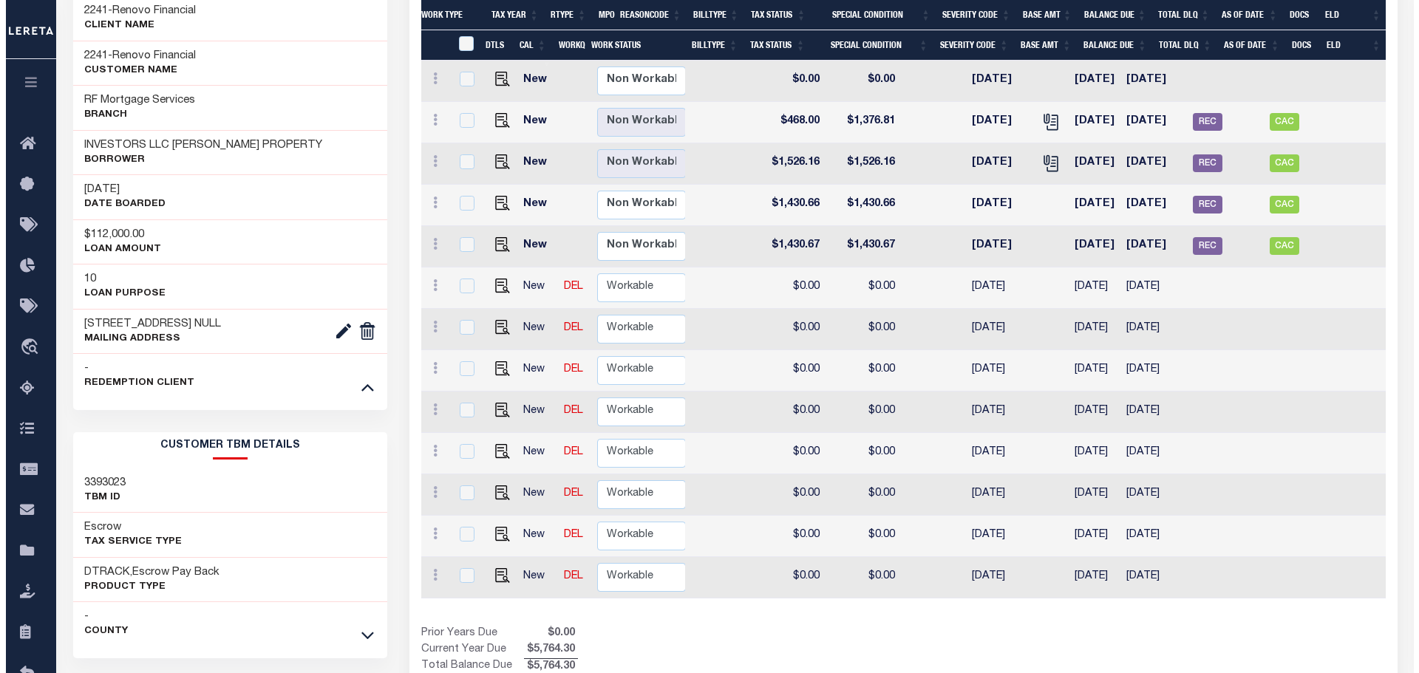
scroll to position [0, 537]
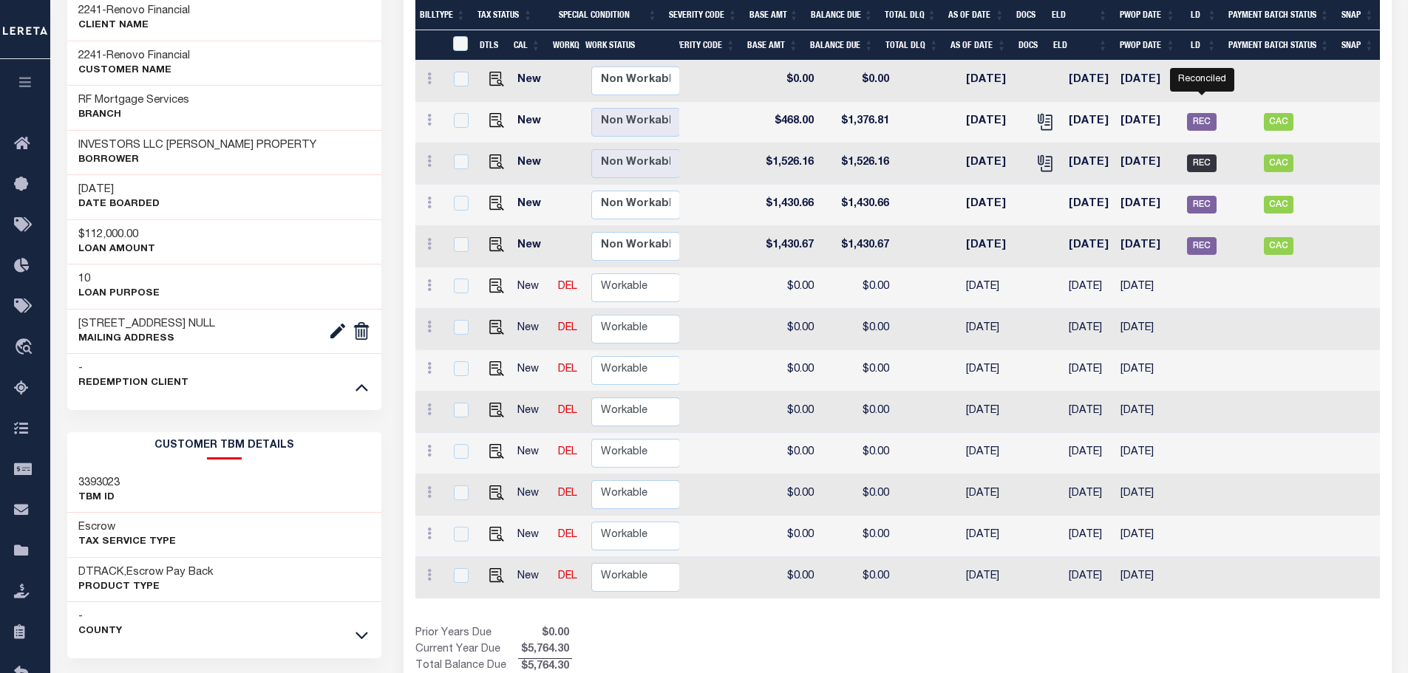
click at [1196, 154] on span "REC" at bounding box center [1202, 163] width 30 height 18
checkbox input "true"
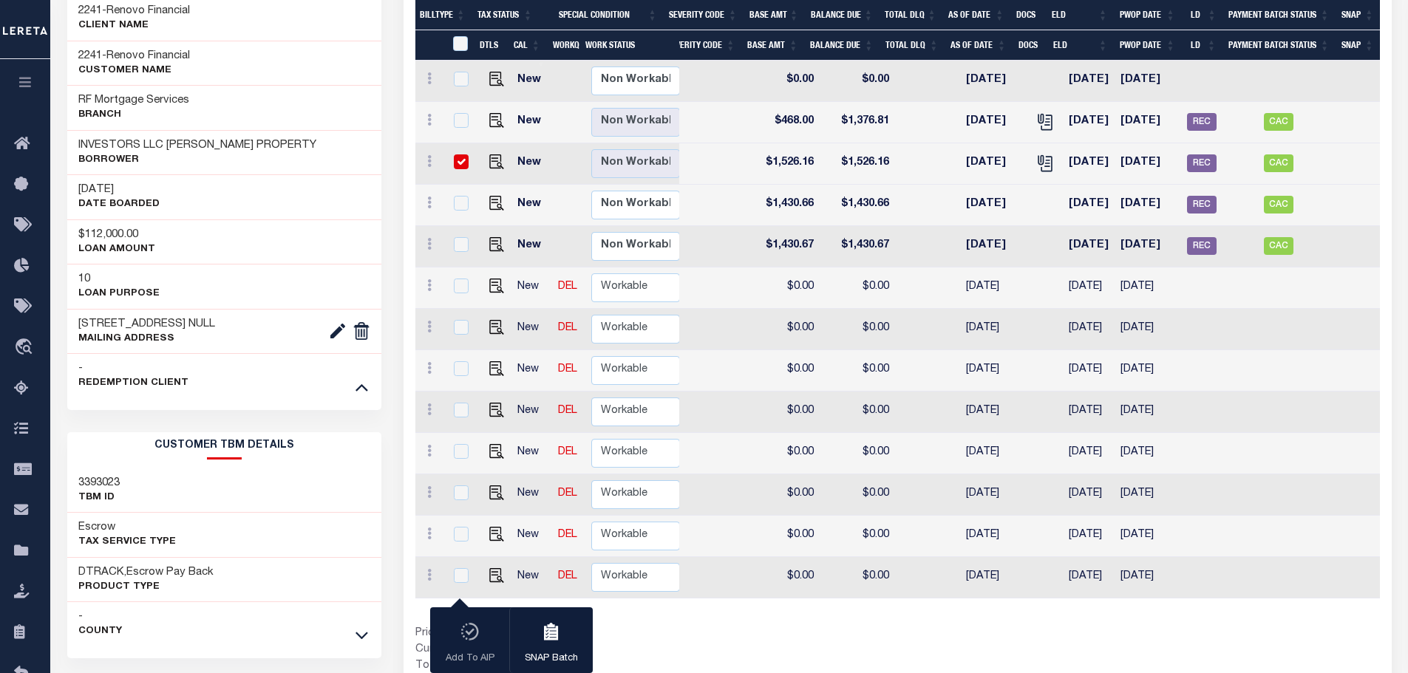
click at [454, 154] on input "checkbox" at bounding box center [461, 161] width 15 height 15
checkbox input "false"
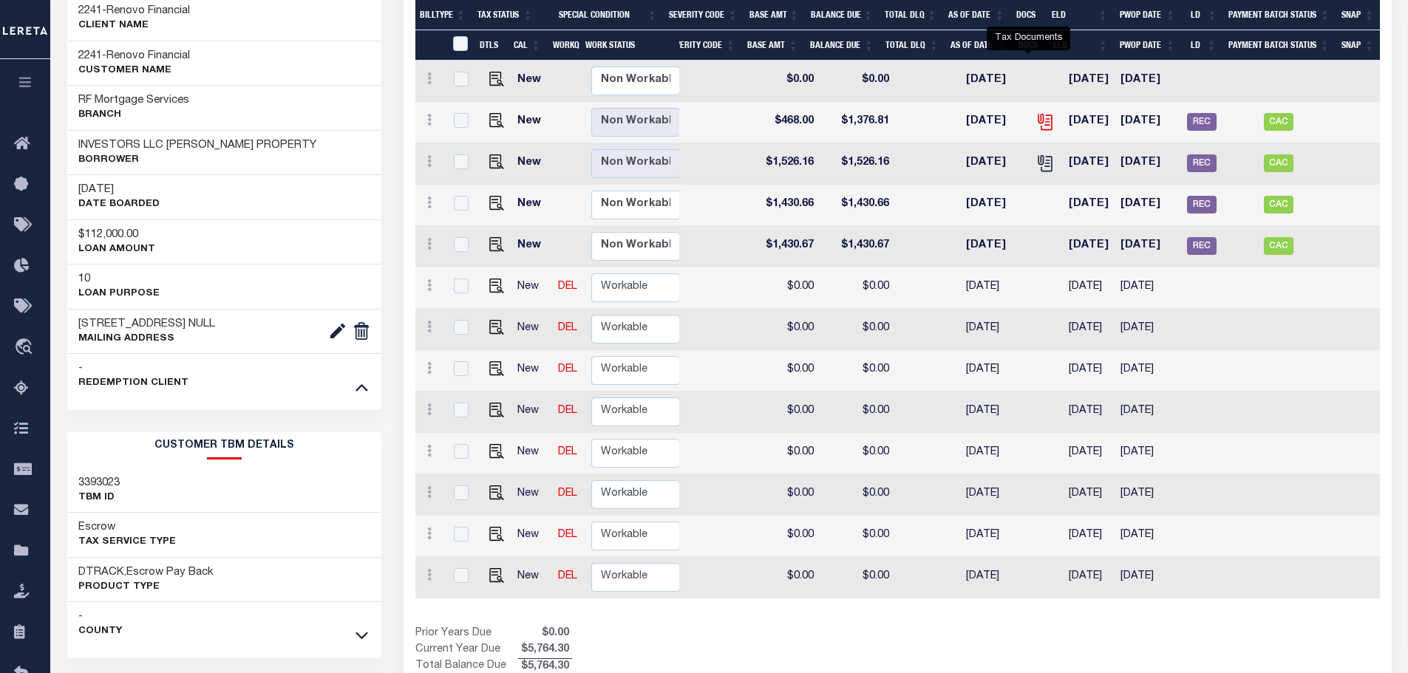
click at [1037, 114] on icon "" at bounding box center [1043, 120] width 12 height 12
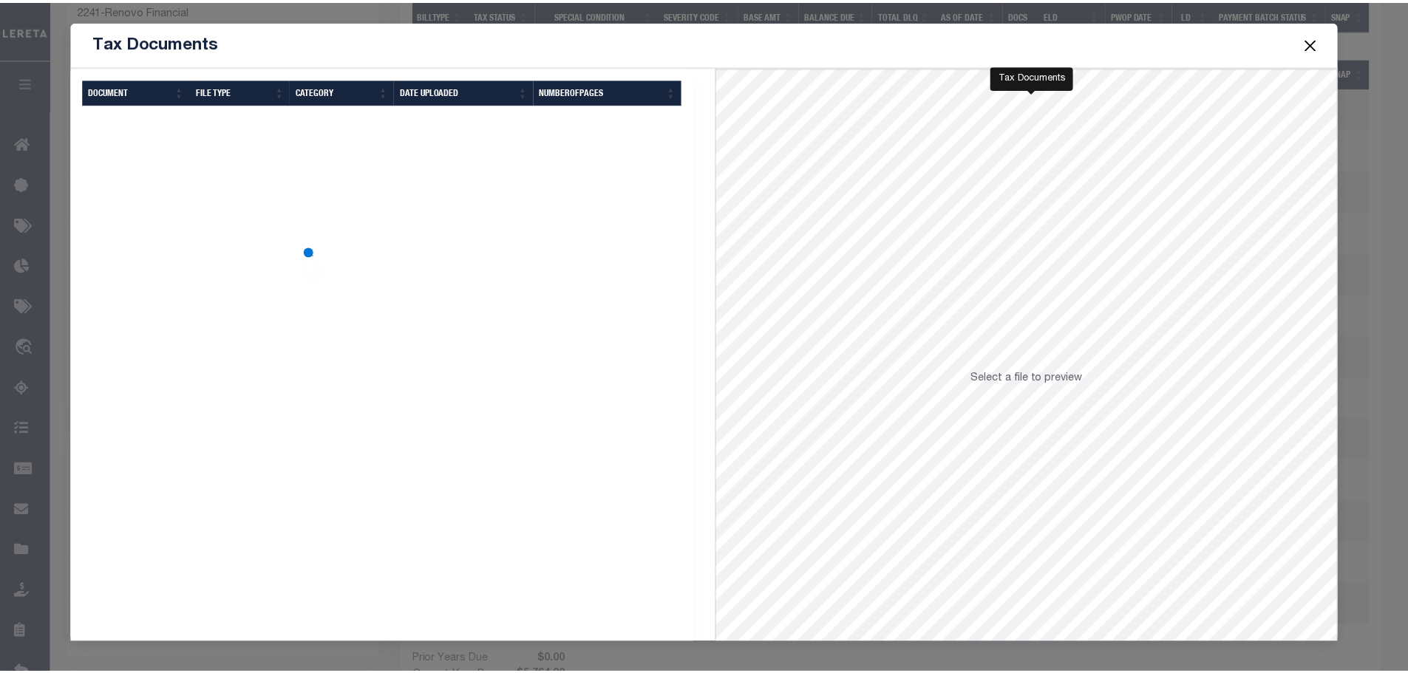
scroll to position [0, 0]
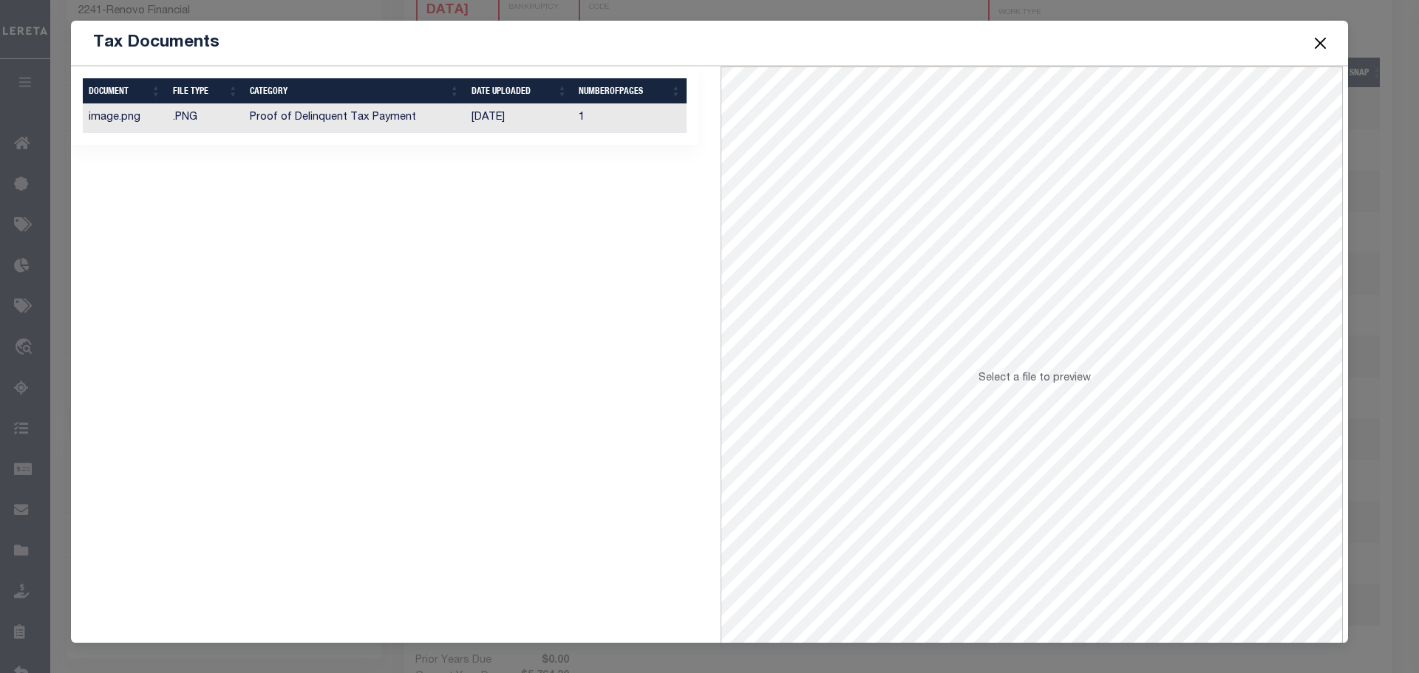
click at [451, 121] on td "Proof of Delinquent Tax Payment" at bounding box center [354, 118] width 221 height 29
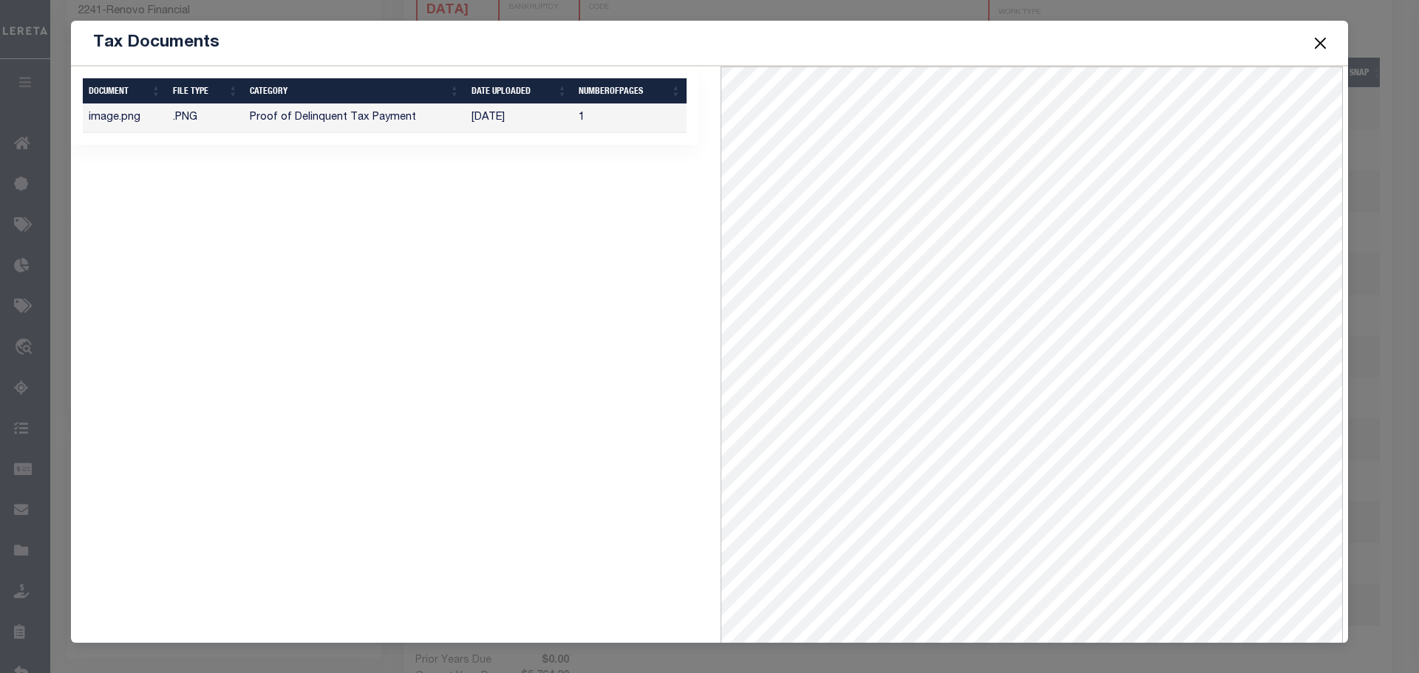
click at [1317, 44] on button "Close" at bounding box center [1320, 42] width 19 height 19
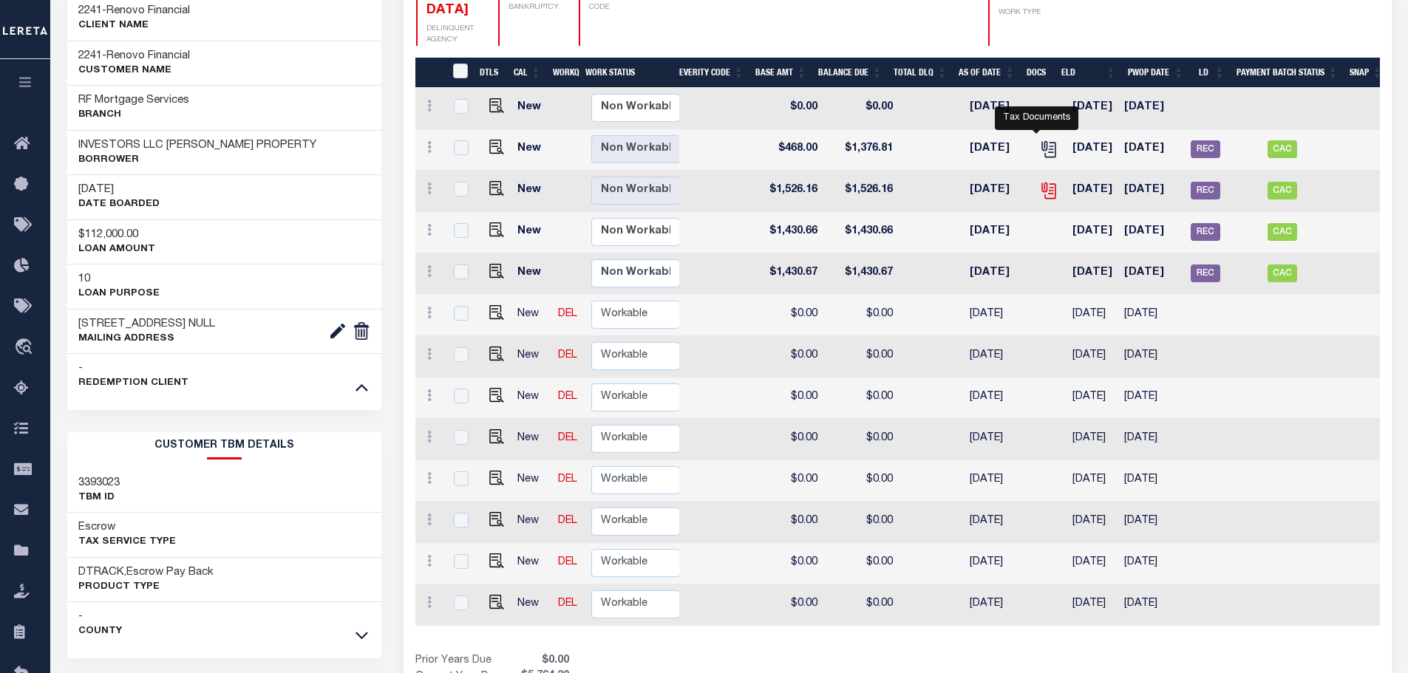
click at [1040, 181] on icon "" at bounding box center [1048, 190] width 19 height 19
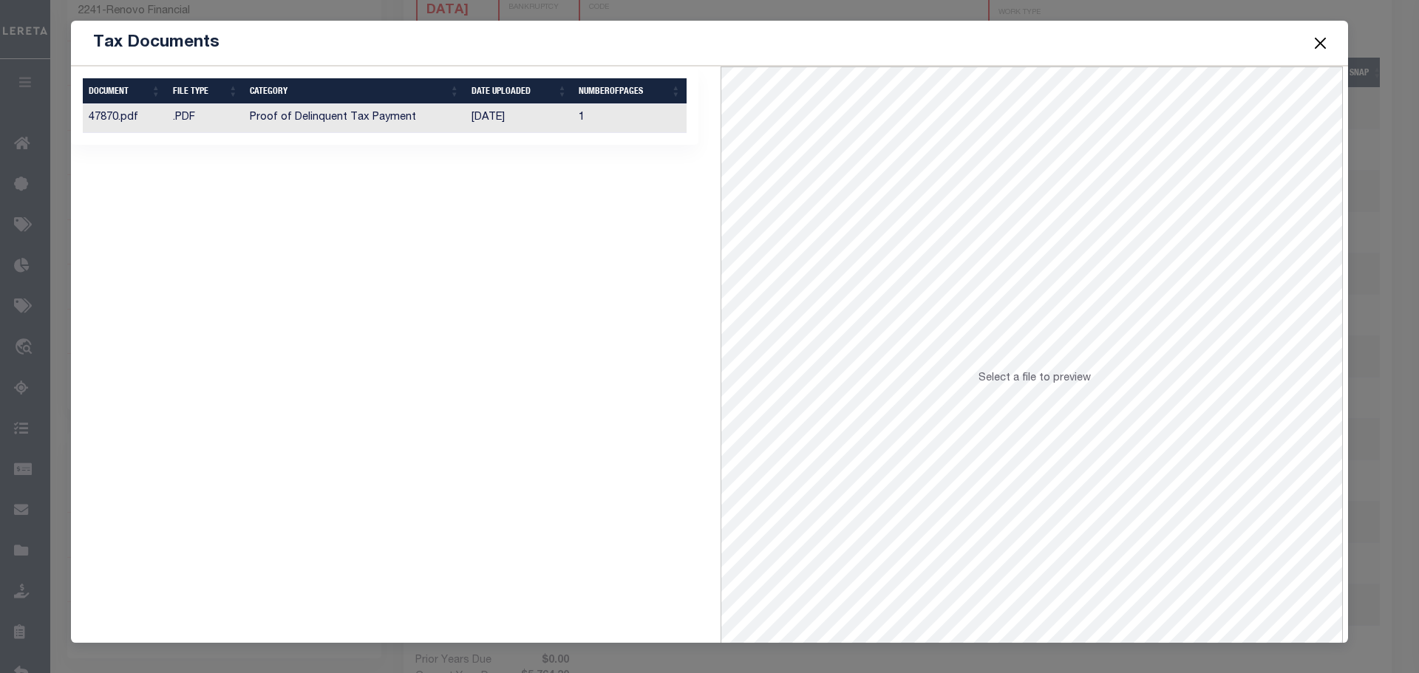
click at [535, 115] on td "[DATE]" at bounding box center [519, 118] width 108 height 29
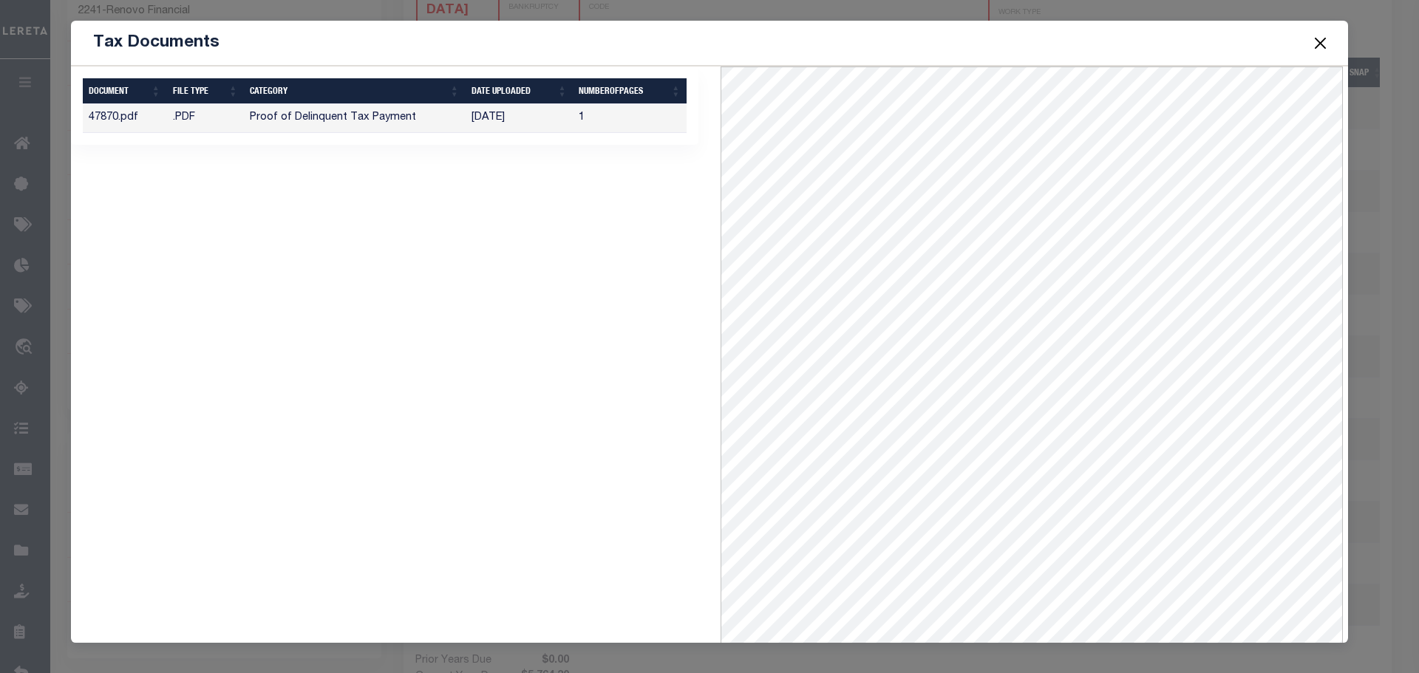
click at [1314, 44] on button "Close" at bounding box center [1320, 42] width 19 height 19
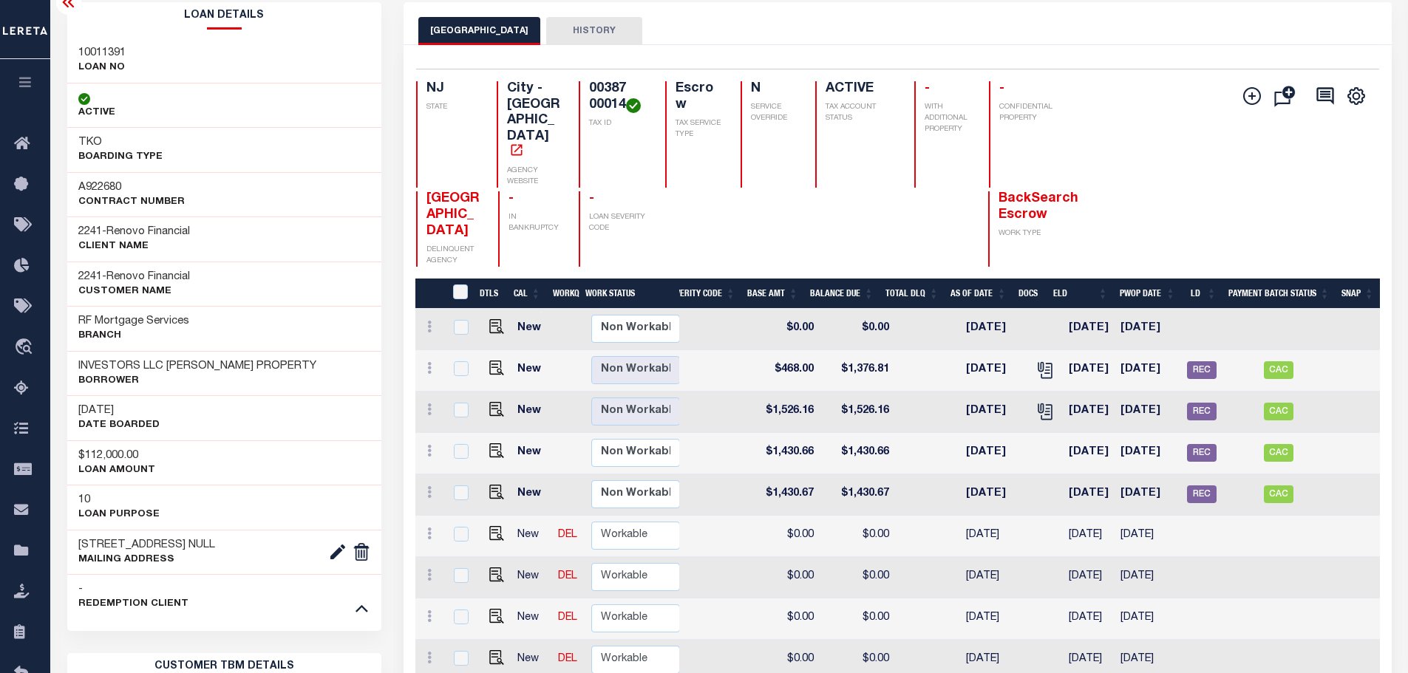
scroll to position [74, 0]
click at [1280, 362] on span "CAC" at bounding box center [1278, 371] width 30 height 18
checkbox input "true"
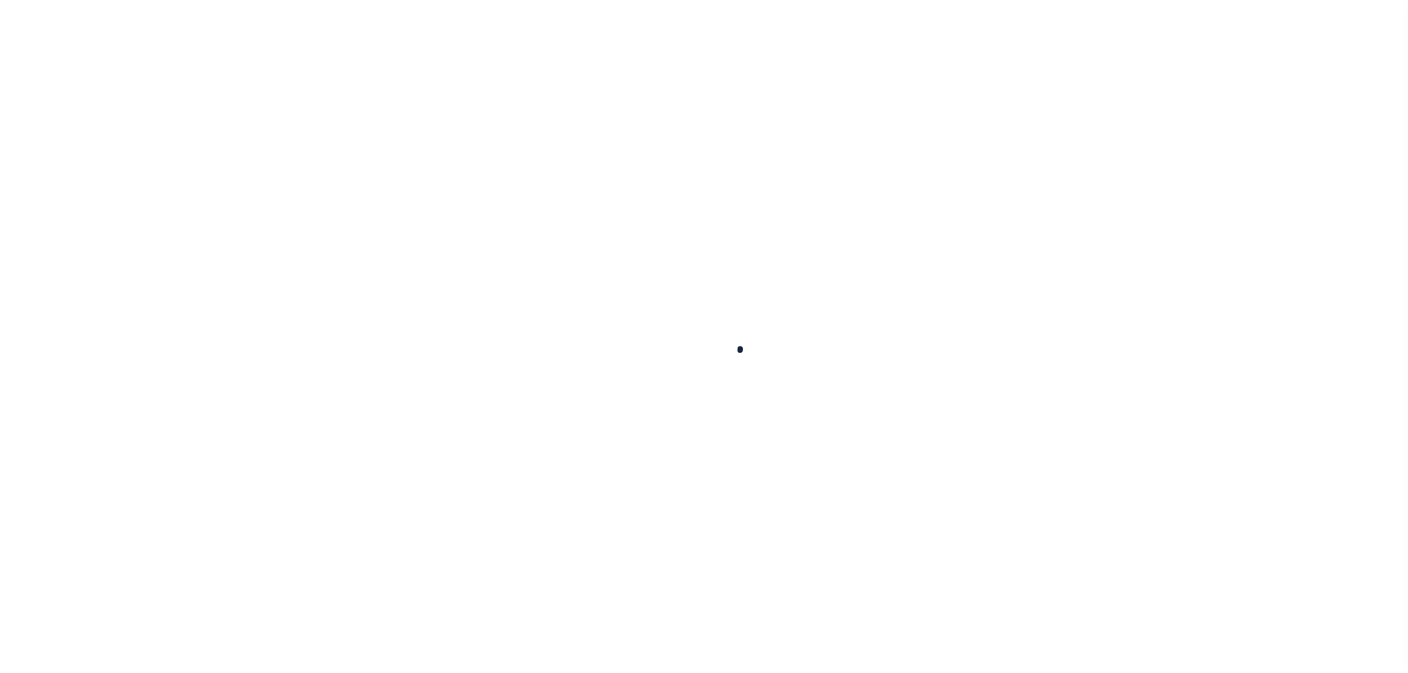
checkbox input "false"
type textarea "CAS-47870 2025/3rd Base $1,526.16 Total $1,526.16 gtd [DATE] due to late releas…"
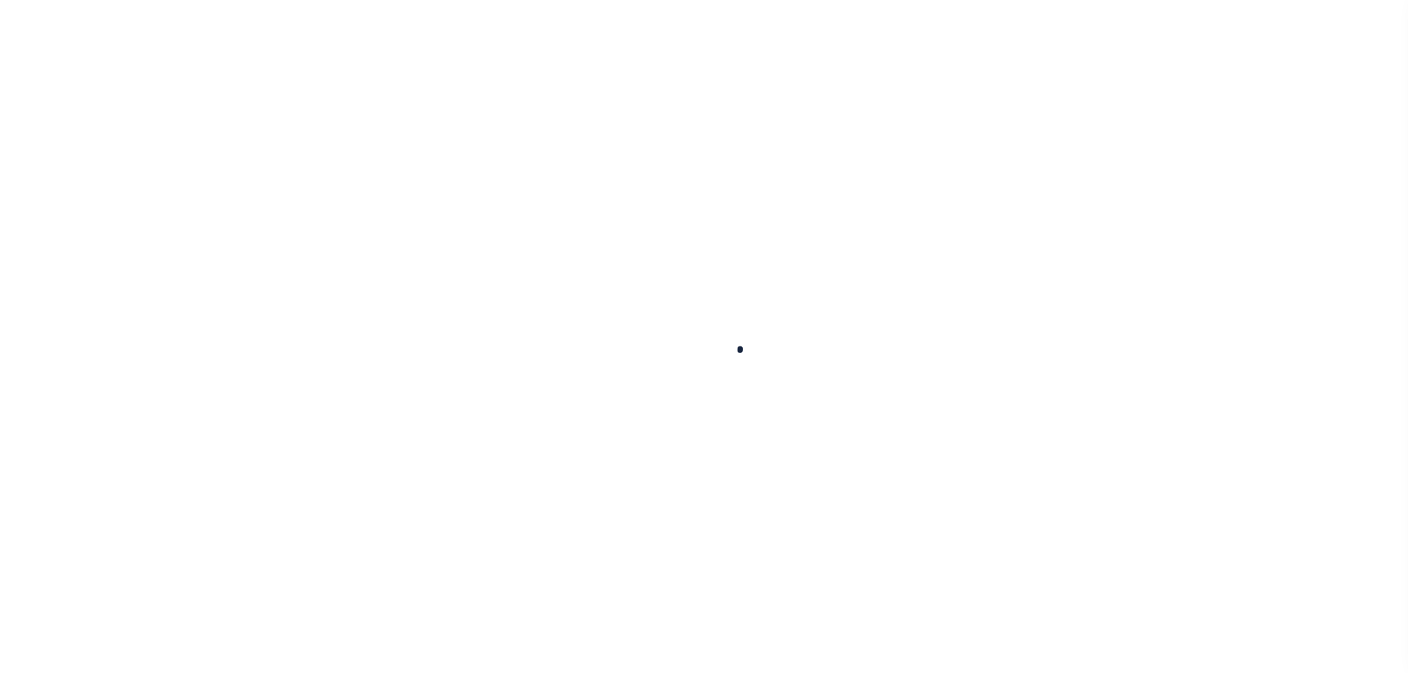
type input "00007048"
type input "[DATE]"
select select "PYD"
select select "20"
type input "$1,526.16"
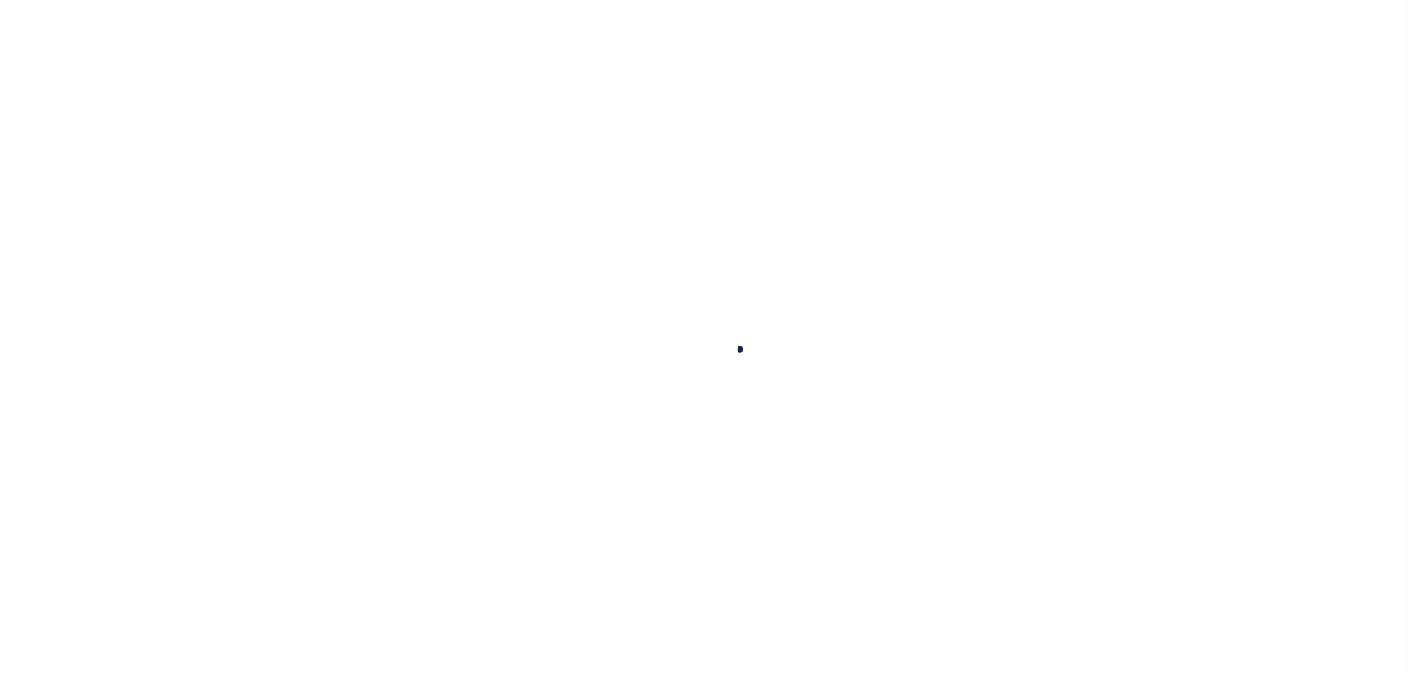
type input "$1,526.16"
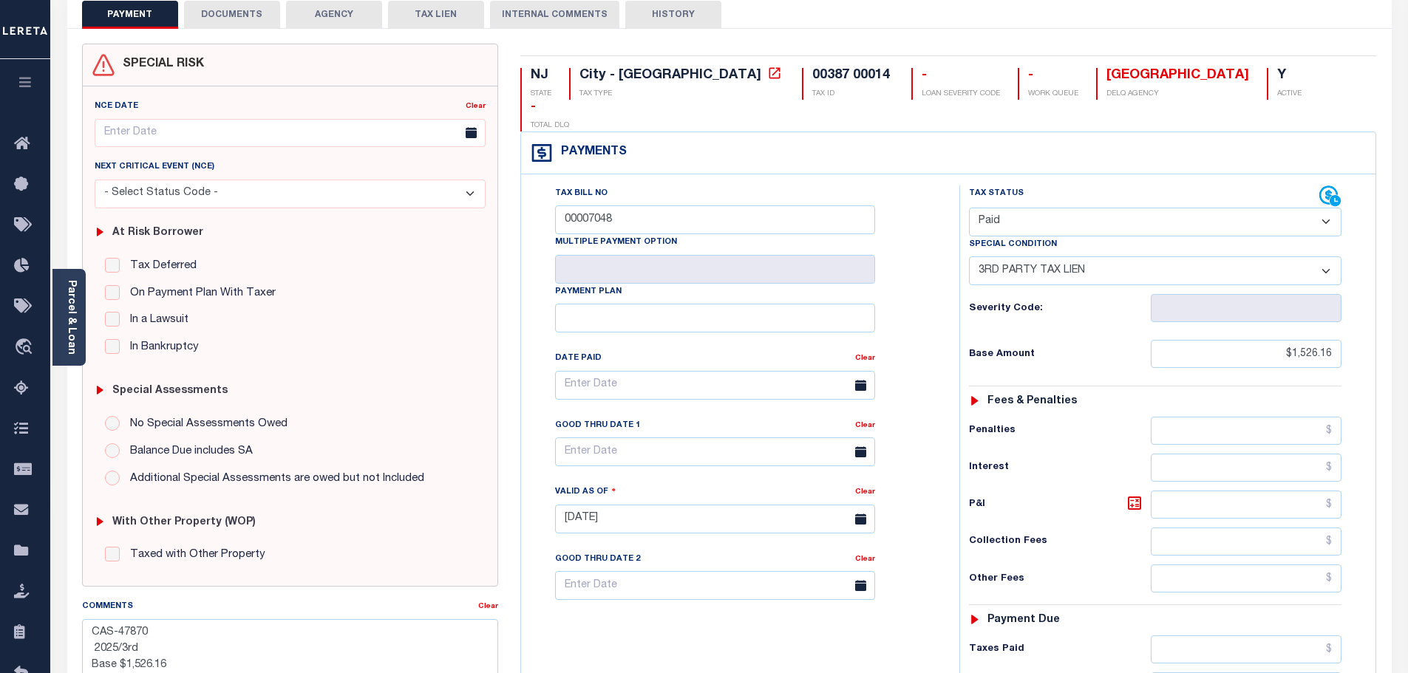
scroll to position [74, 0]
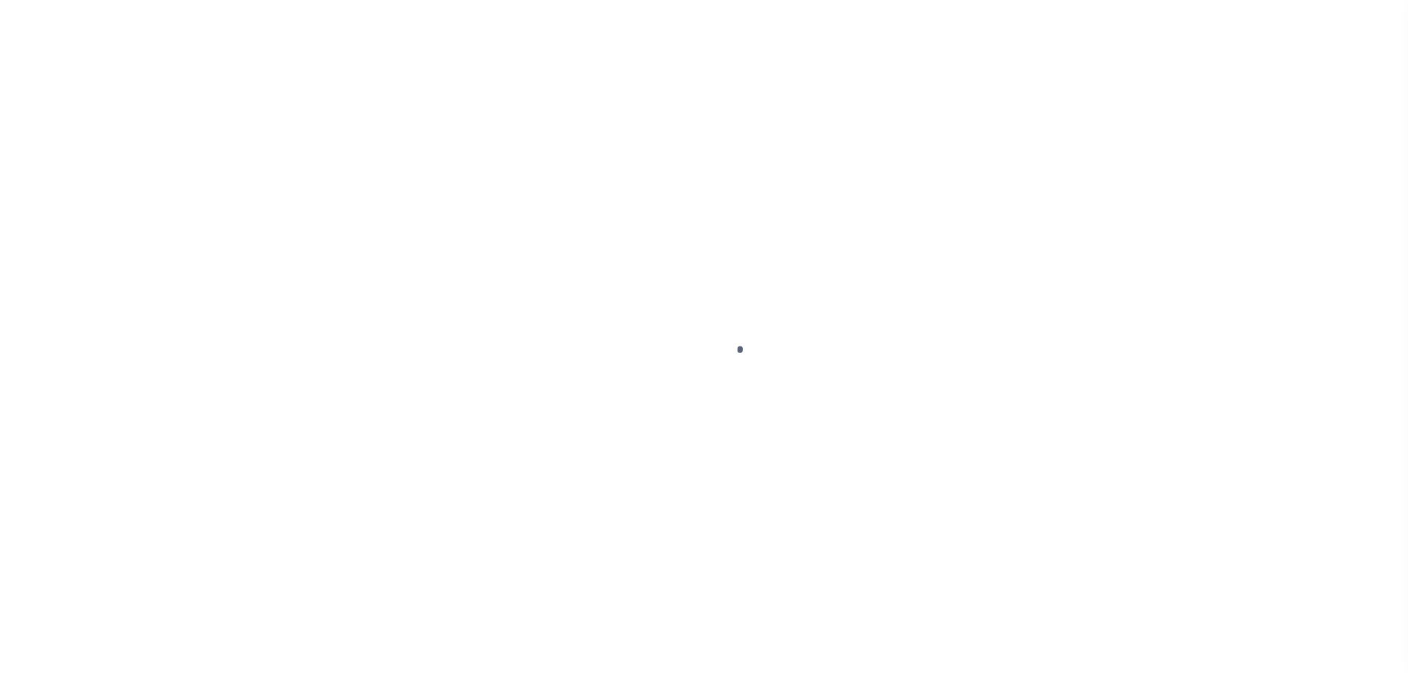
select select "PYD"
select select "20"
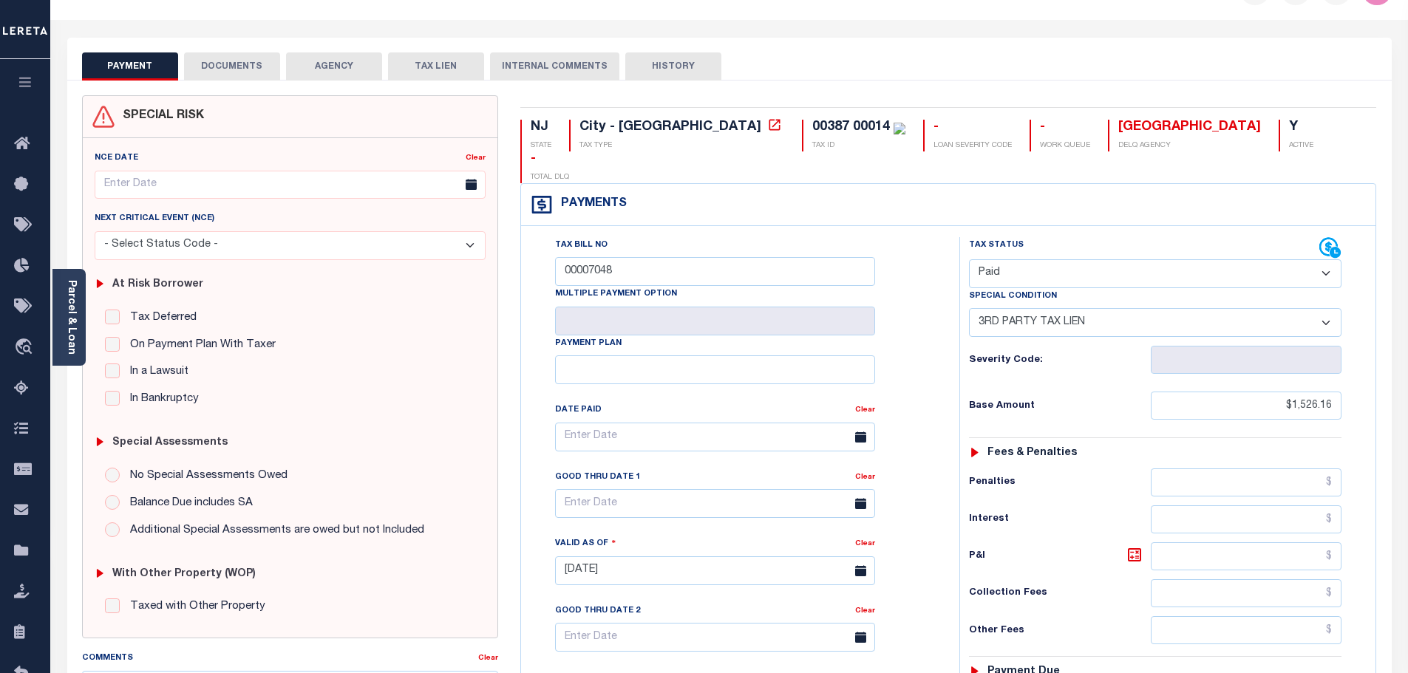
scroll to position [74, 0]
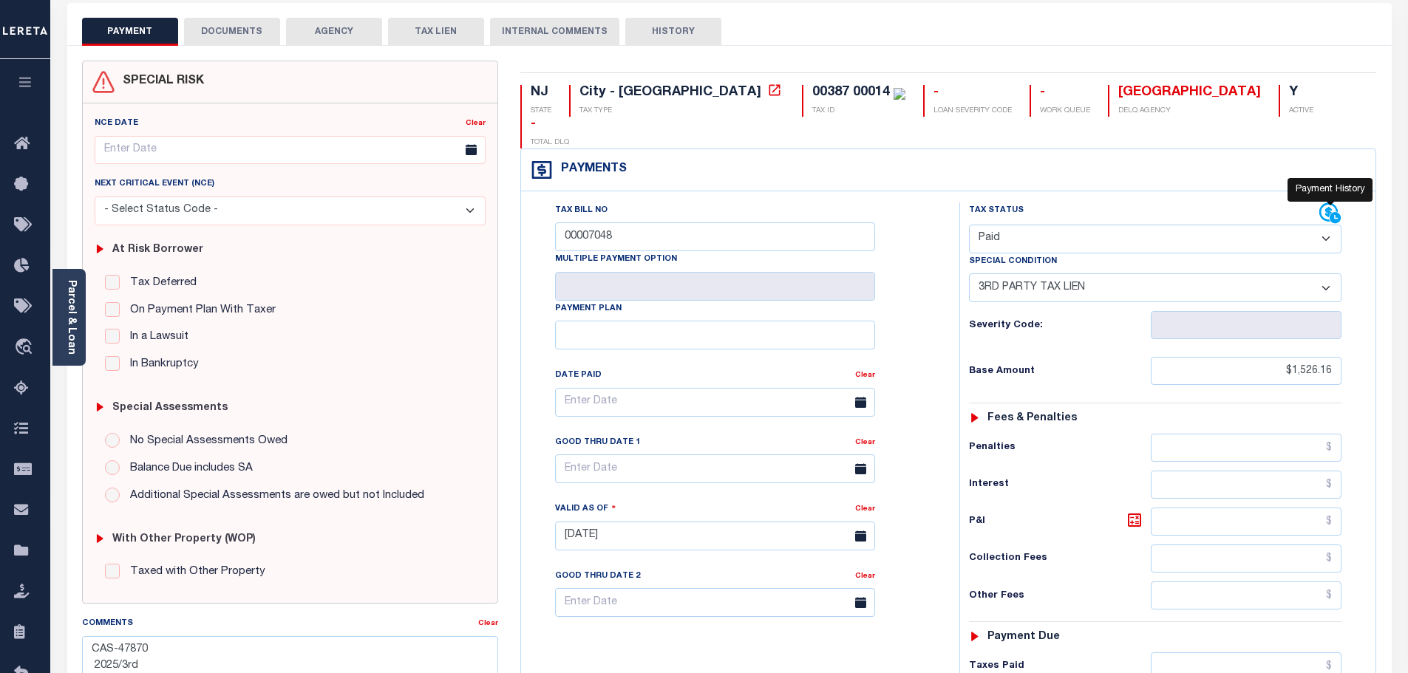
click at [1322, 203] on icon at bounding box center [1328, 212] width 18 height 18
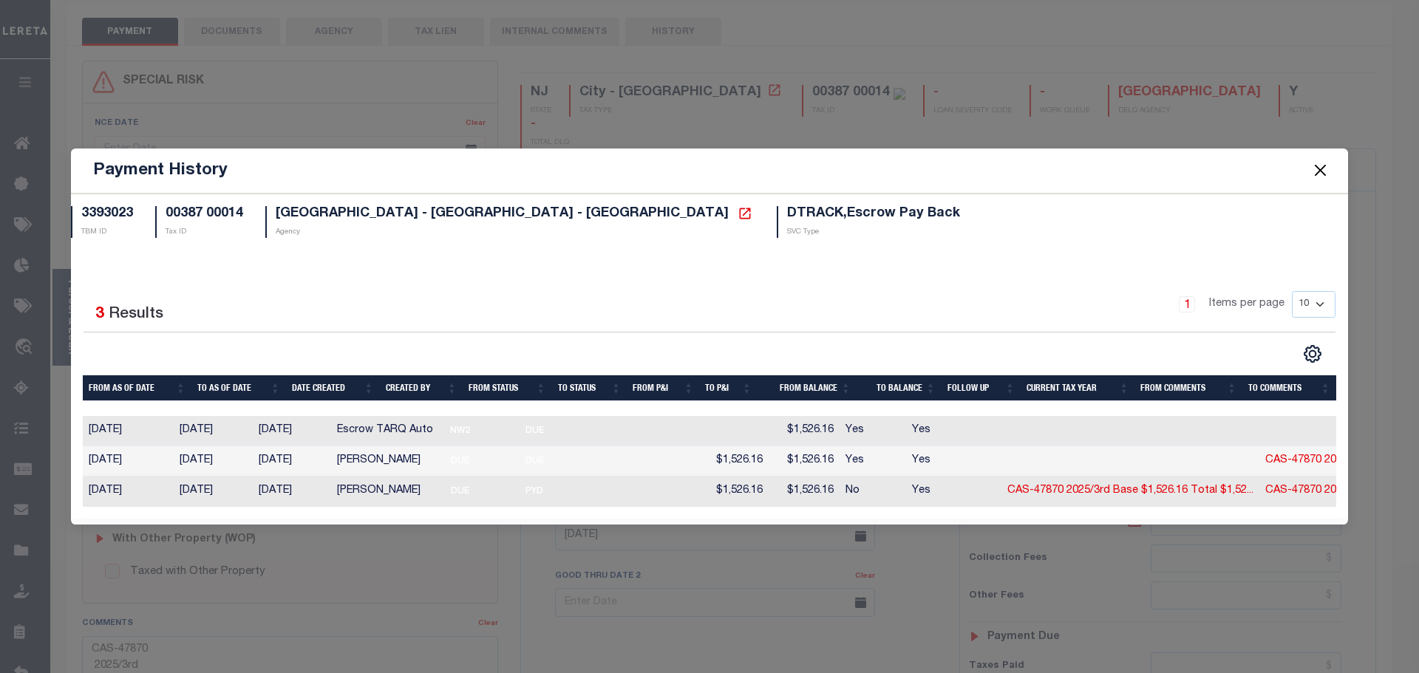
click at [1319, 169] on button "Close" at bounding box center [1320, 170] width 19 height 19
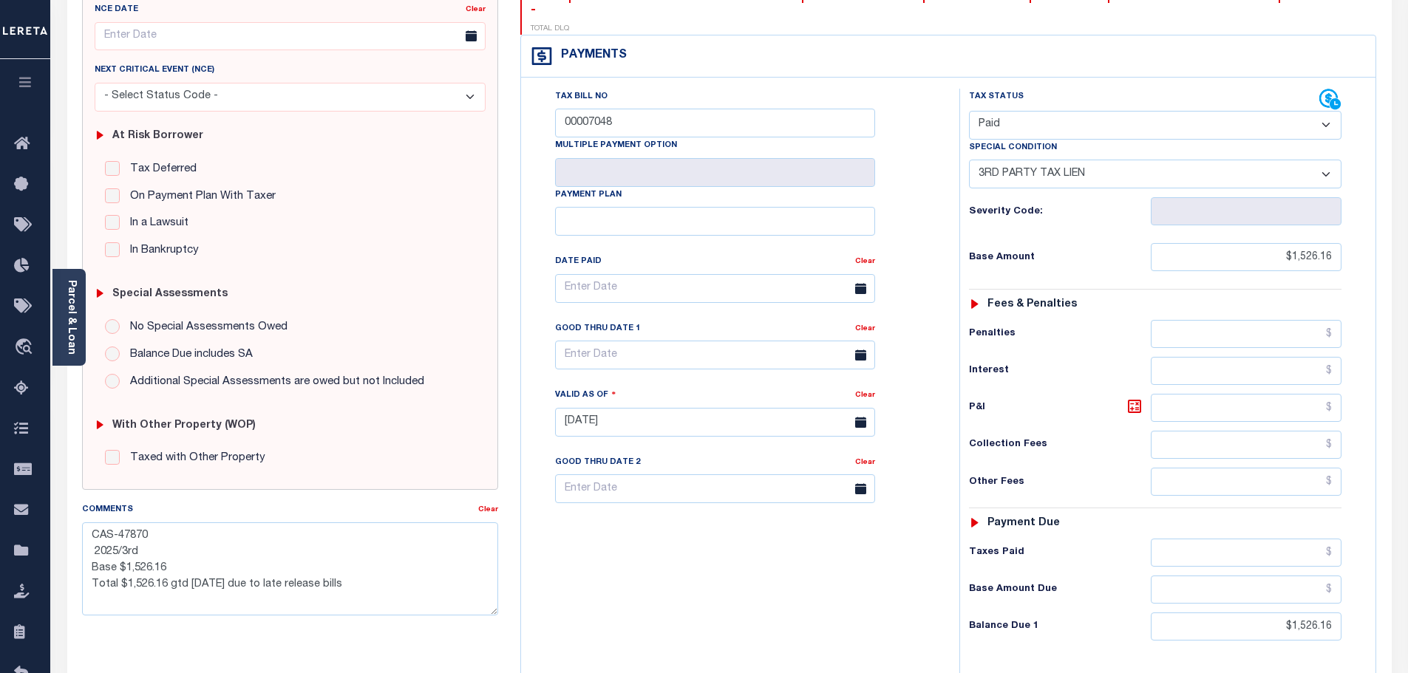
scroll to position [296, 0]
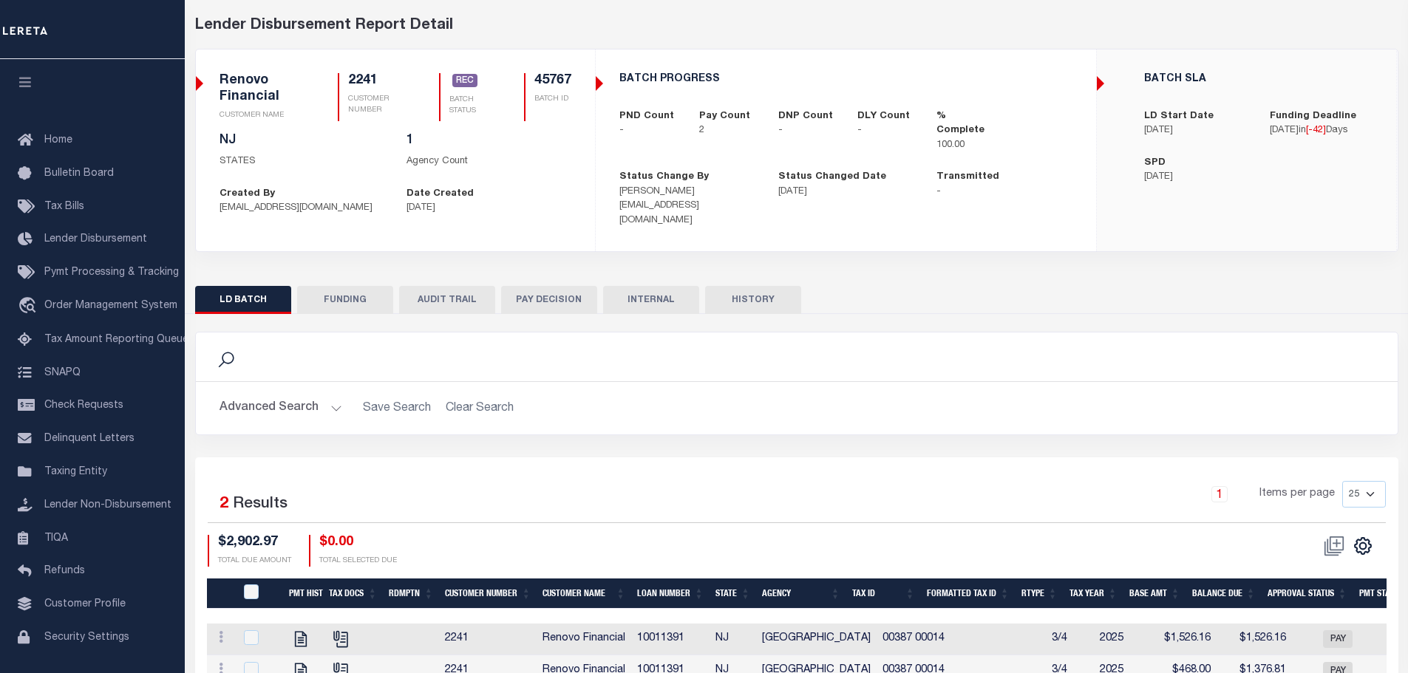
scroll to position [129, 0]
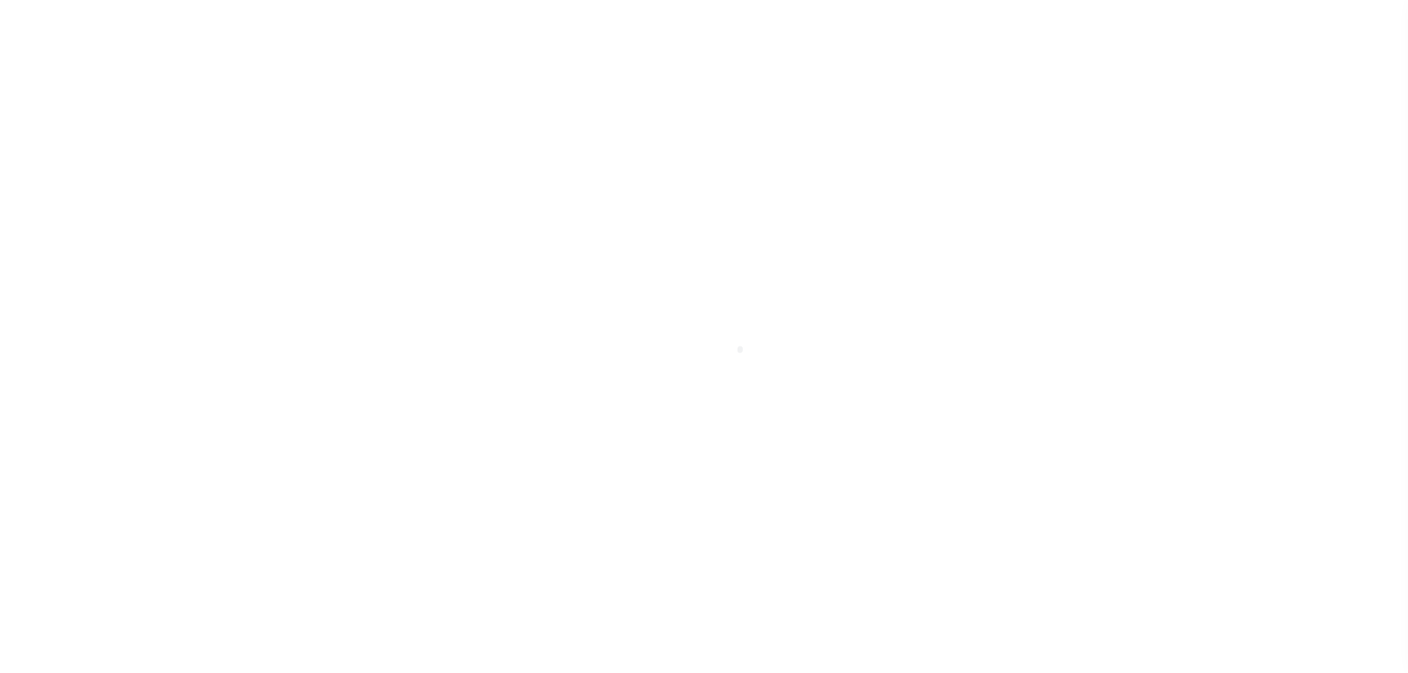
select select "CAC"
select select "CCK"
select select "[PERSON_NAME]"
select select "FDX"
select select
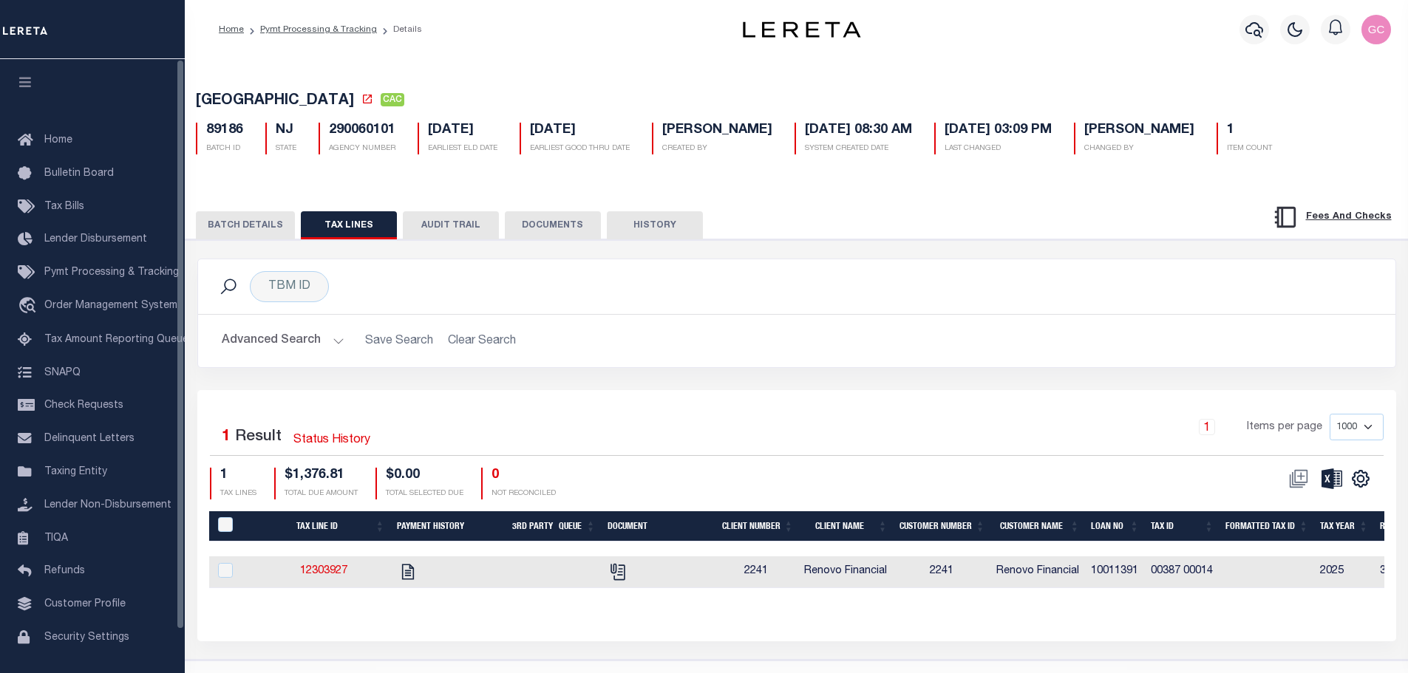
click at [236, 236] on button "BATCH DETAILS" at bounding box center [245, 225] width 99 height 28
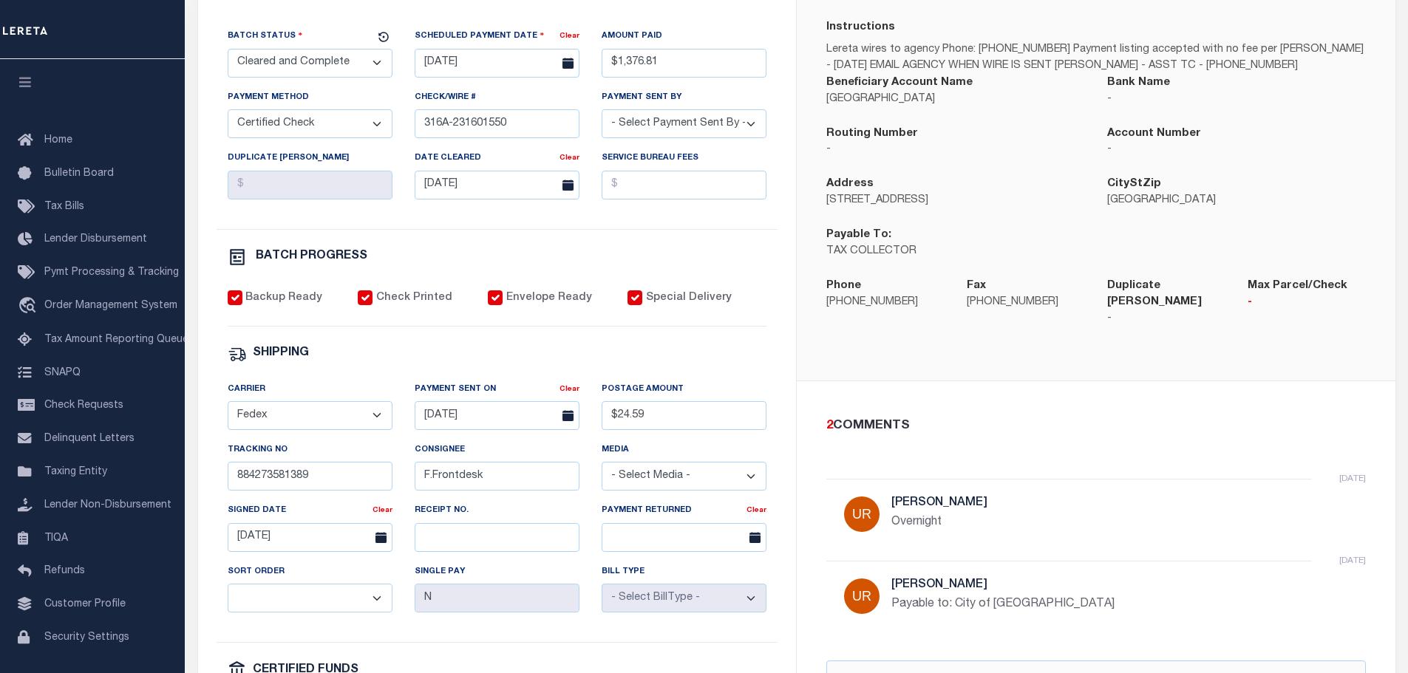
scroll to position [296, 0]
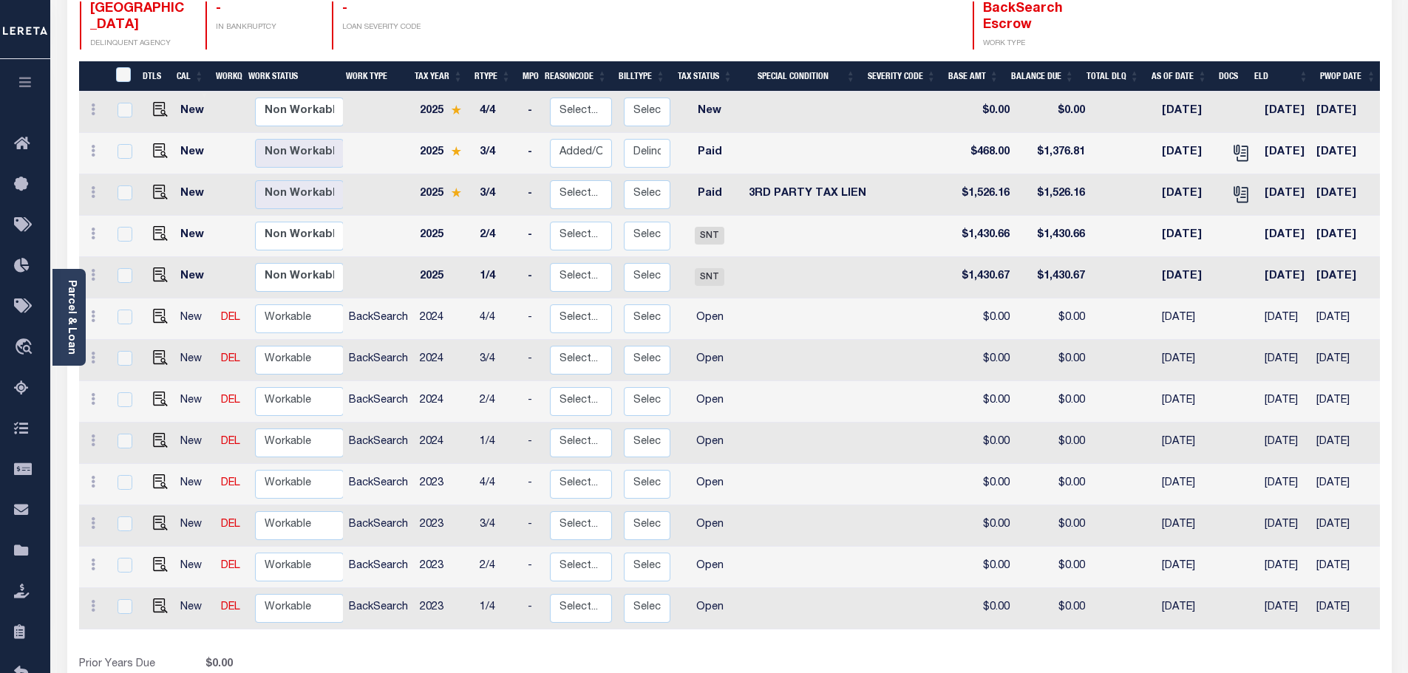
scroll to position [0, 200]
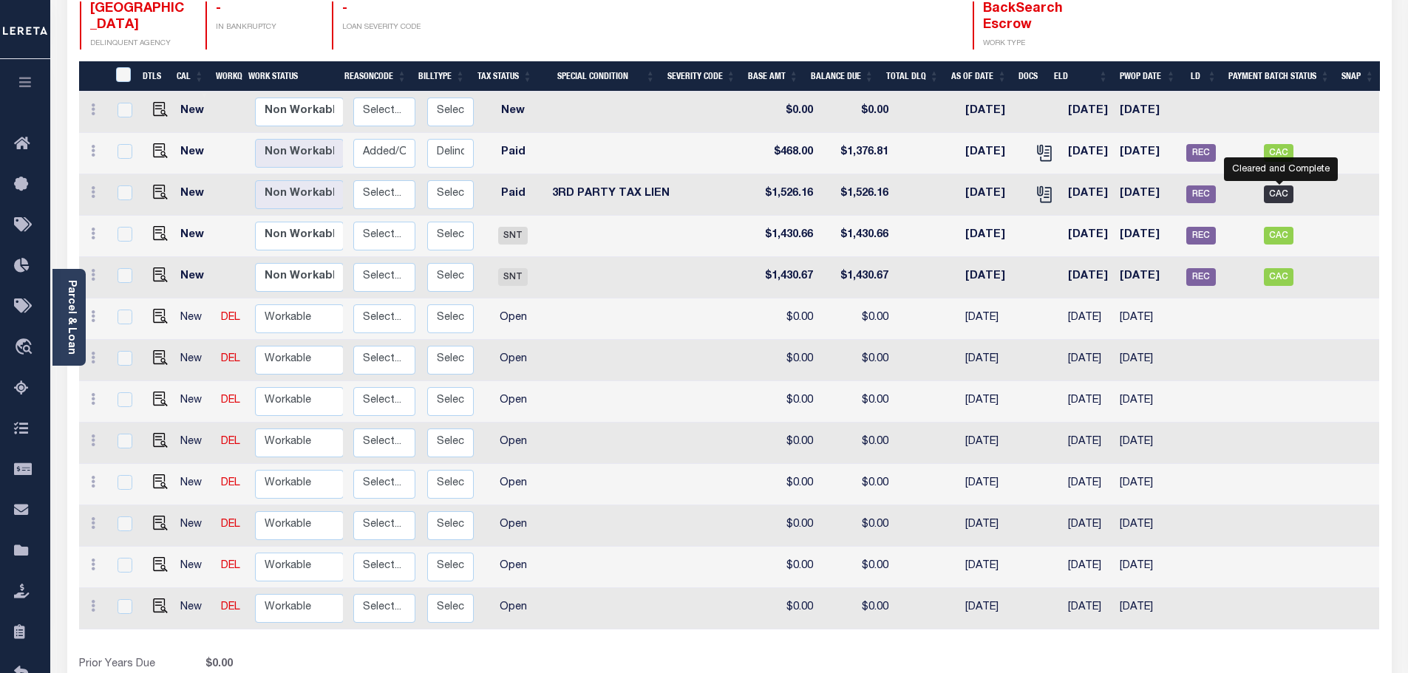
click at [1282, 185] on span "CAC" at bounding box center [1278, 194] width 30 height 18
checkbox input "true"
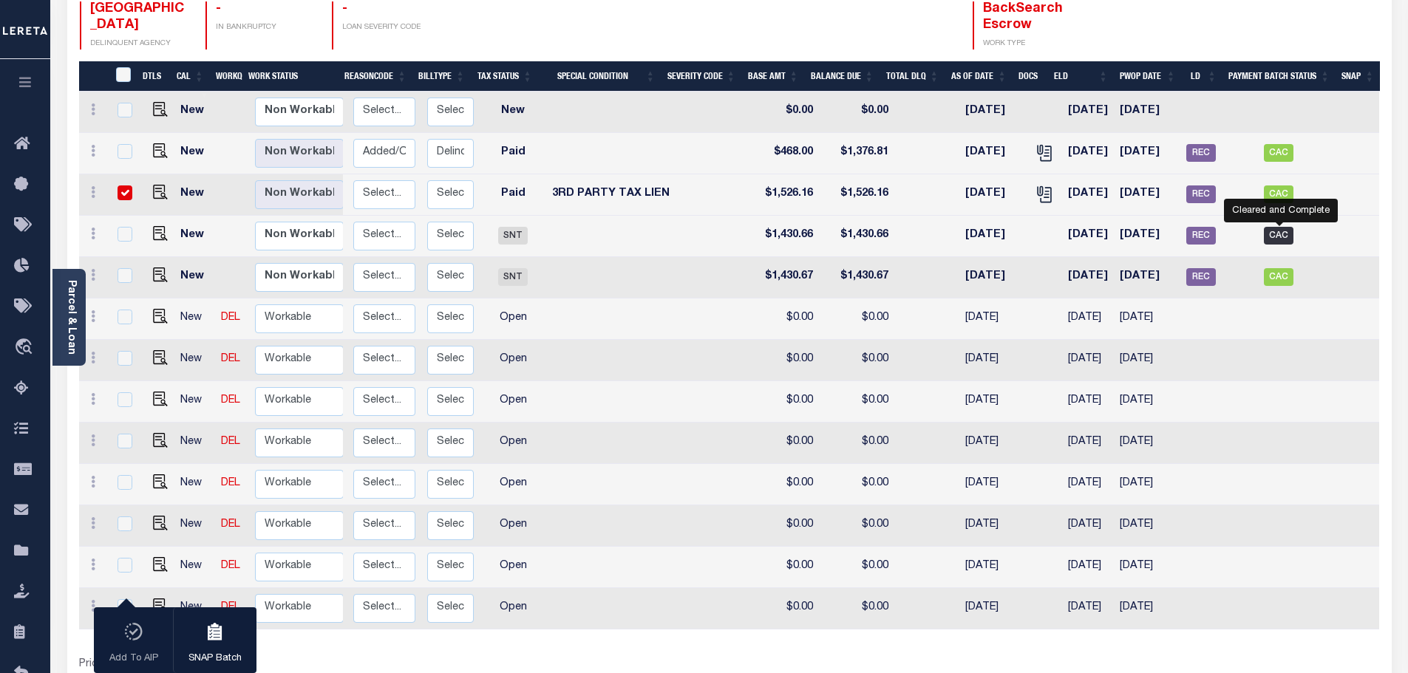
click at [1283, 227] on span "CAC" at bounding box center [1278, 236] width 30 height 18
checkbox input "true"
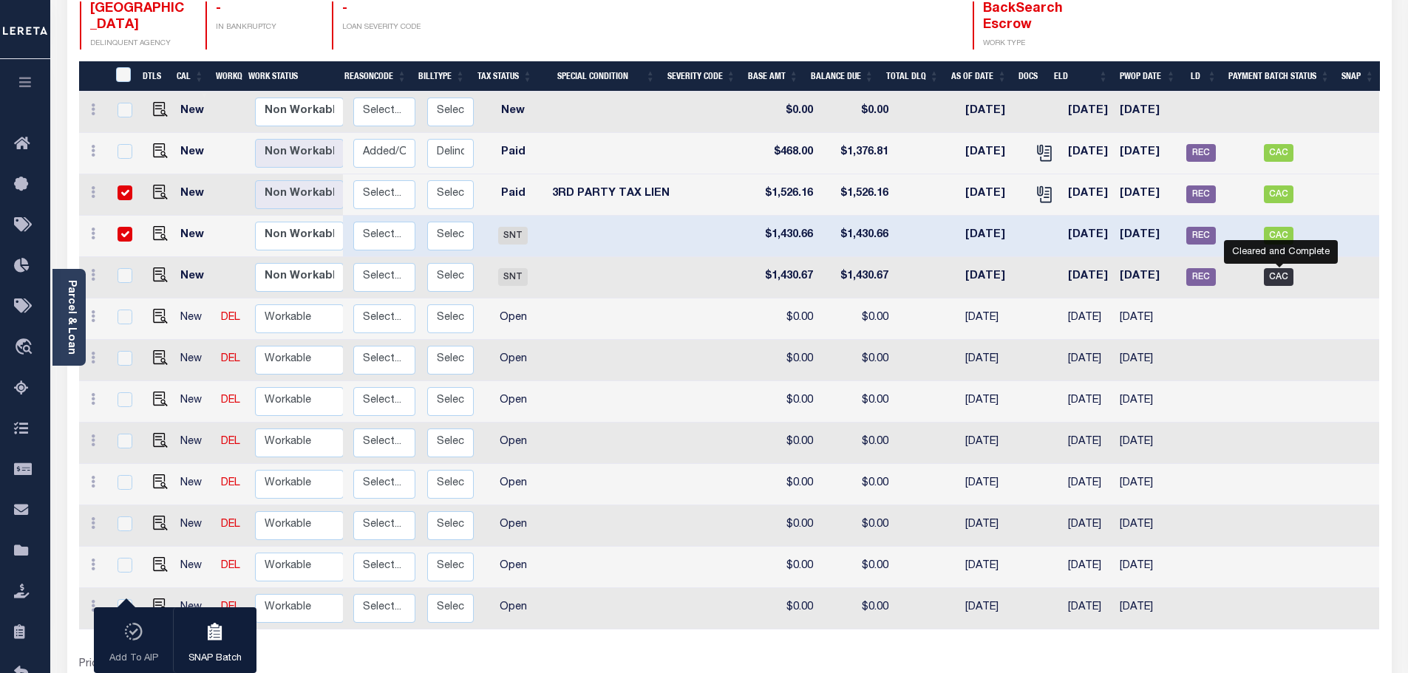
click at [1278, 268] on span "CAC" at bounding box center [1278, 277] width 30 height 18
checkbox input "true"
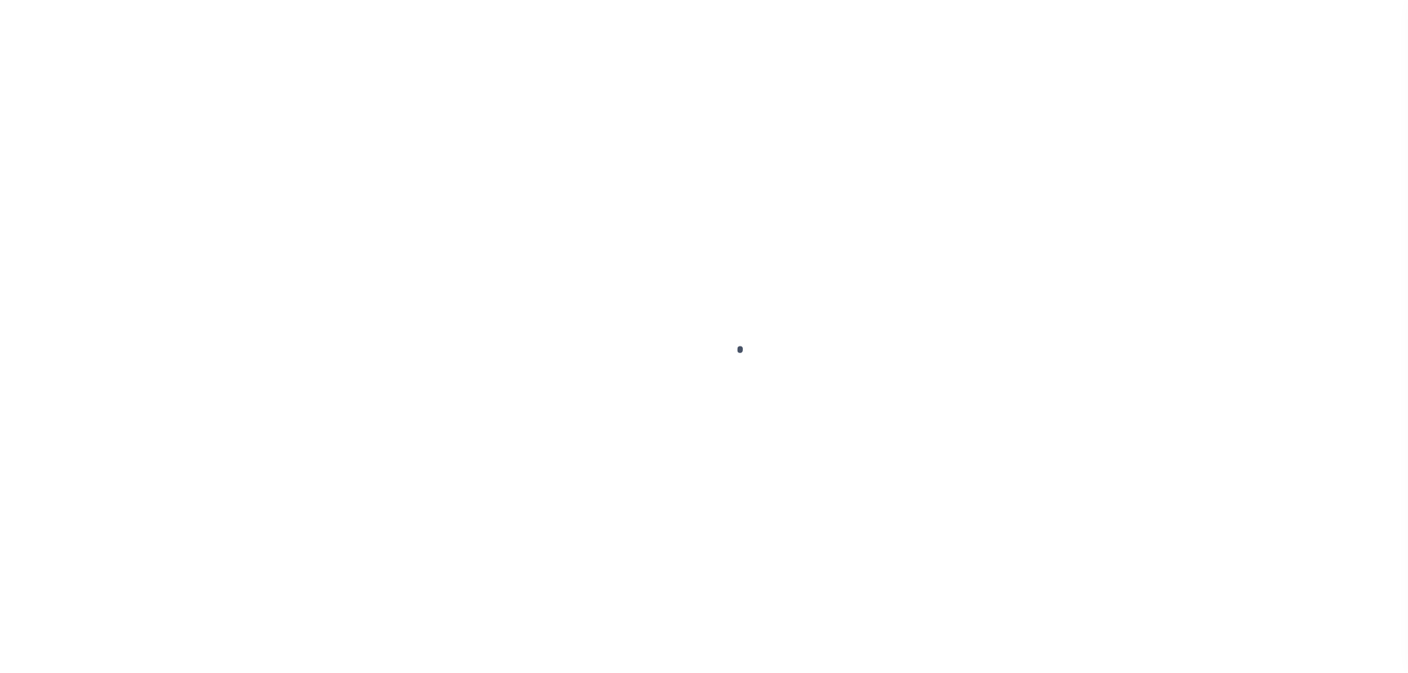
select select "CAC"
select select "TRA"
select select "[PERSON_NAME]"
select select "OTH"
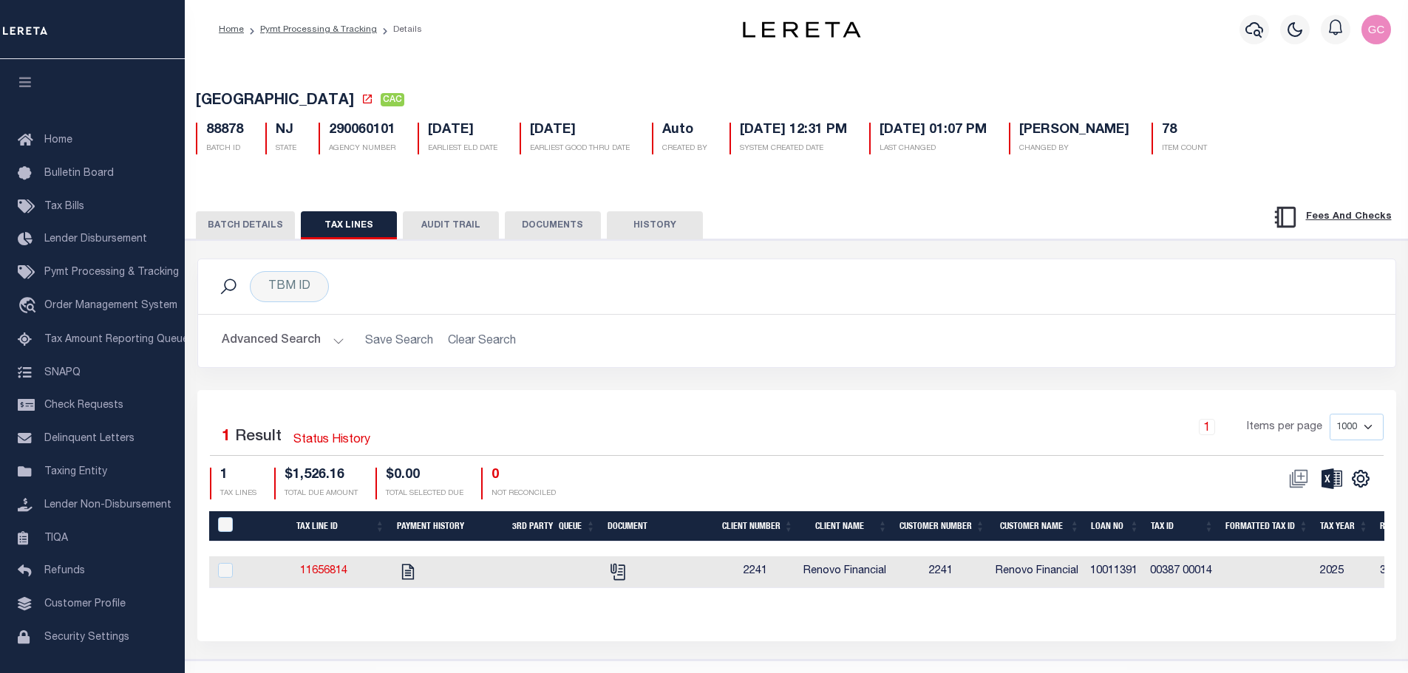
click at [228, 223] on button "BATCH DETAILS" at bounding box center [245, 225] width 99 height 28
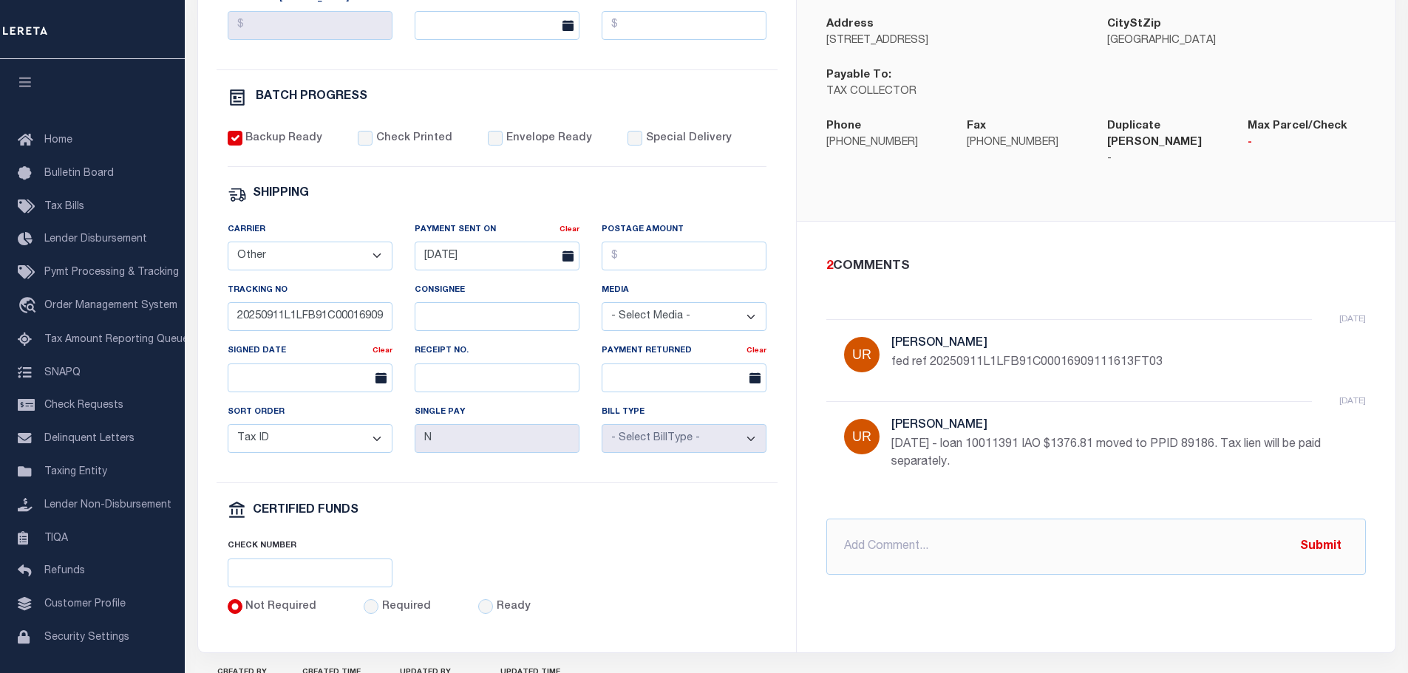
scroll to position [517, 0]
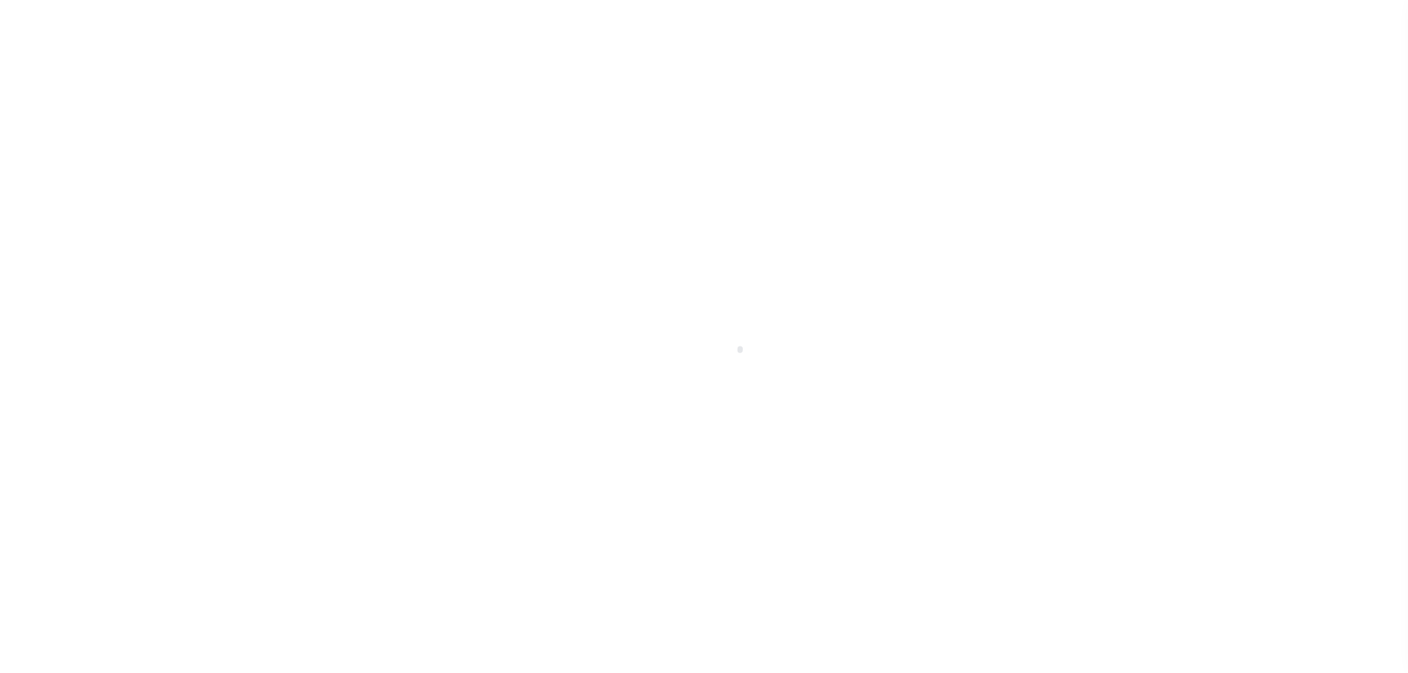
select select "CAC"
select select "CHK"
select select "[PERSON_NAME]"
select select "FDX"
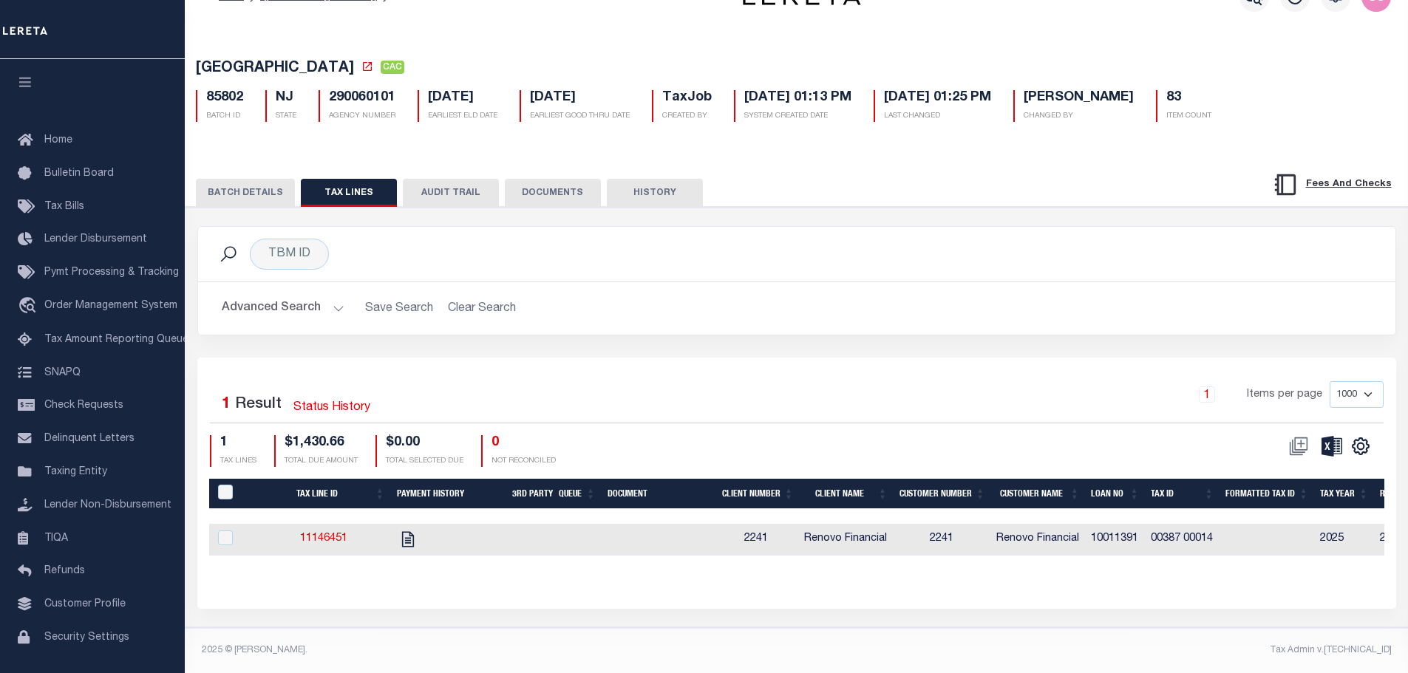
scroll to position [46, 0]
click at [219, 179] on button "BATCH DETAILS" at bounding box center [245, 193] width 99 height 28
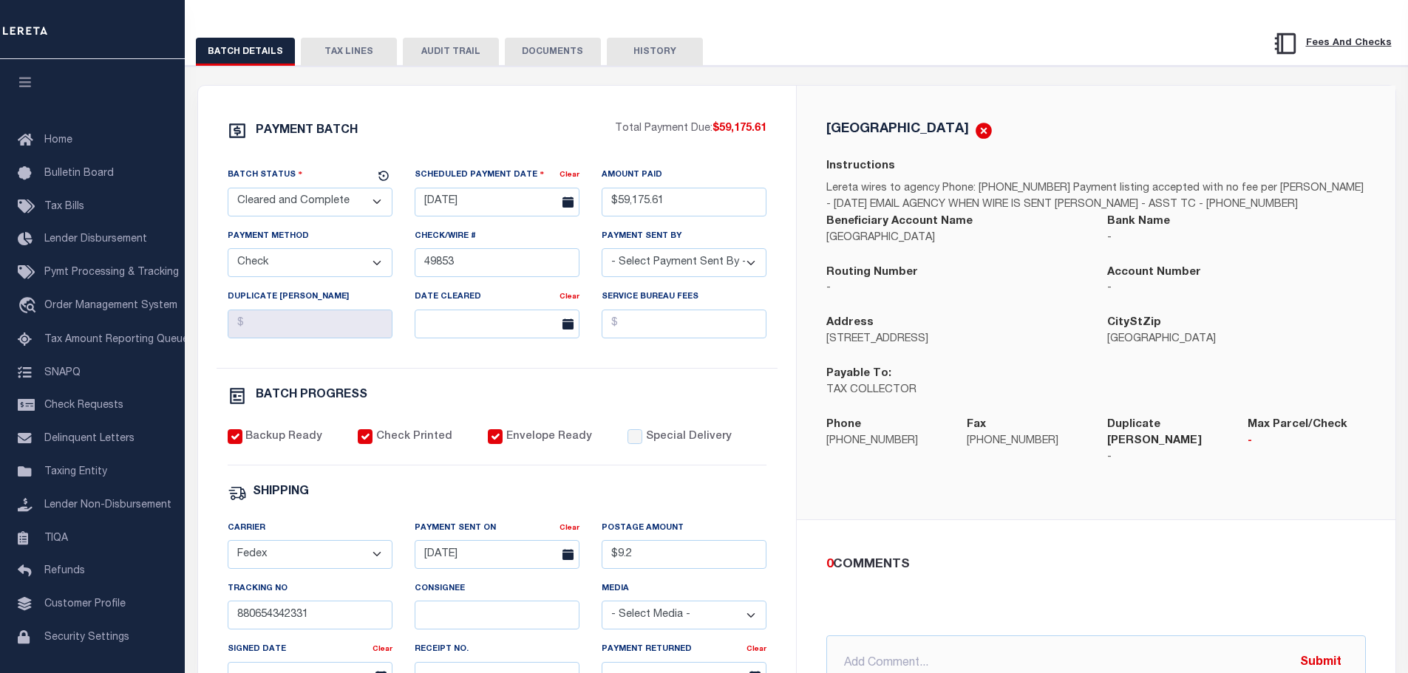
scroll to position [267, 0]
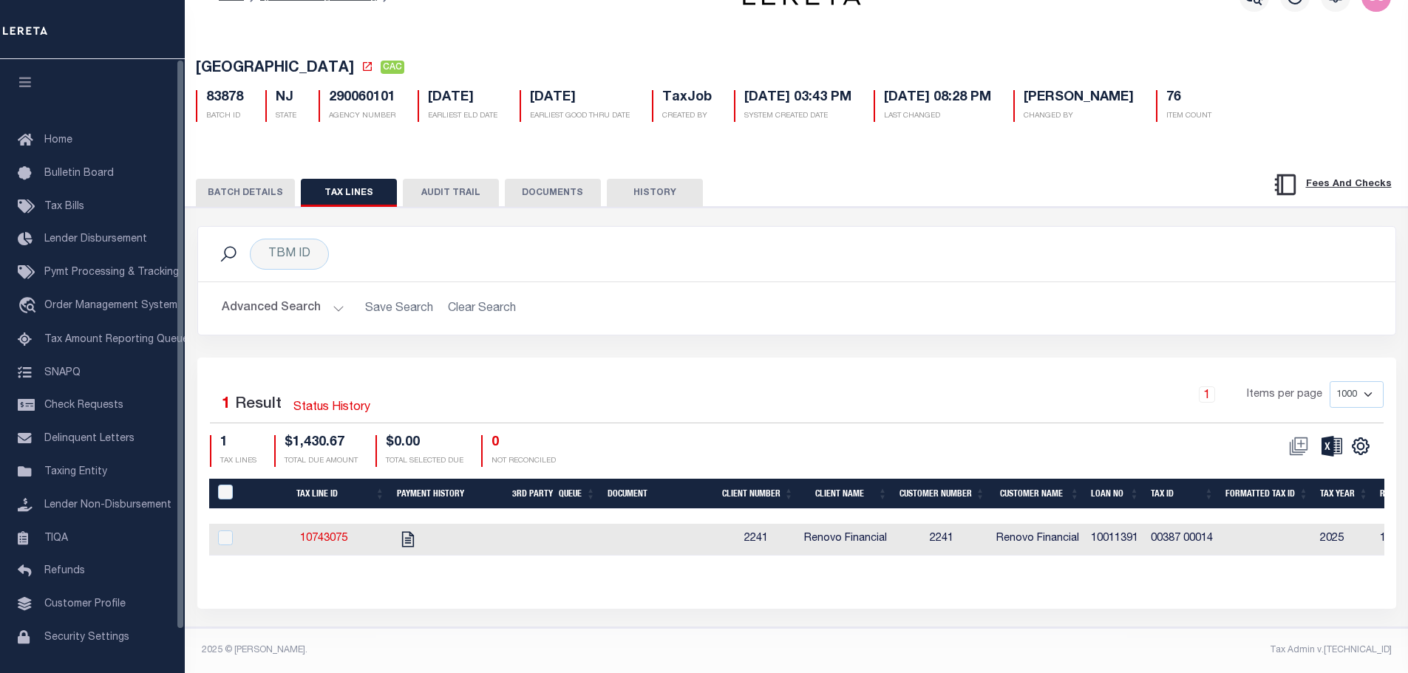
click at [240, 188] on button "BATCH DETAILS" at bounding box center [245, 193] width 99 height 28
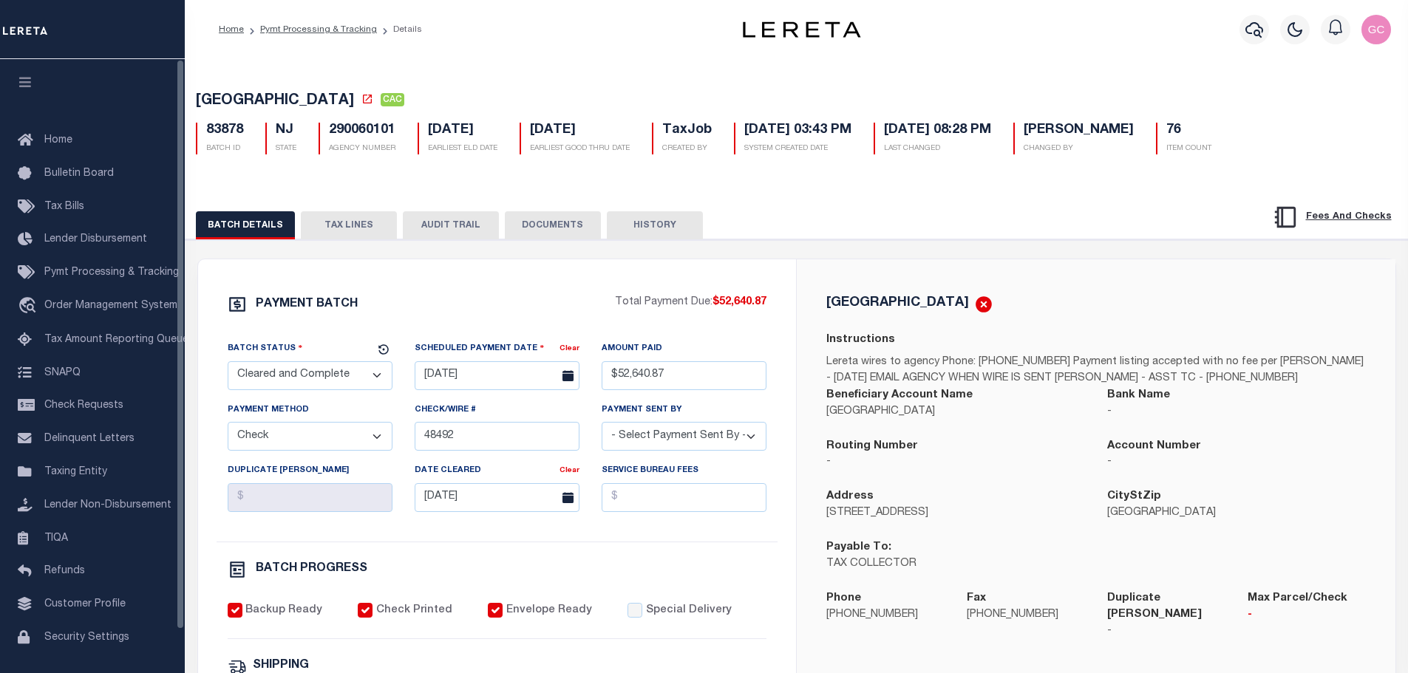
click at [350, 234] on button "TAX LINES" at bounding box center [349, 225] width 96 height 28
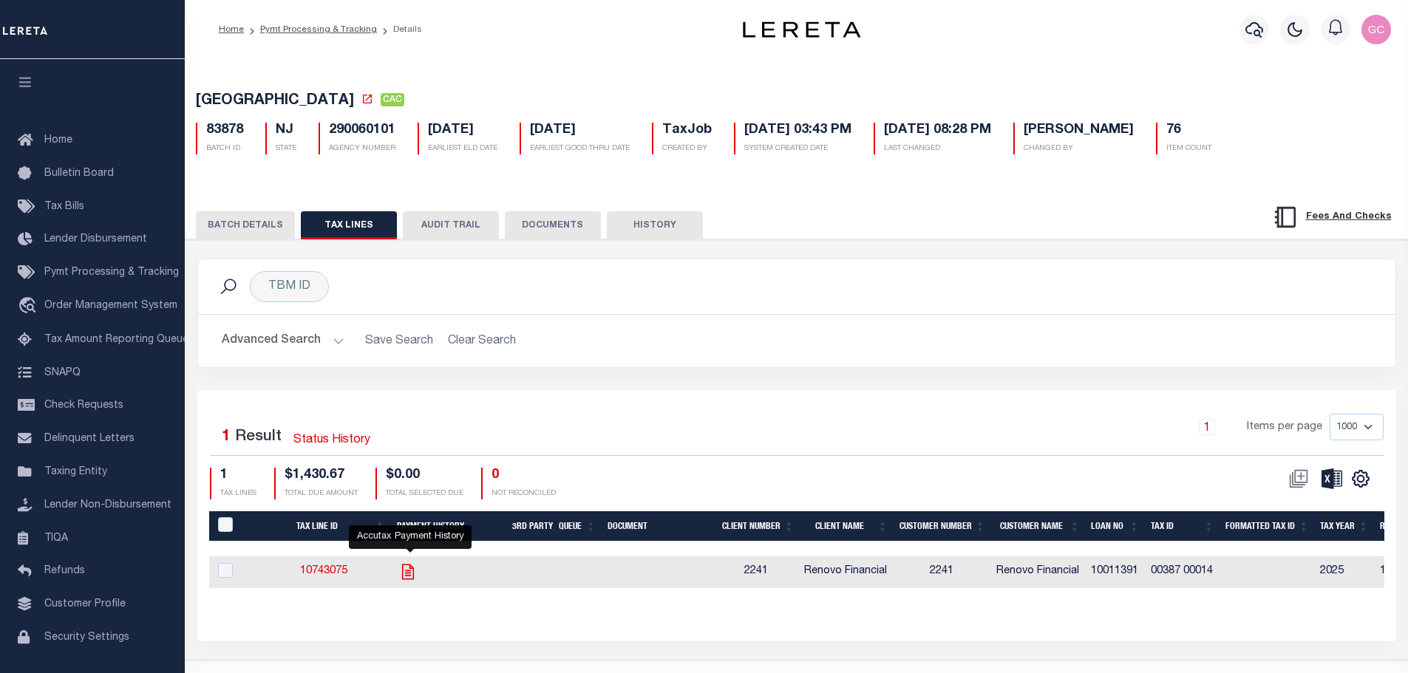
click at [414, 572] on icon "" at bounding box center [408, 572] width 12 height 16
checkbox input "true"
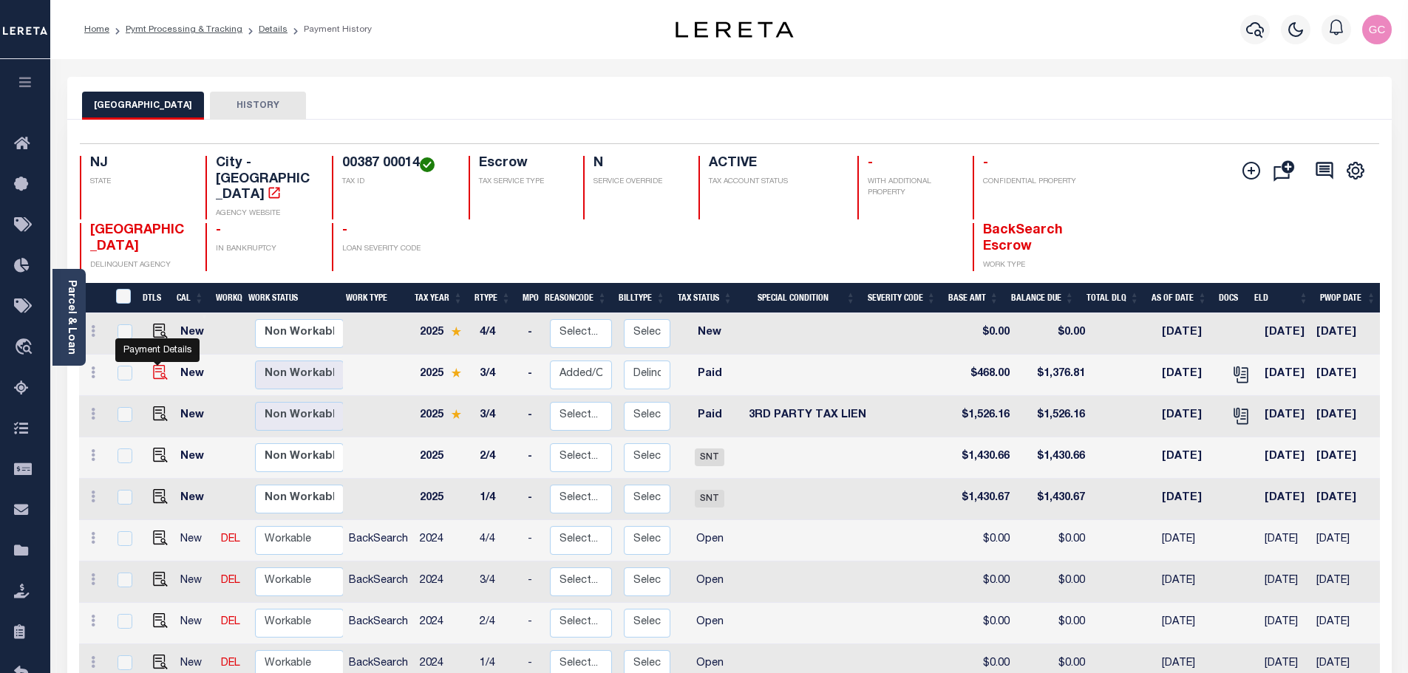
click at [162, 365] on img "" at bounding box center [160, 372] width 15 height 15
checkbox input "true"
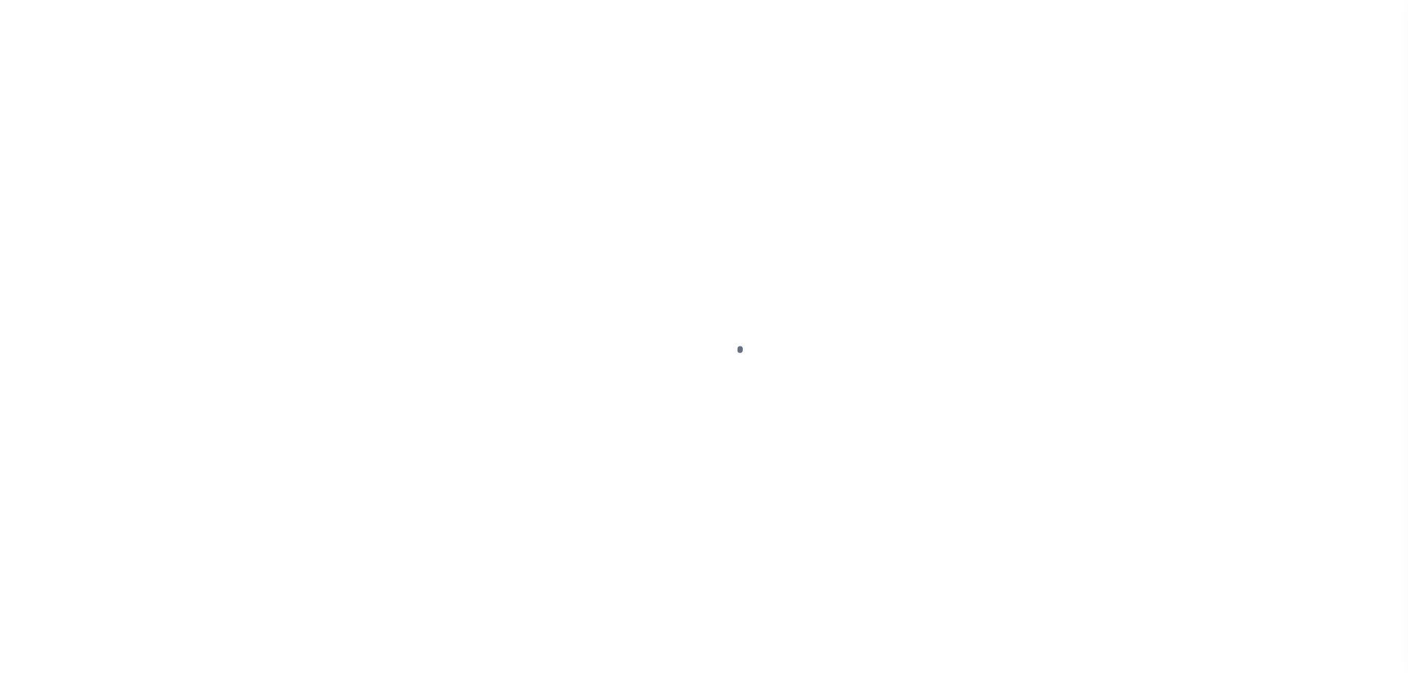
select select "PYD"
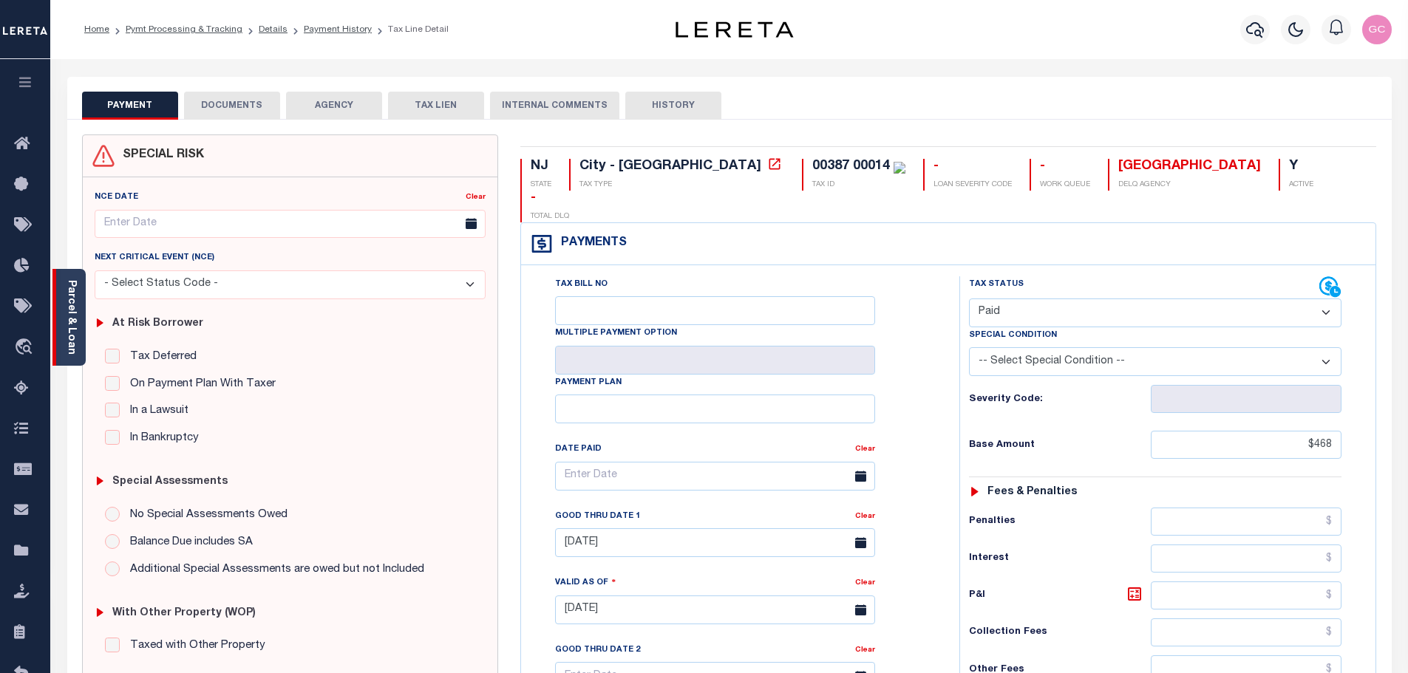
click at [76, 319] on link "Parcel & Loan" at bounding box center [71, 317] width 10 height 75
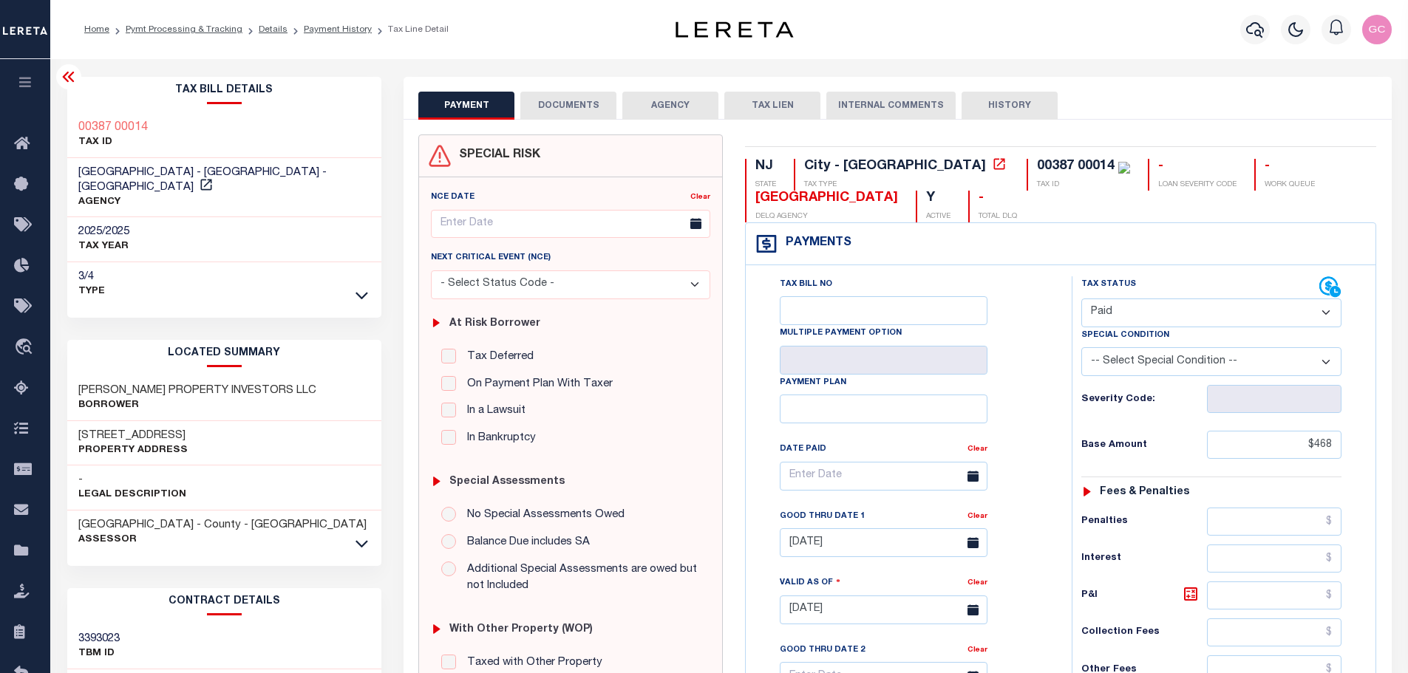
drag, startPoint x: 324, startPoint y: 32, endPoint x: 464, endPoint y: 75, distance: 146.1
click at [324, 32] on link "Payment History" at bounding box center [338, 29] width 68 height 9
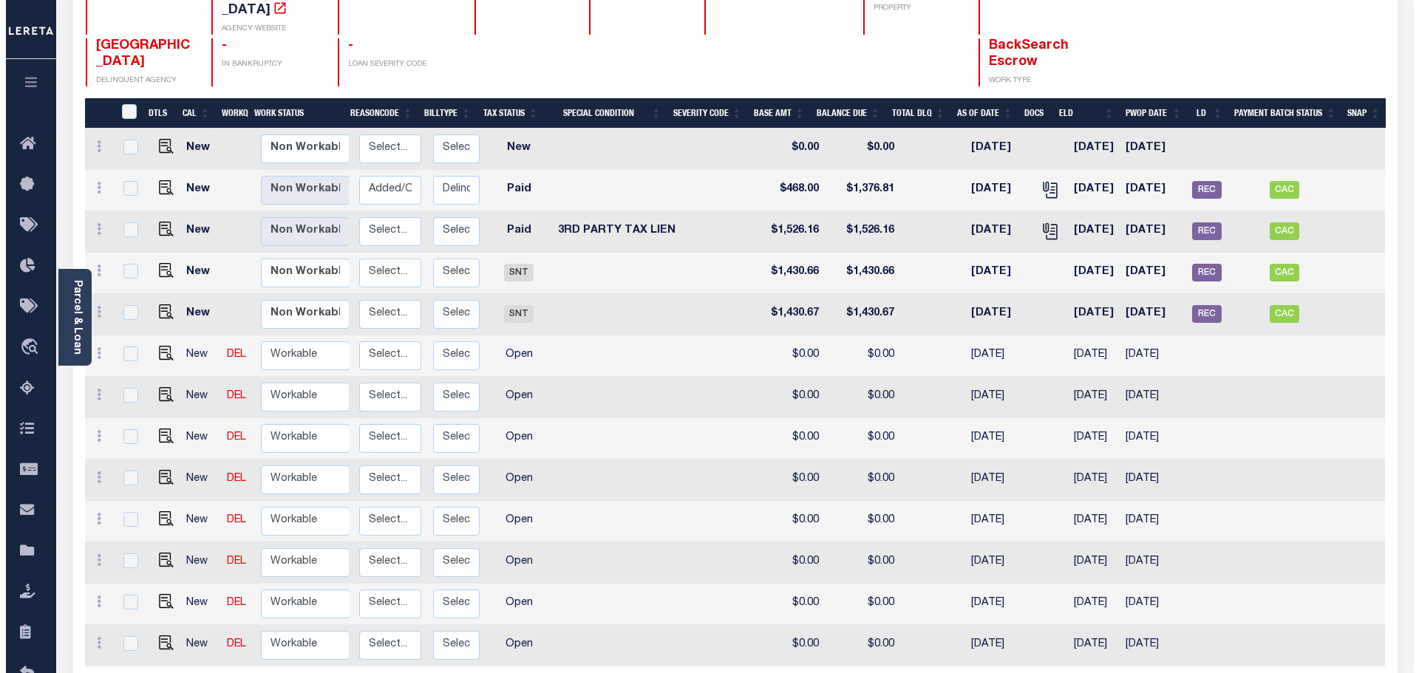
scroll to position [137, 0]
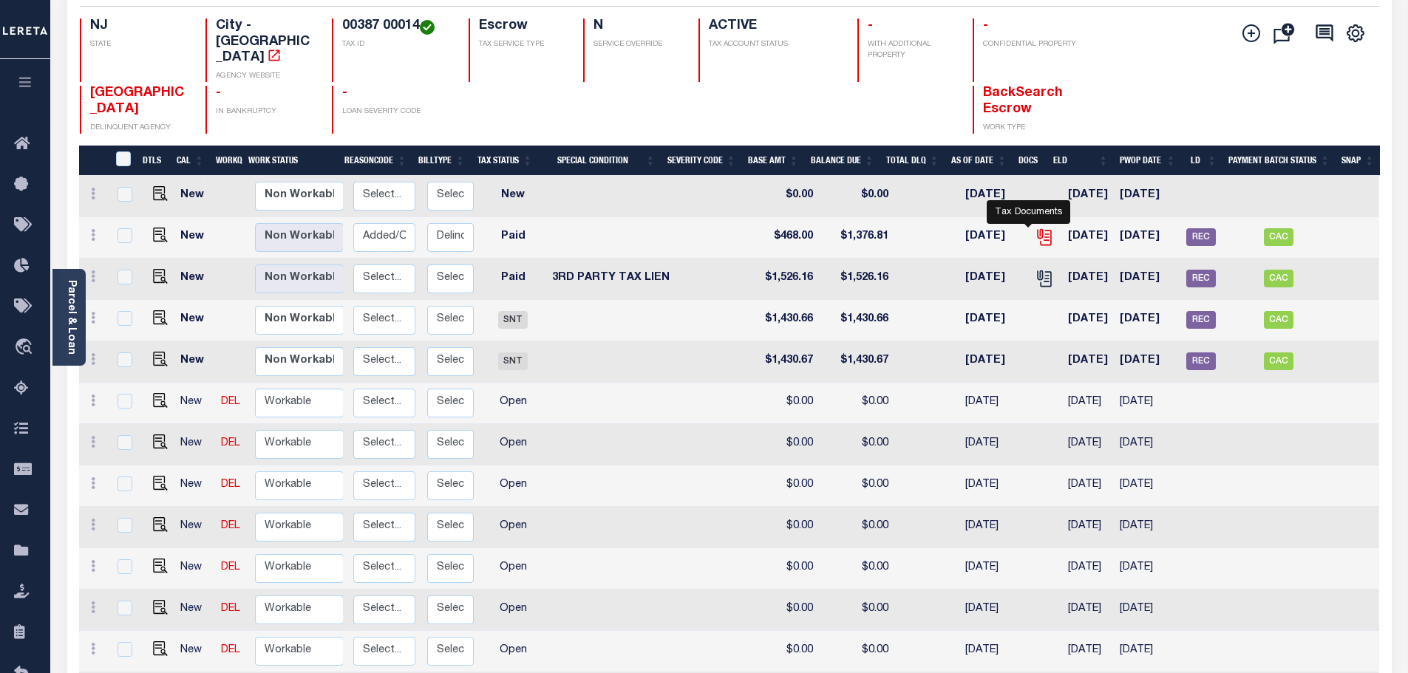
click at [1034, 228] on icon "" at bounding box center [1043, 237] width 19 height 19
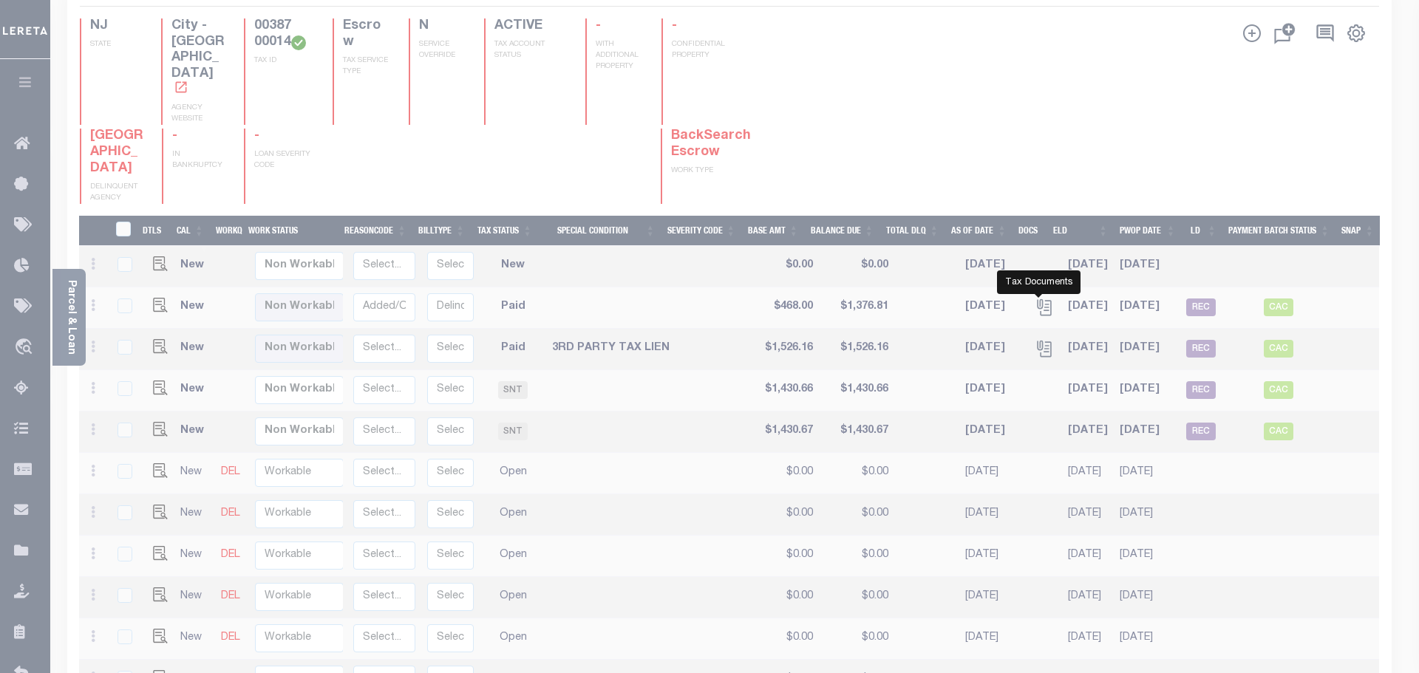
scroll to position [0, 190]
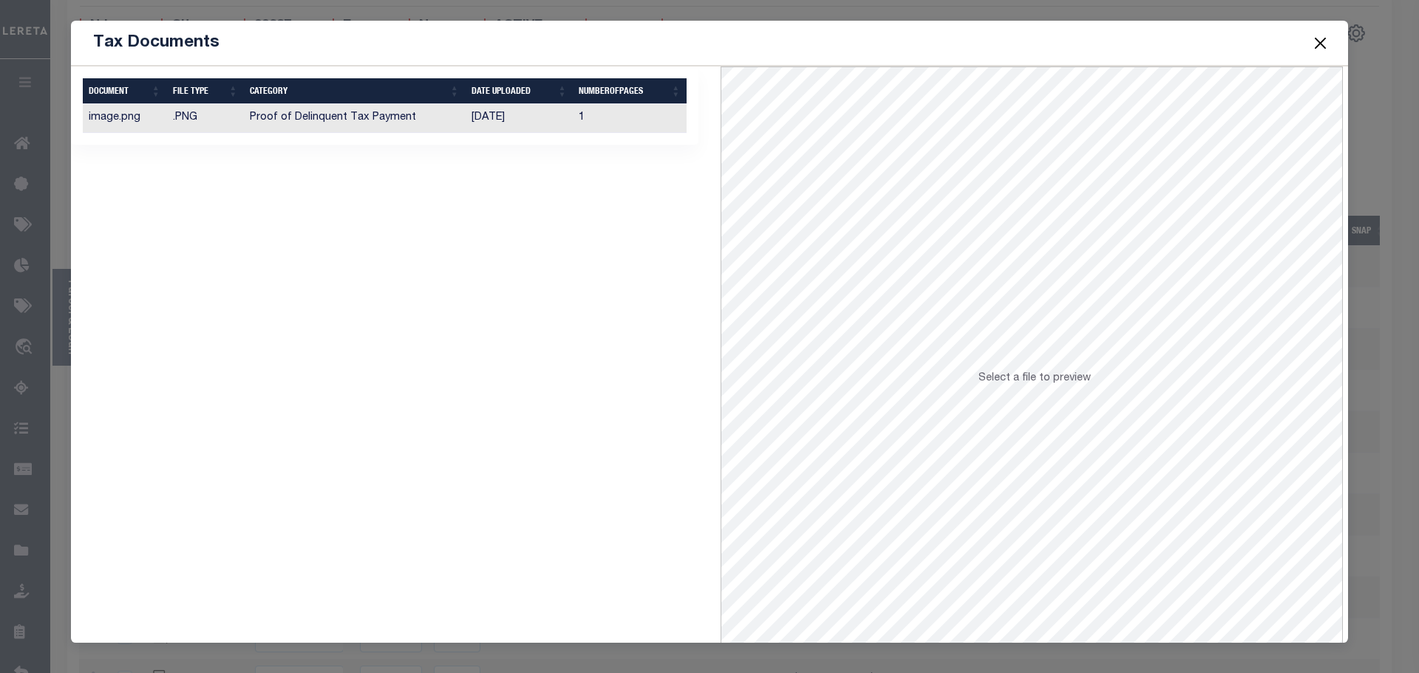
click at [513, 118] on td "[DATE]" at bounding box center [519, 118] width 108 height 29
